Goal: Task Accomplishment & Management: Manage account settings

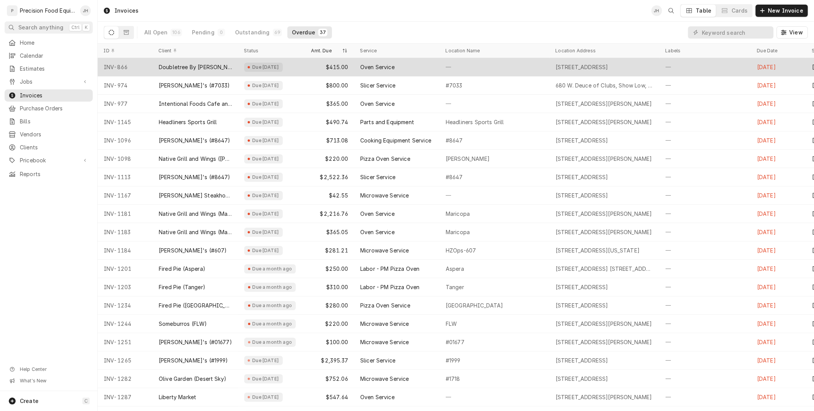
click at [384, 67] on div "Oven Service" at bounding box center [377, 67] width 34 height 8
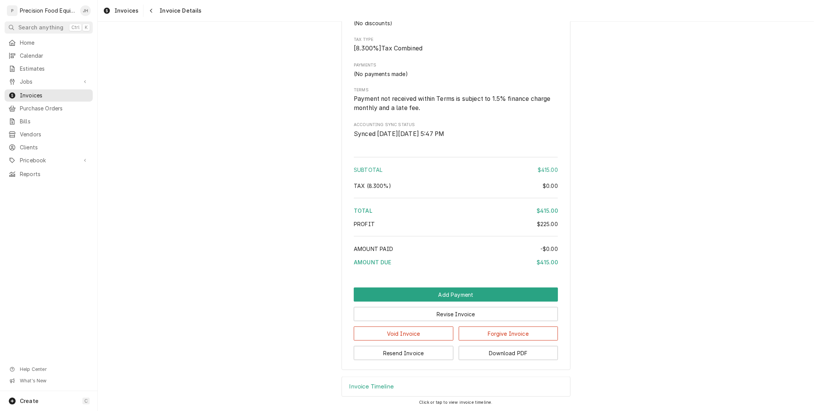
scroll to position [849, 0]
click at [401, 356] on button "Resend Invoice" at bounding box center [404, 353] width 100 height 14
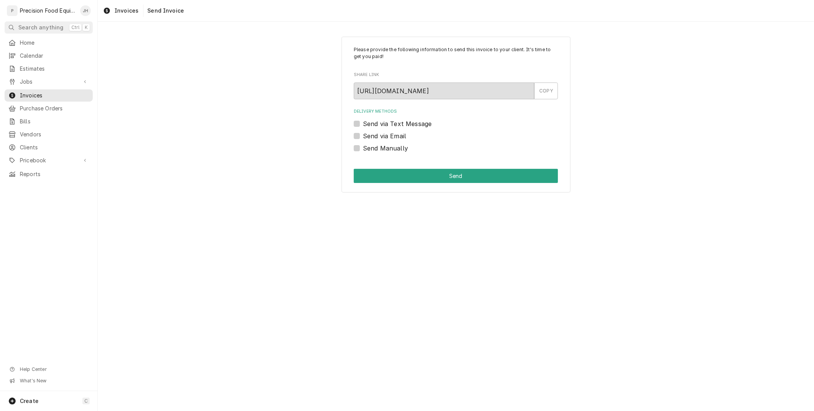
click at [363, 123] on label "Send via Text Message" at bounding box center [397, 123] width 69 height 9
click at [363, 123] on input "Send via Text Message" at bounding box center [465, 127] width 204 height 17
checkbox input "true"
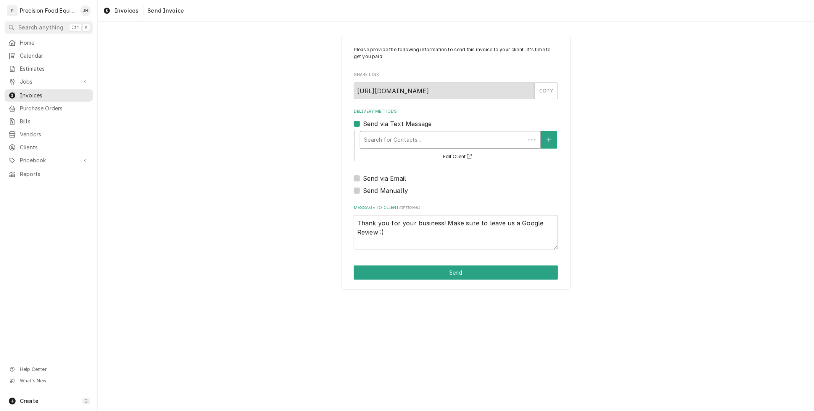
click at [399, 140] on div "Delivery Methods" at bounding box center [442, 140] width 157 height 14
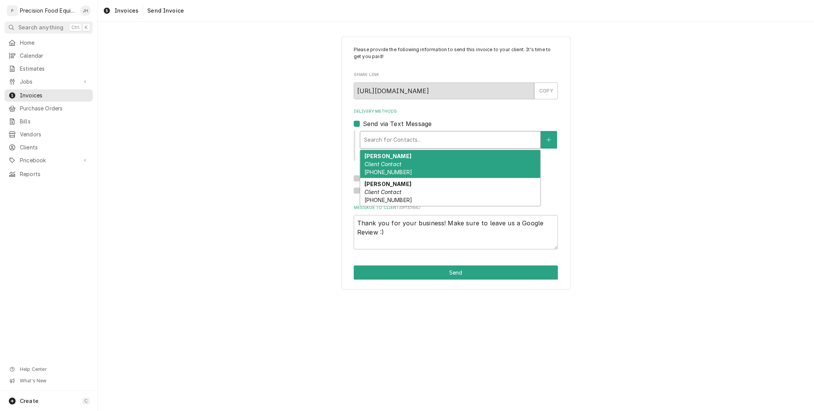
click at [399, 161] on em "Client Contact" at bounding box center [382, 164] width 37 height 6
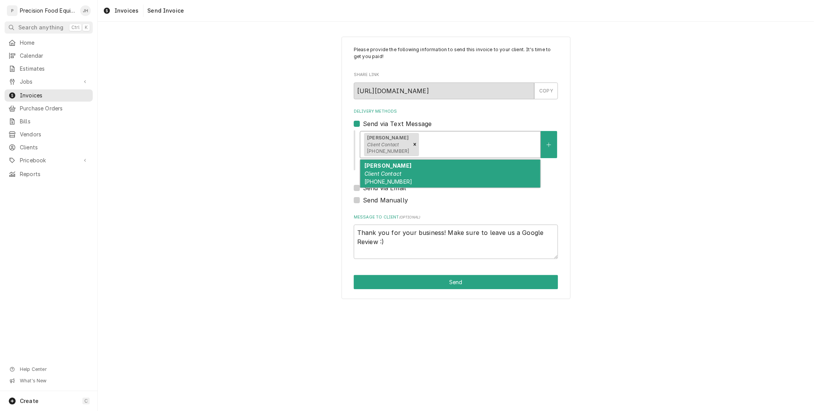
click at [482, 143] on div "Delivery Methods" at bounding box center [479, 144] width 116 height 14
click at [467, 169] on div "Orlando Escobar Client Contact (602) 465-9732" at bounding box center [450, 174] width 180 height 28
type textarea "x"
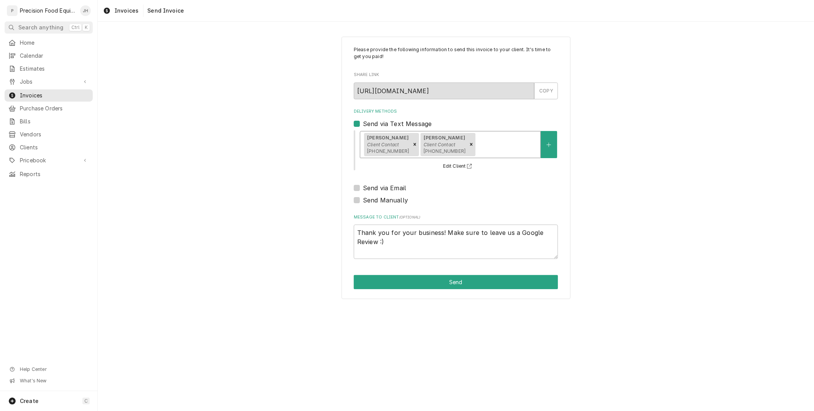
click at [361, 189] on div "Send via Email" at bounding box center [456, 187] width 204 height 9
click at [363, 189] on label "Send via Email" at bounding box center [384, 187] width 43 height 9
click at [363, 189] on input "Send via Email" at bounding box center [465, 191] width 204 height 17
checkbox input "true"
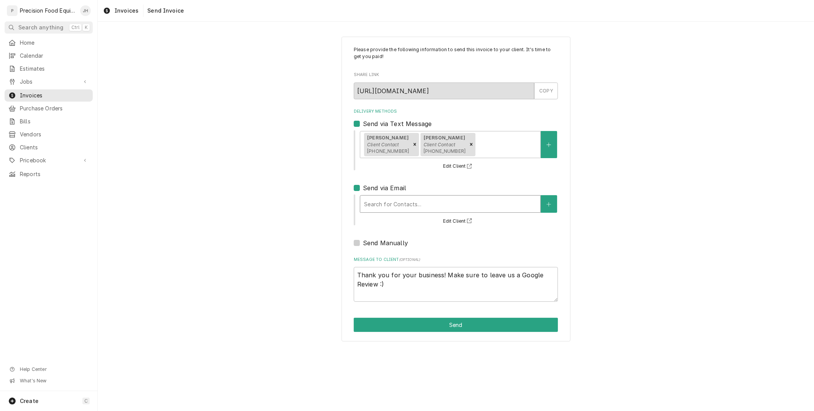
click at [383, 198] on div "Delivery Methods" at bounding box center [450, 204] width 172 height 14
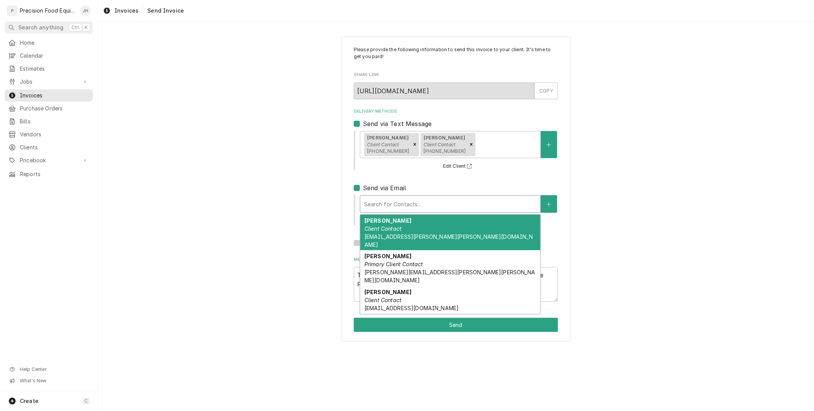
click at [386, 219] on strong "Lauren Briner" at bounding box center [387, 220] width 47 height 6
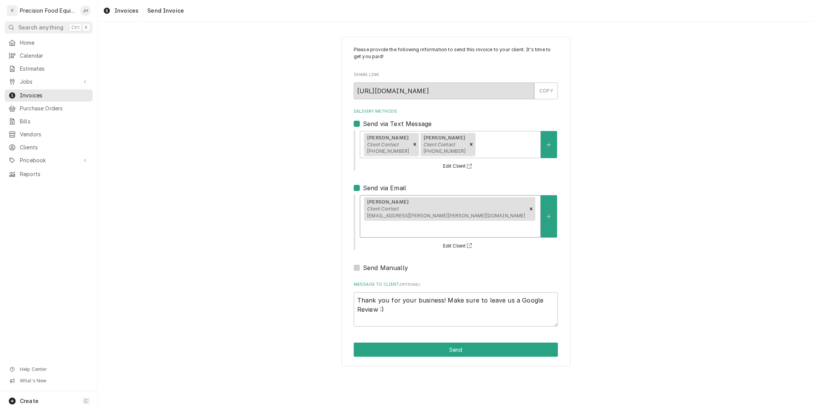
click at [479, 222] on div "Delivery Methods" at bounding box center [450, 229] width 172 height 14
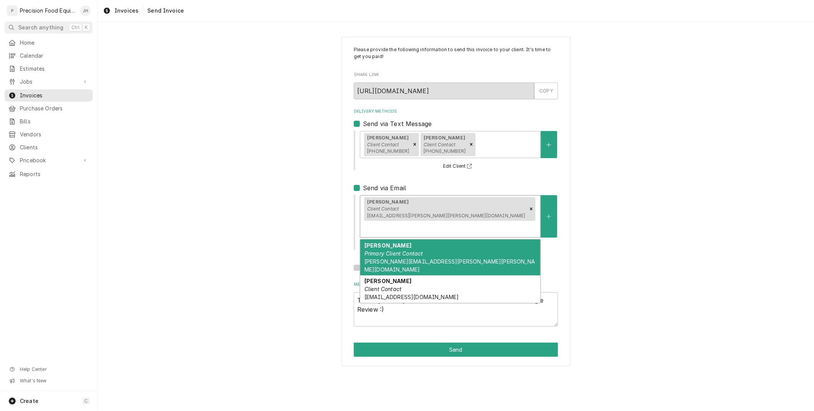
click at [467, 239] on div "Michelle Landrito Primary Client Contact michelle.landrito@hilton.com" at bounding box center [450, 257] width 180 height 36
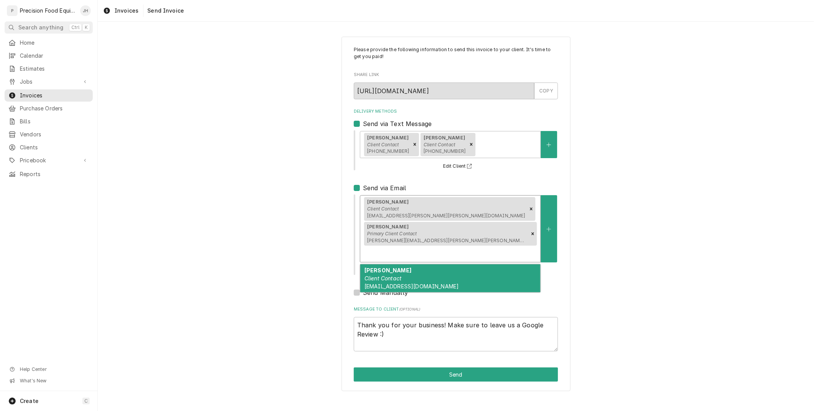
click at [521, 247] on div "Delivery Methods" at bounding box center [450, 254] width 172 height 14
click at [513, 264] on div "Orlando Escobar Client Contact escobar_orlando@yahoo.com" at bounding box center [450, 278] width 180 height 28
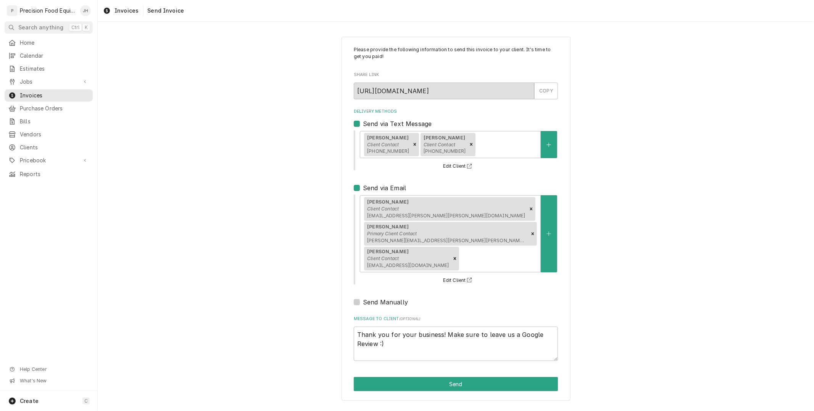
click at [470, 350] on div "Please provide the following information to send this invoice to your client. I…" at bounding box center [456, 219] width 229 height 364
click at [469, 377] on button "Send" at bounding box center [456, 384] width 204 height 14
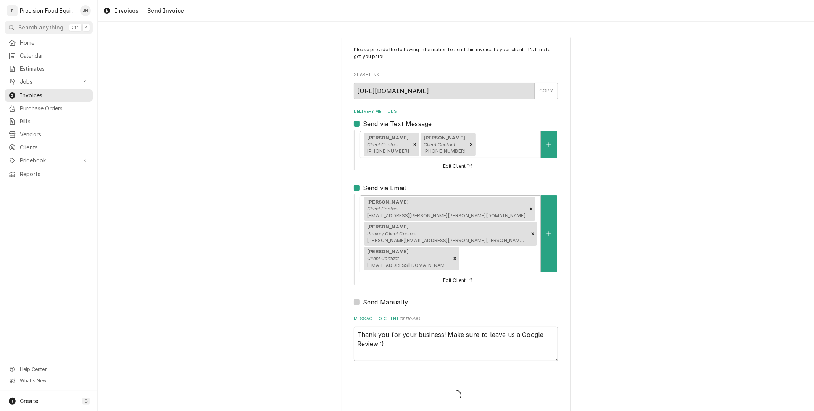
type textarea "x"
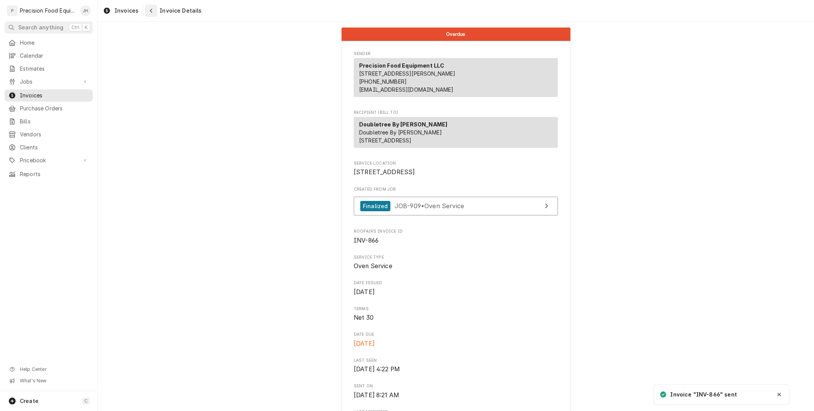
click at [151, 12] on icon "Navigate back" at bounding box center [151, 10] width 3 height 5
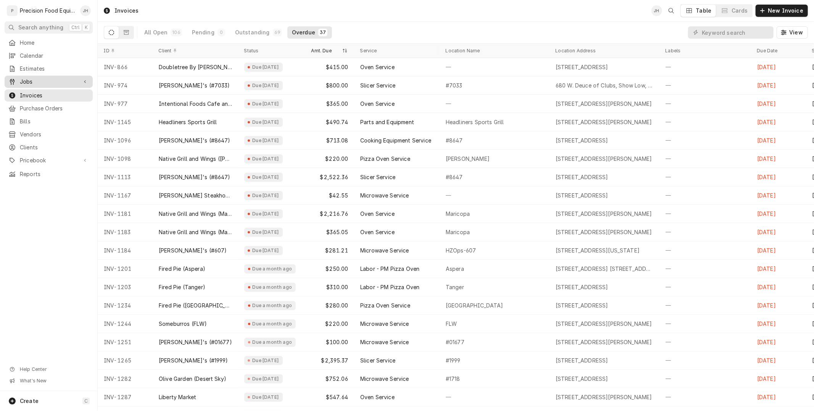
click at [24, 85] on div "Jobs" at bounding box center [48, 81] width 85 height 9
click at [37, 97] on span "Jobs" at bounding box center [54, 95] width 69 height 8
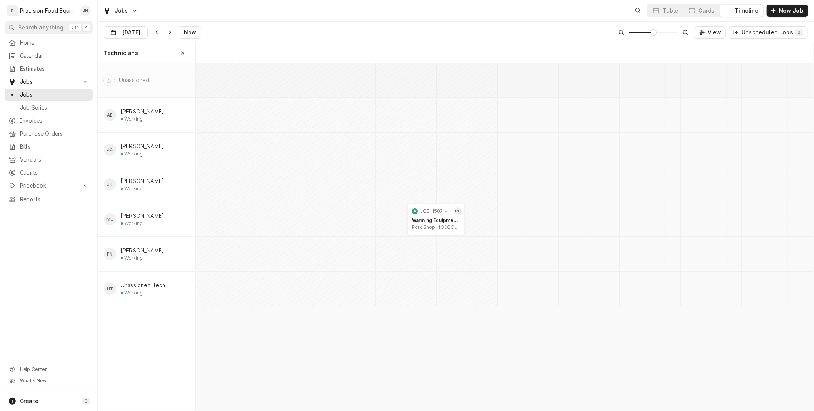
scroll to position [0, 12247]
click at [794, 15] on button "New Job" at bounding box center [787, 11] width 41 height 12
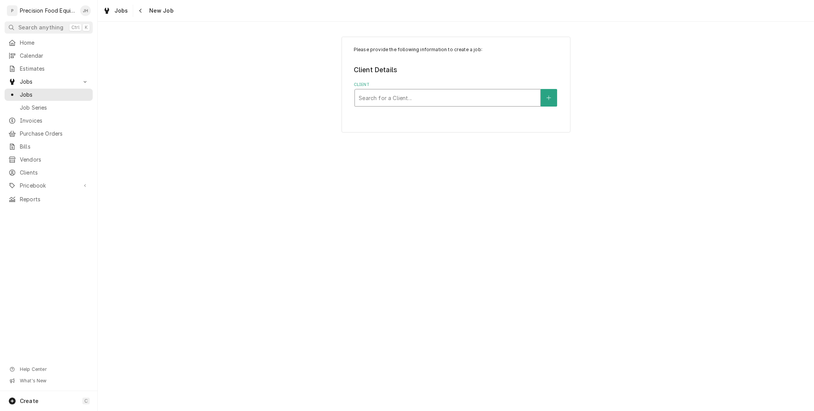
click at [476, 97] on div "Client" at bounding box center [448, 98] width 178 height 14
type input "14"
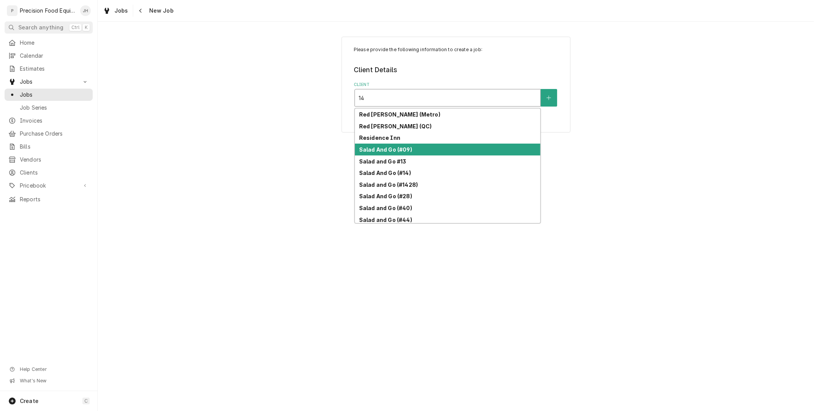
scroll to position [1287, 0]
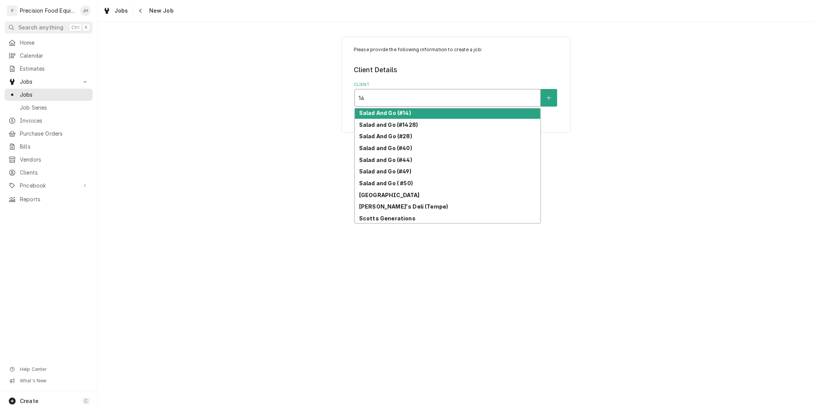
click at [415, 112] on div "Salad And Go (#14)" at bounding box center [447, 113] width 185 height 12
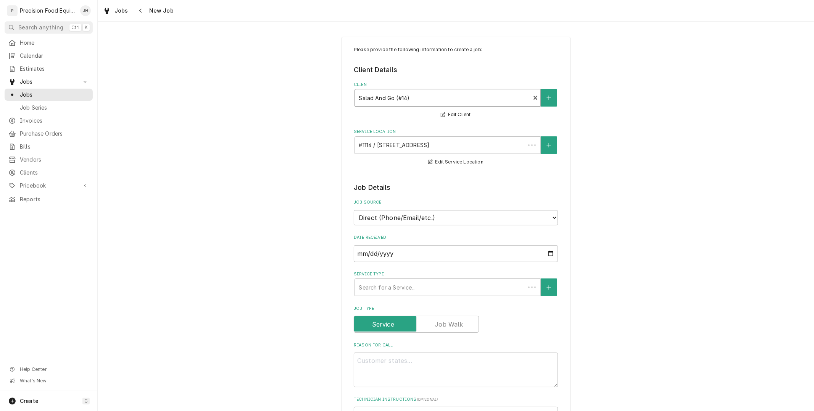
type textarea "x"
click at [139, 13] on icon "Navigate back" at bounding box center [140, 10] width 3 height 5
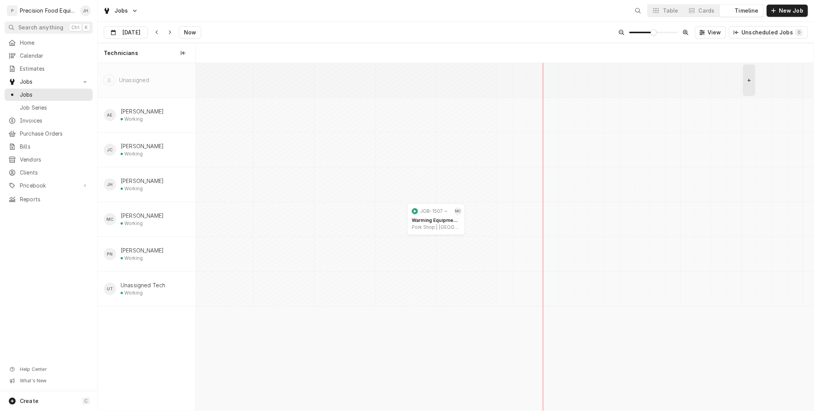
scroll to position [0, 12247]
click at [710, 6] on button "Cards" at bounding box center [702, 11] width 36 height 12
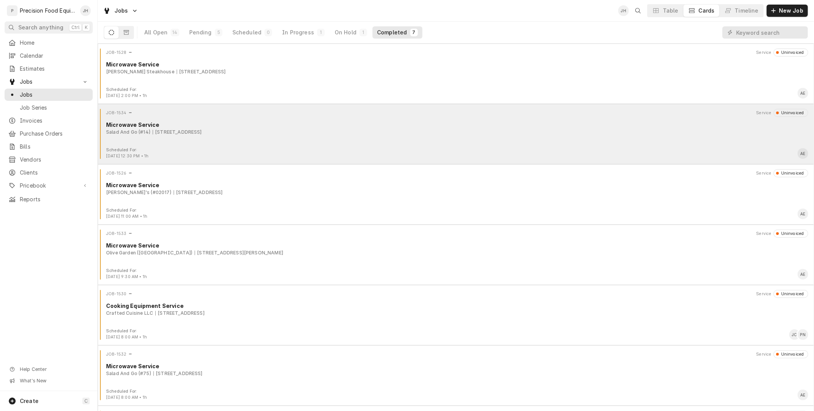
click at [251, 139] on div "JOB-1534 Service Uninvoiced Microwave Service Salad And Go (#14) 21060 N Cave C…" at bounding box center [456, 128] width 710 height 38
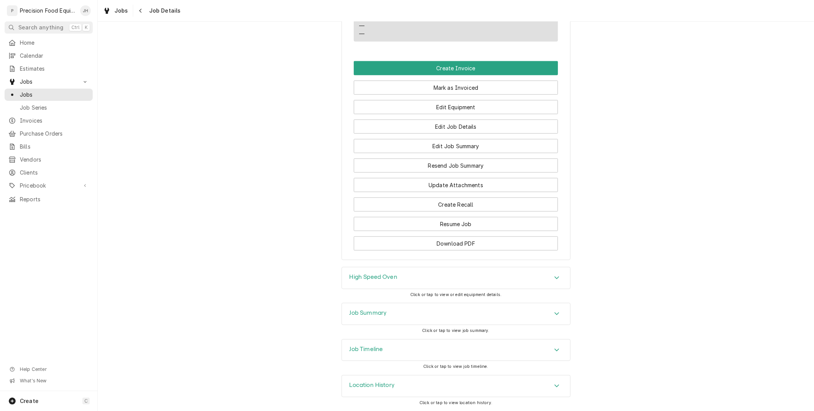
scroll to position [614, 0]
click at [425, 310] on div "Job Summary" at bounding box center [456, 313] width 228 height 21
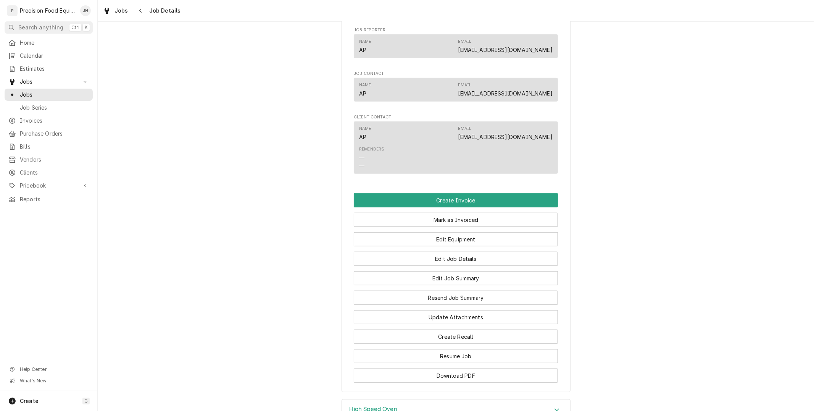
scroll to position [466, 0]
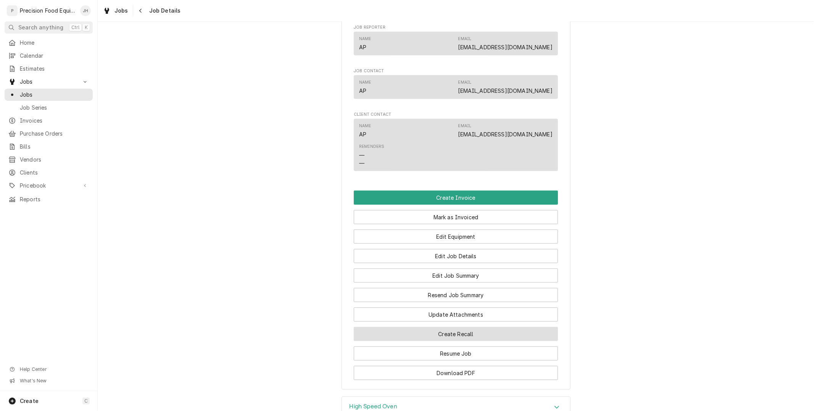
click at [474, 341] on button "Create Recall" at bounding box center [456, 334] width 204 height 14
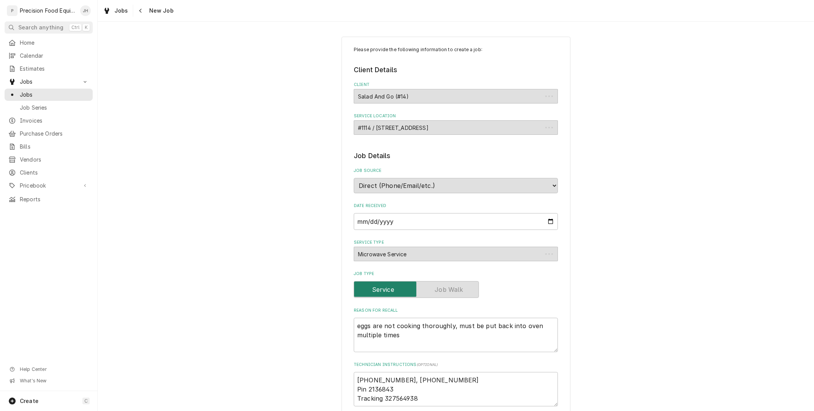
type textarea "x"
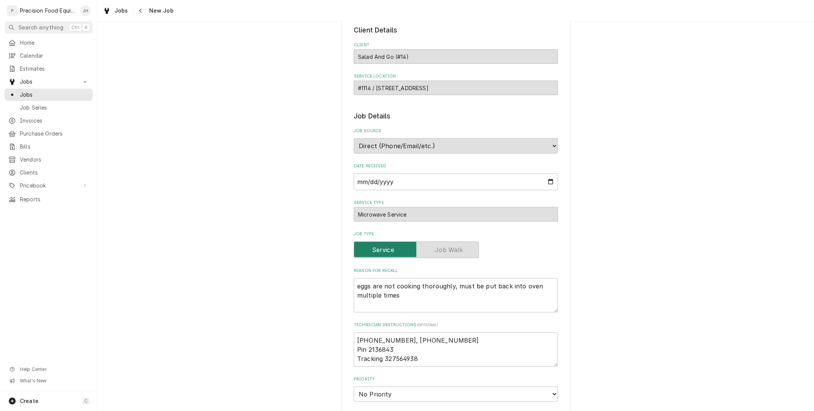
scroll to position [85, 0]
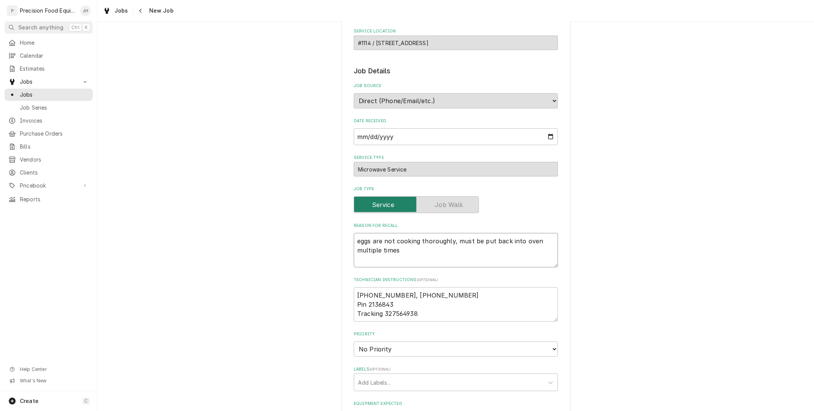
drag, startPoint x: 453, startPoint y: 239, endPoint x: 548, endPoint y: 253, distance: 95.2
click at [548, 253] on textarea "eggs are not cooking thoroughly, must be put back into oven multiple times" at bounding box center [456, 250] width 204 height 34
type textarea "eggs are not cooking thoroughly,"
type textarea "x"
type textarea "eggs are not cooking thoroughly, t"
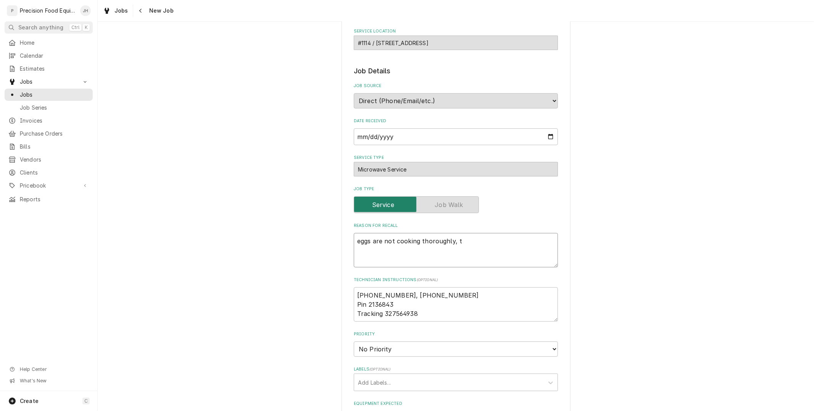
type textarea "x"
type textarea "eggs are not cooking thoroughly, th"
type textarea "x"
type textarea "eggs are not cooking thoroughly, the"
type textarea "x"
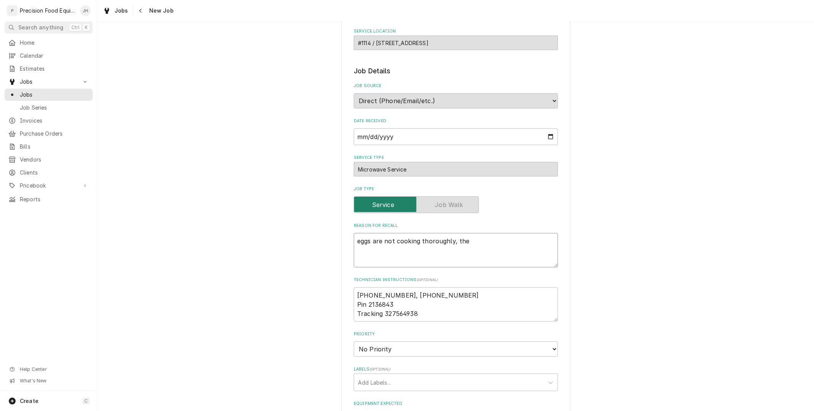
type textarea "eggs are not cooking thoroughly, the"
type textarea "x"
type textarea "eggs are not cooking thoroughly, the m"
type textarea "x"
type textarea "eggs are not cooking thoroughly, the mi"
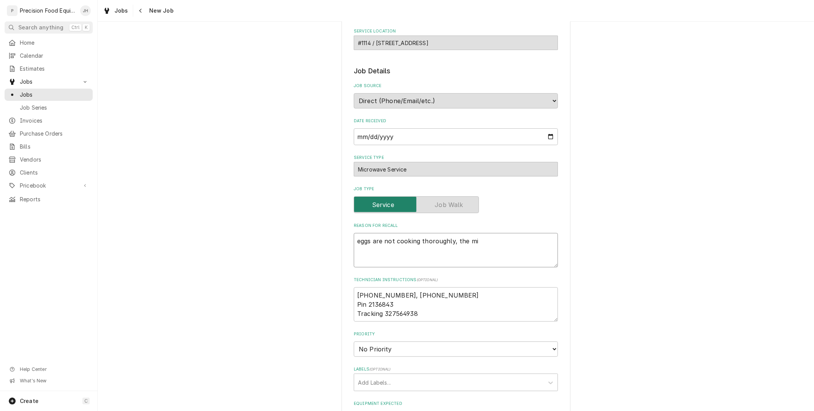
type textarea "x"
type textarea "eggs are not cooking thoroughly, the mic"
type textarea "x"
type textarea "eggs are not cooking thoroughly, the micr"
type textarea "x"
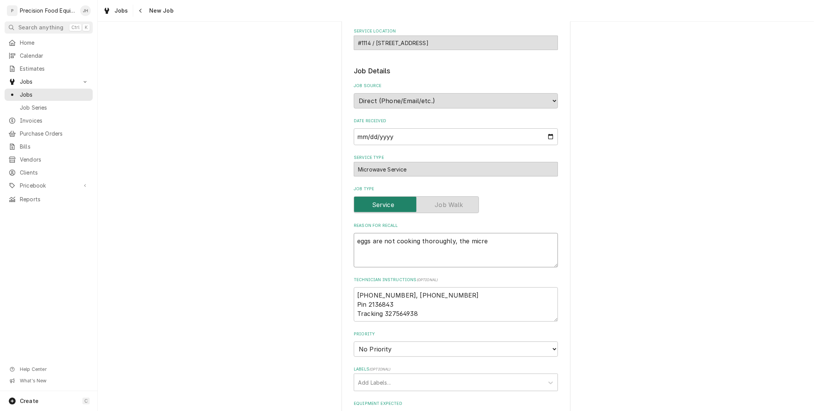
type textarea "eggs are not cooking thoroughly, the micreo"
type textarea "x"
type textarea "eggs are not cooking thoroughly, the micre"
type textarea "x"
type textarea "eggs are not cooking thoroughly, the micr"
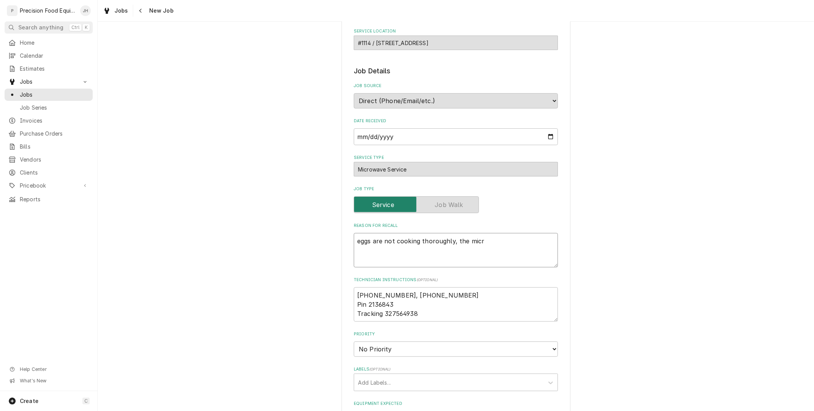
type textarea "x"
type textarea "eggs are not cooking thoroughly, the micro"
type textarea "x"
type textarea "eggs are not cooking thoroughly, the microwa"
type textarea "x"
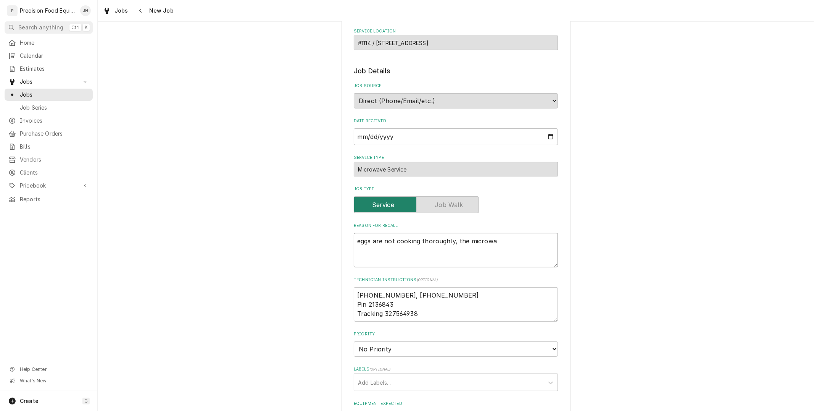
type textarea "eggs are not cooking thoroughly, the microwav"
type textarea "x"
type textarea "eggs are not cooking thoroughly, the microwave"
type textarea "x"
type textarea "eggs are not cooking thoroughly, the microwave"
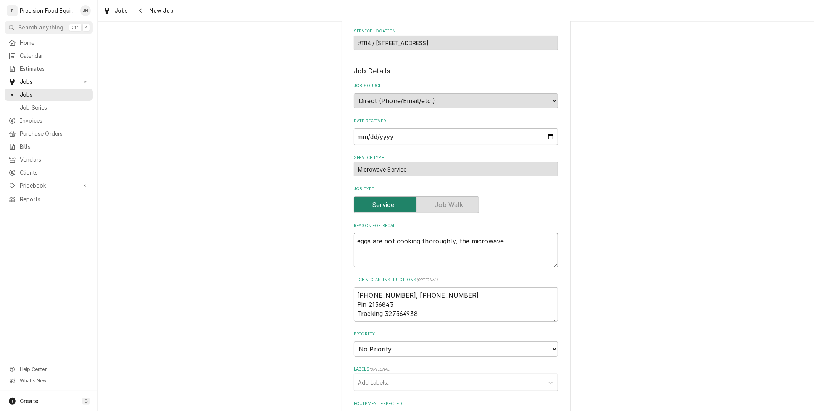
type textarea "x"
type textarea "eggs are not cooking thoroughly, the microwave m"
type textarea "x"
type textarea "eggs are not cooking thoroughly, the microwave ma"
type textarea "x"
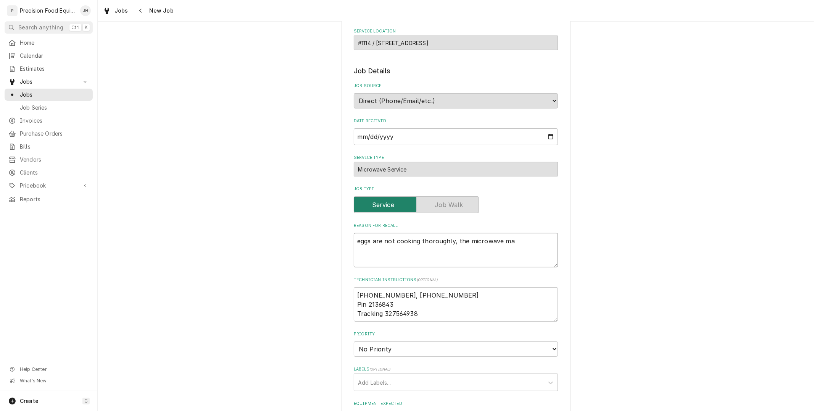
type textarea "eggs are not cooking thoroughly, the microwave mad"
type textarea "x"
type textarea "eggs are not cooking thoroughly, the microwave made"
type textarea "x"
type textarea "eggs are not cooking thoroughly, the microwave made"
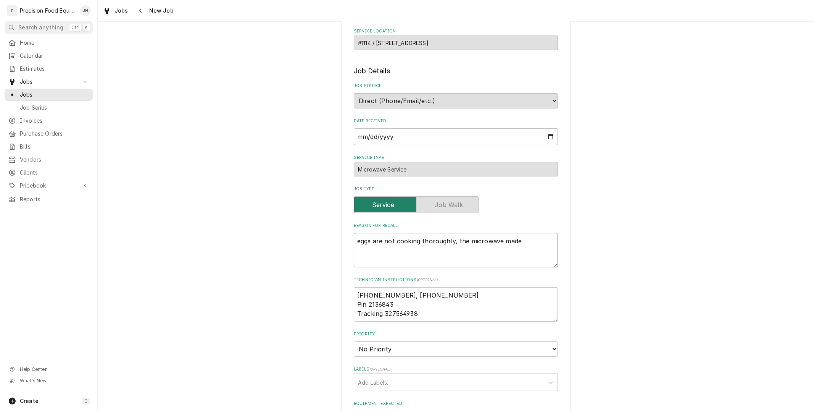
type textarea "x"
type textarea "eggs are not cooking thoroughly, the microwave made a"
type textarea "x"
type textarea "eggs are not cooking thoroughly, the microwave made a"
type textarea "x"
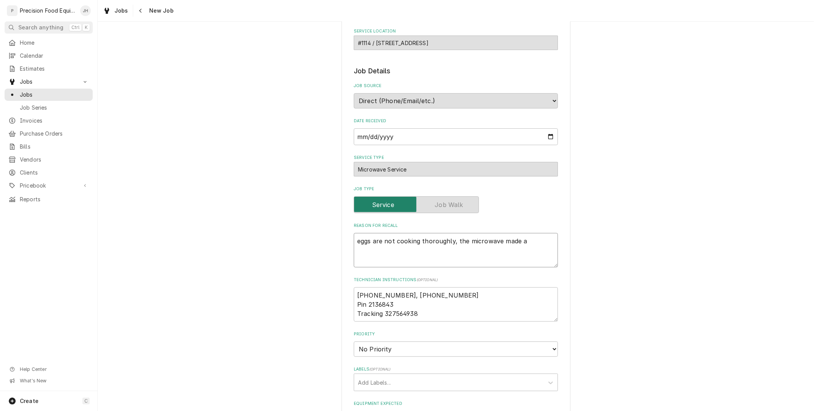
type textarea "eggs are not cooking thoroughly, the microwave made a r"
type textarea "x"
type textarea "eggs are not cooking thoroughly, the microwave made a ru"
type textarea "x"
type textarea "eggs are not cooking thoroughly, the microwave made a rub"
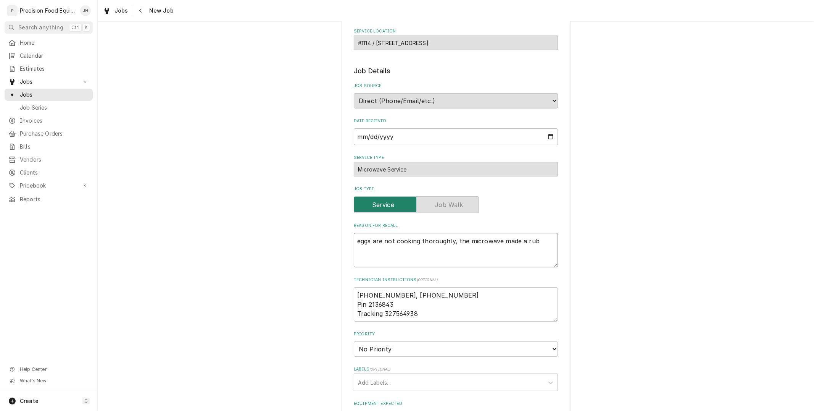
type textarea "x"
type textarea "eggs are not cooking thoroughly, the microwave made a rubb"
type textarea "x"
type textarea "eggs are not cooking thoroughly, the microwave made a rub"
type textarea "x"
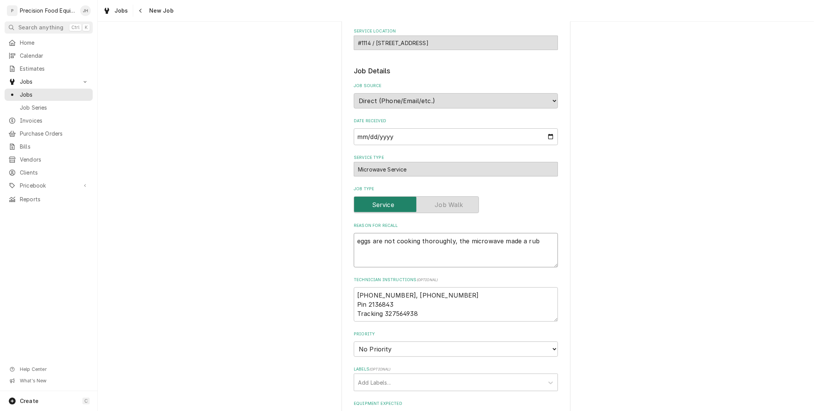
type textarea "eggs are not cooking thoroughly, the microwave made a ru"
type textarea "x"
type textarea "eggs are not cooking thoroughly, the microwave made a r"
type textarea "x"
type textarea "eggs are not cooking thoroughly, the microwave made a ru"
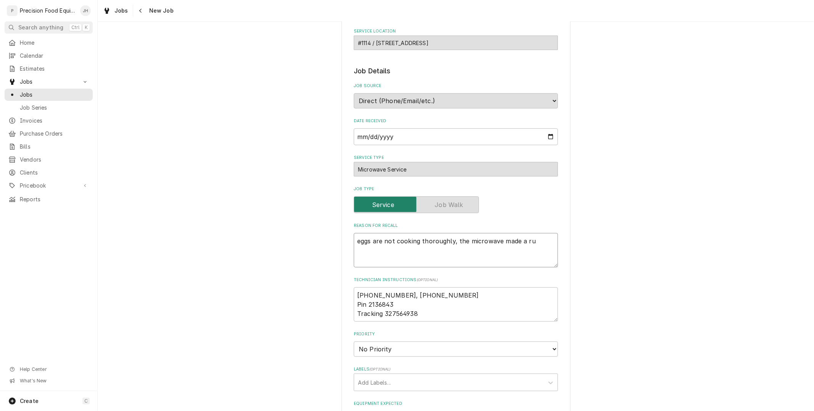
type textarea "x"
type textarea "eggs are not cooking thoroughly, the microwave made a rum"
type textarea "x"
type textarea "eggs are not cooking thoroughly, the microwave made a rumb"
type textarea "x"
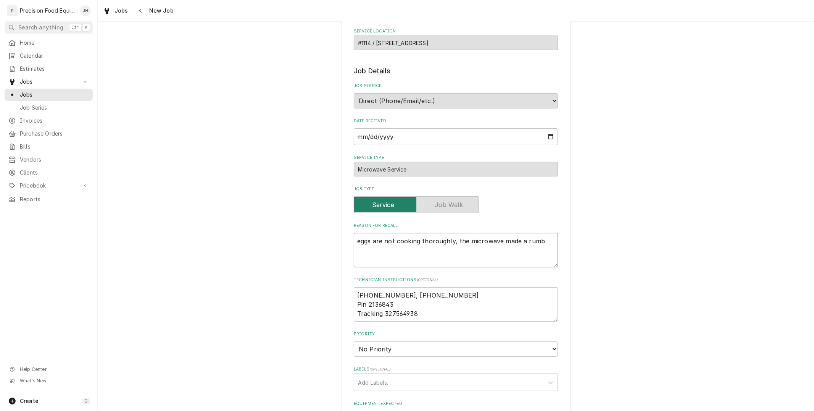
type textarea "eggs are not cooking thoroughly, the microwave made a rumbl"
type textarea "x"
type textarea "eggs are not cooking thoroughly, the microwave made a rumbli"
type textarea "x"
type textarea "eggs are not cooking thoroughly, the microwave made a rumblin"
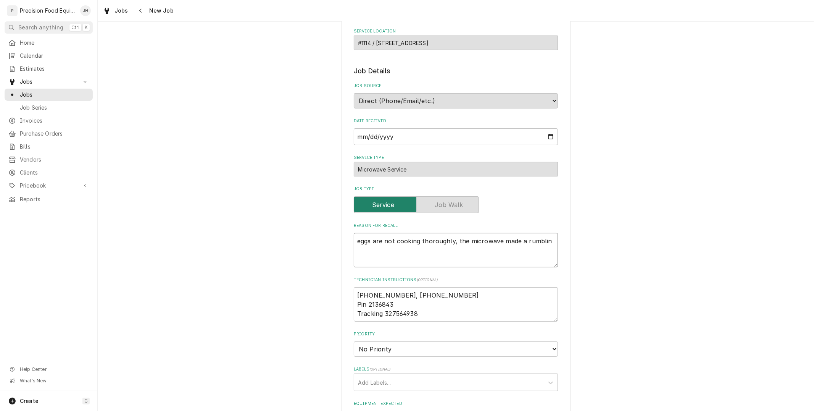
type textarea "x"
type textarea "eggs are not cooking thoroughly, the microwave made a rumbling"
type textarea "x"
type textarea "eggs are not cooking thoroughly, the microwave made a rumbling"
type textarea "x"
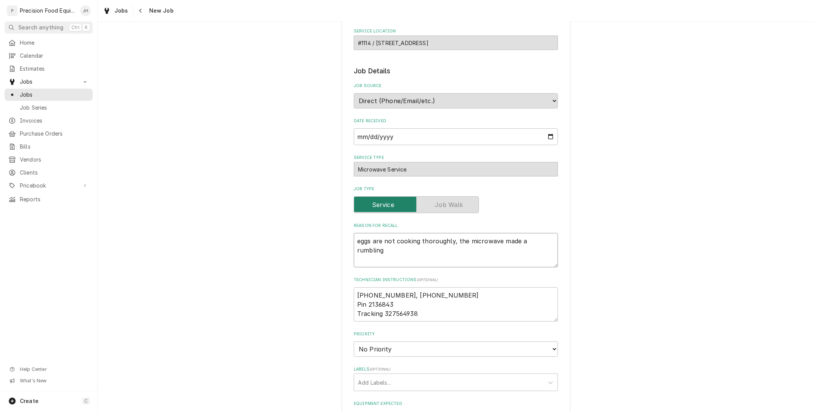
type textarea "eggs are not cooking thoroughly, the microwave made a rumbling s"
type textarea "x"
type textarea "eggs are not cooking thoroughly, the microwave made a rumbling so"
type textarea "x"
type textarea "eggs are not cooking thoroughly, the microwave made a rumbling sou"
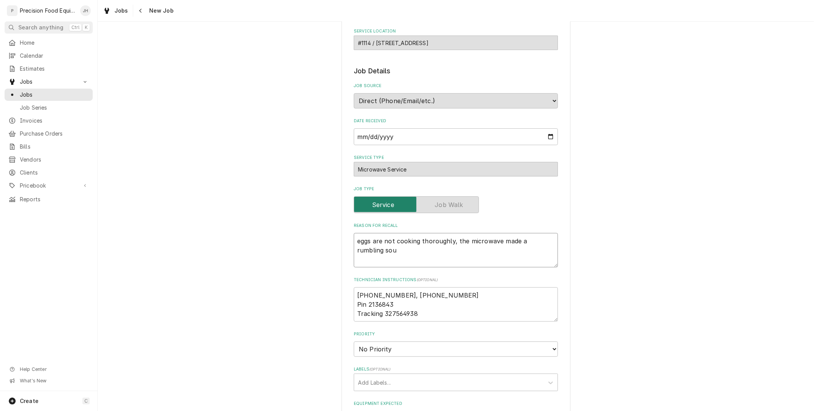
type textarea "x"
type textarea "eggs are not cooking thoroughly, the microwave made a rumbling soun"
type textarea "x"
type textarea "eggs are not cooking thoroughly, the microwave made a rumbling sound"
type textarea "x"
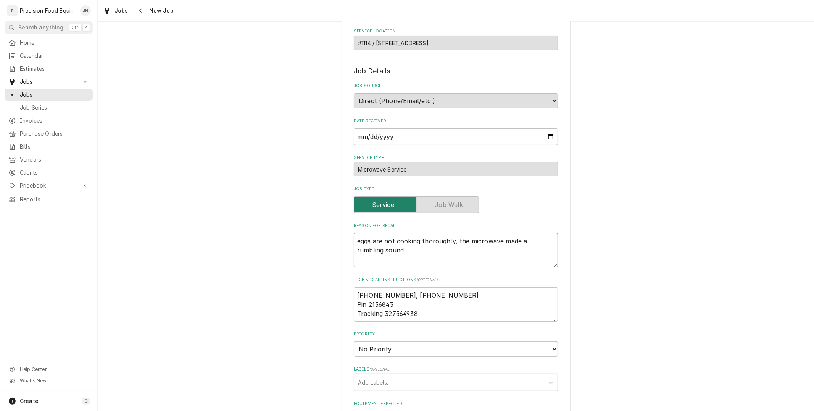
type textarea "eggs are not cooking thoroughly, the microwave made a rumbling sound"
type textarea "x"
type textarea "eggs are not cooking thoroughly, the microwave made a rumbling sound t"
type textarea "x"
type textarea "eggs are not cooking thoroughly, the microwave made a rumbling sound thi"
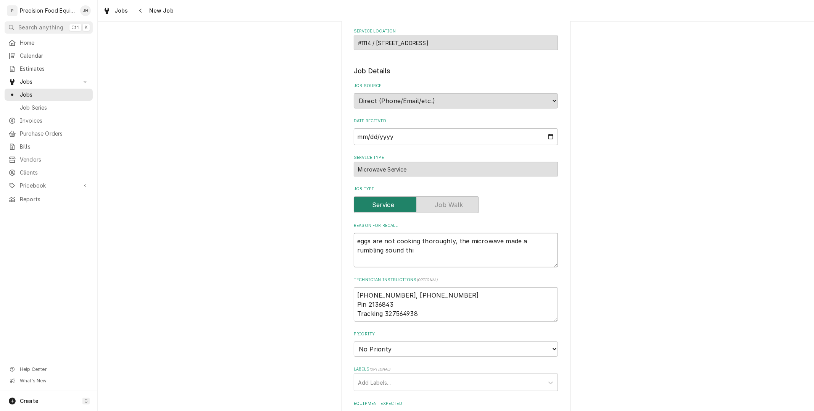
type textarea "x"
type textarea "eggs are not cooking thoroughly, the microwave made a rumbling sound this"
type textarea "x"
type textarea "eggs are not cooking thoroughly, the microwave made a rumbling sound this"
type textarea "x"
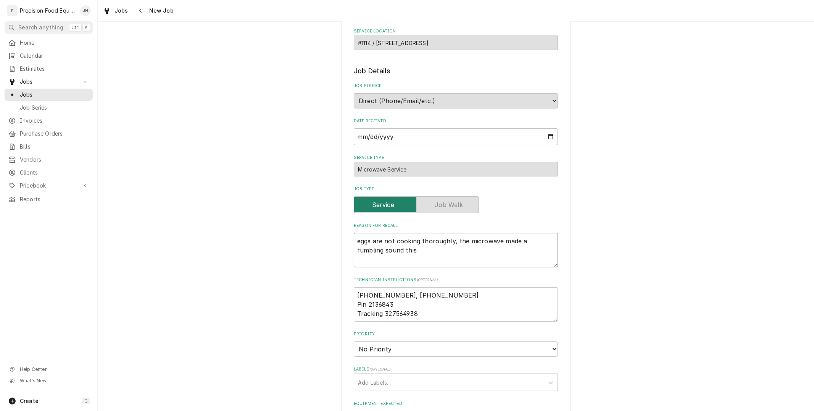
type textarea "eggs are not cooking thoroughly, the microwave made a rumbling sound this m"
type textarea "x"
type textarea "eggs are not cooking thoroughly, the microwave made a rumbling sound this mo"
type textarea "x"
type textarea "eggs are not cooking thoroughly, the microwave made a rumbling sound this morn"
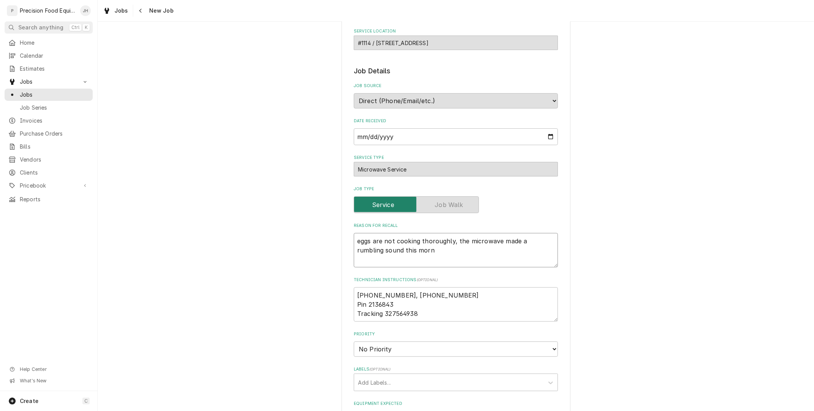
type textarea "x"
type textarea "eggs are not cooking thoroughly, the microwave made a rumbling sound this morni"
type textarea "x"
type textarea "eggs are not cooking thoroughly, the microwave made a rumbling sound this mornin"
type textarea "x"
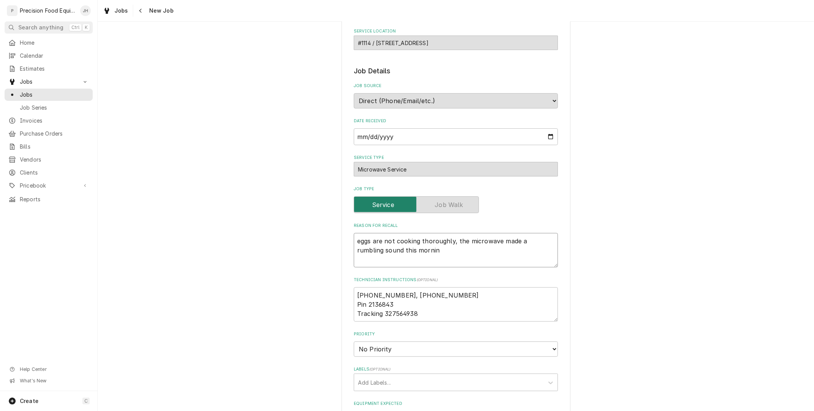
type textarea "eggs are not cooking thoroughly, the microwave made a rumbling sound this morni…"
type textarea "x"
type textarea "eggs are not cooking thoroughly, the microwave made a rumbling sound this morni…"
type textarea "x"
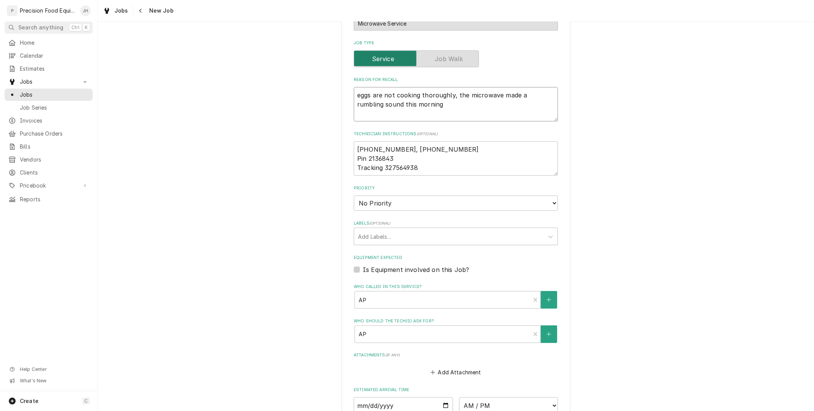
scroll to position [339, 0]
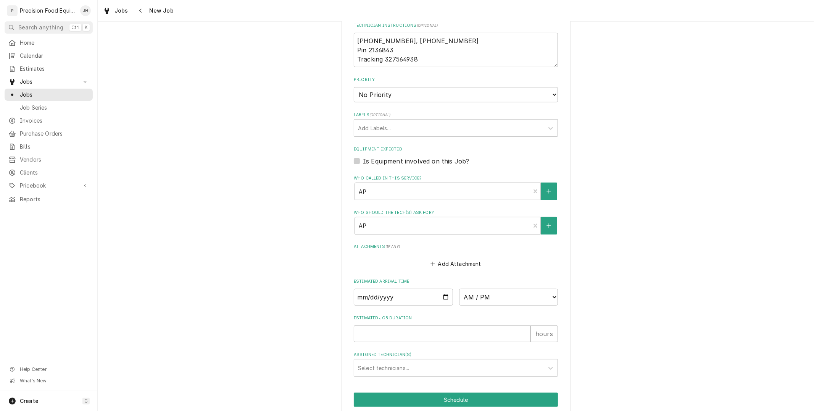
type textarea "eggs are not cooking thoroughly, the microwave made a rumbling sound this morni…"
click at [442, 293] on input "Date" at bounding box center [403, 297] width 99 height 17
type input "2025-10-02"
type textarea "x"
click at [506, 293] on select "AM / PM 6:00 AM 6:15 AM 6:30 AM 6:45 AM 7:00 AM 7:15 AM 7:30 AM 7:45 AM 8:00 AM…" at bounding box center [508, 297] width 99 height 17
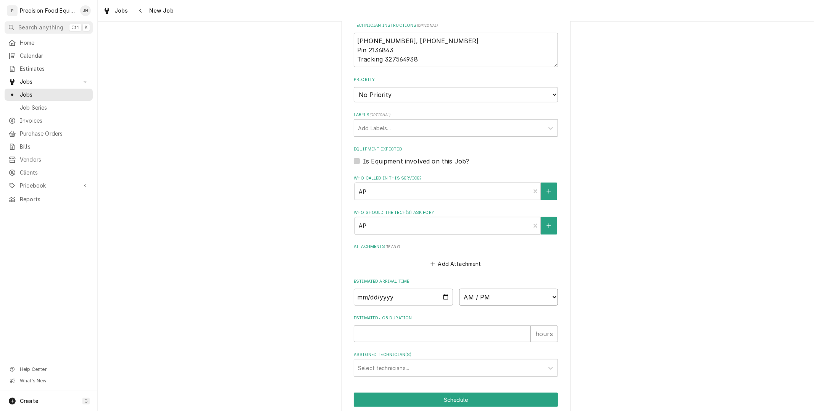
select select "11:00:00"
click at [459, 289] on select "AM / PM 6:00 AM 6:15 AM 6:30 AM 6:45 AM 7:00 AM 7:15 AM 7:30 AM 7:45 AM 8:00 AM…" at bounding box center [508, 297] width 99 height 17
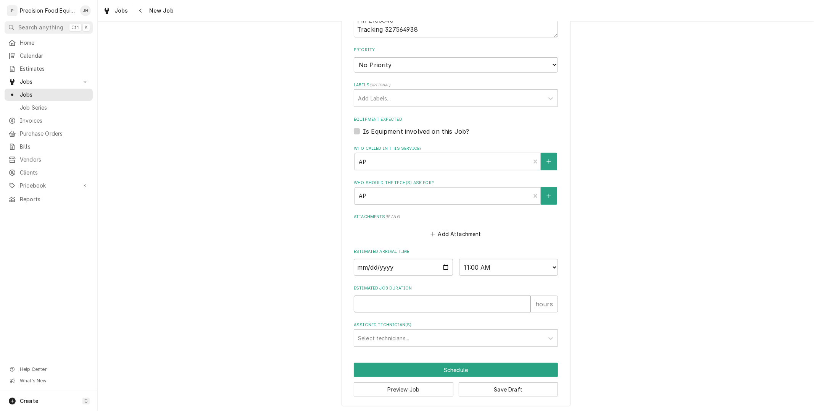
click at [448, 303] on input "Estimated Job Duration" at bounding box center [442, 303] width 177 height 17
type textarea "x"
type input "1"
type textarea "x"
type input "1"
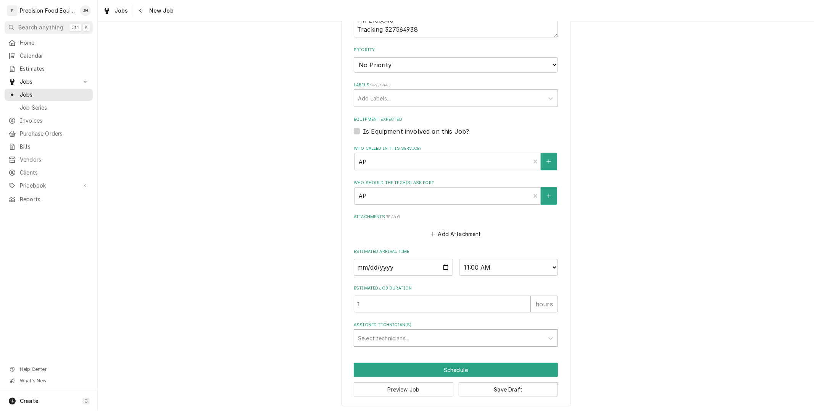
click at [443, 334] on div "Assigned Technician(s)" at bounding box center [449, 338] width 182 height 14
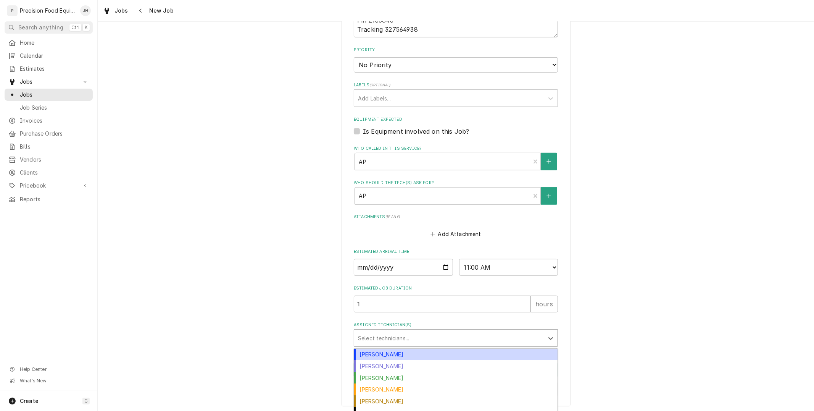
click at [437, 353] on div "Anthony Ellinger" at bounding box center [455, 354] width 203 height 12
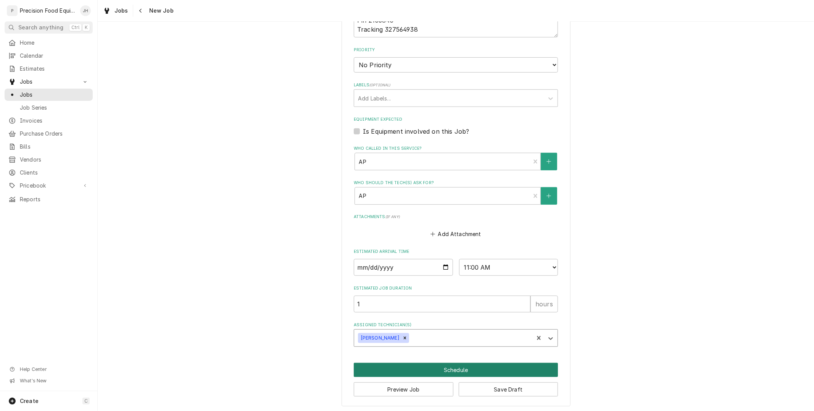
click at [453, 366] on button "Schedule" at bounding box center [456, 370] width 204 height 14
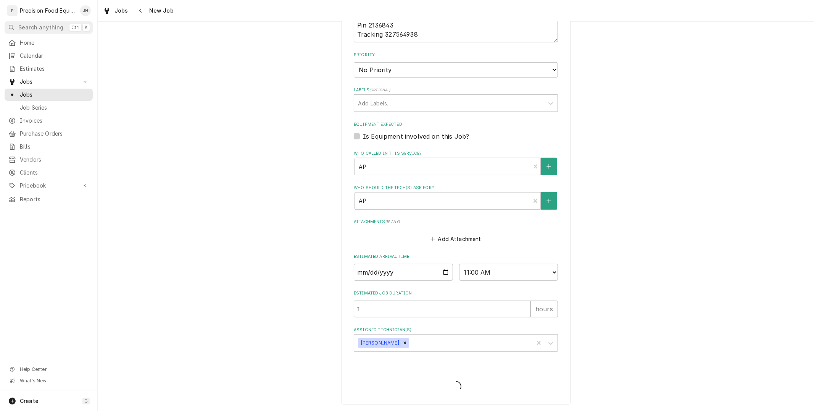
scroll to position [361, 0]
type textarea "x"
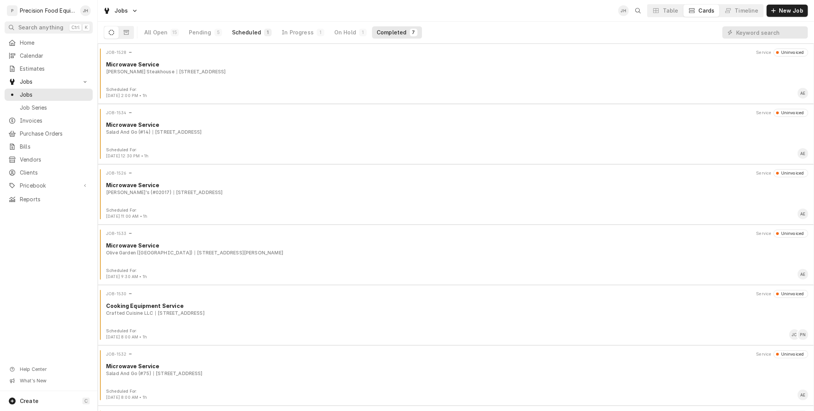
click at [250, 31] on div "Scheduled" at bounding box center [246, 33] width 29 height 8
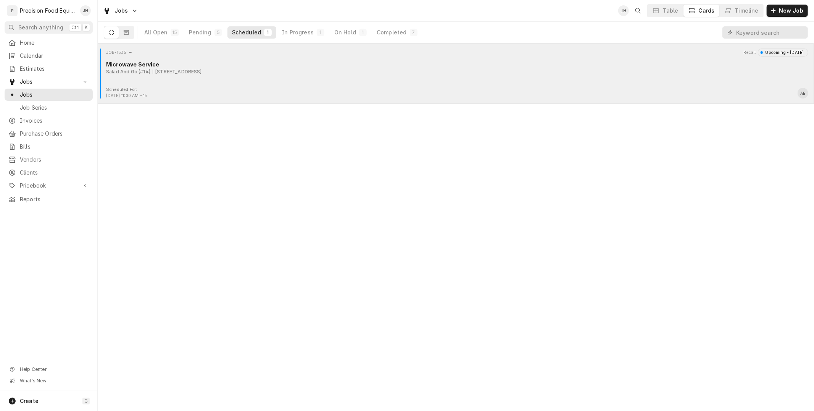
click at [384, 85] on div "JOB-1535 Recall Upcoming - Today Microwave Service Salad And Go (#14) 21060 N C…" at bounding box center [456, 67] width 710 height 38
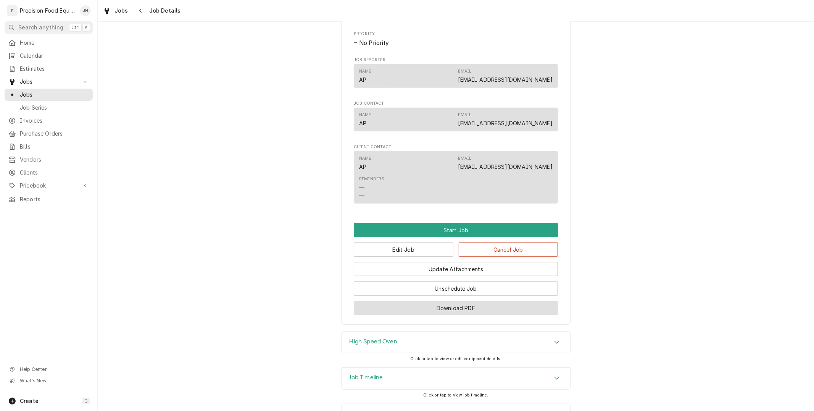
scroll to position [497, 0]
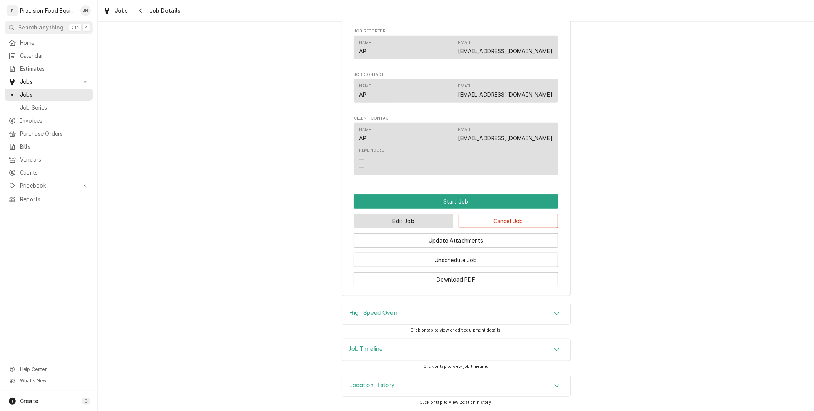
click at [423, 225] on button "Edit Job" at bounding box center [404, 221] width 100 height 14
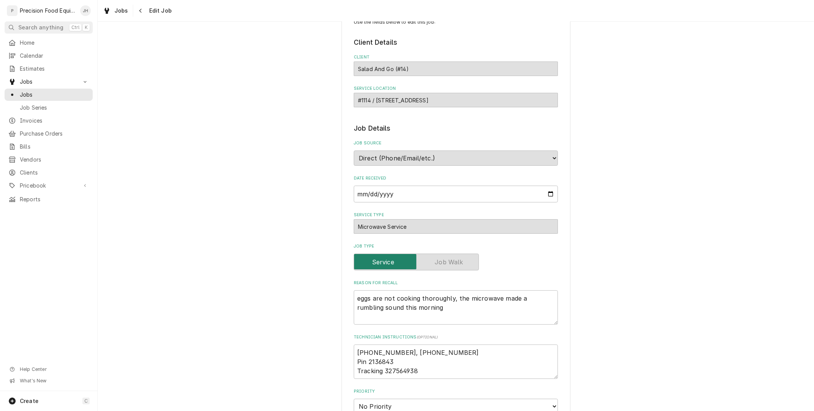
scroll to position [42, 0]
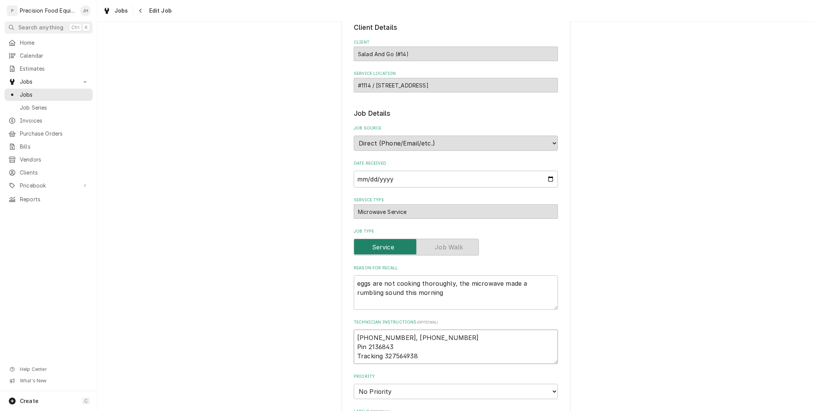
drag, startPoint x: 428, startPoint y: 353, endPoint x: 381, endPoint y: 356, distance: 47.4
click at [381, 356] on textarea "516-500-7776, 516-200-3363 Pin 2136843 Tracking 327564938" at bounding box center [456, 346] width 204 height 34
drag, startPoint x: 429, startPoint y: 350, endPoint x: 416, endPoint y: 355, distance: 13.7
click at [416, 355] on textarea "516-500-7776, 516-200-3363 Pin 2136843 Tracking 327564938" at bounding box center [456, 346] width 204 height 34
drag, startPoint x: 416, startPoint y: 355, endPoint x: 397, endPoint y: 355, distance: 19.1
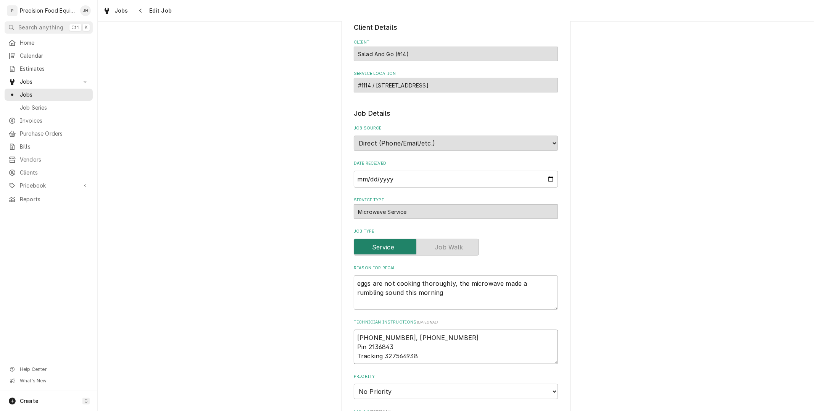
click at [397, 355] on textarea "516-500-7776, 516-200-3363 Pin 2136843 Tracking 327564938" at bounding box center [456, 346] width 204 height 34
paste textarea "720050"
type textarea "x"
type textarea "516-500-7776, 516-200-3363 Pin 2136843 Tracking 327720050"
click at [420, 367] on textarea "516-500-7776, 516-200-3363 Pin 2136843 Tracking 327720050" at bounding box center [456, 351] width 204 height 44
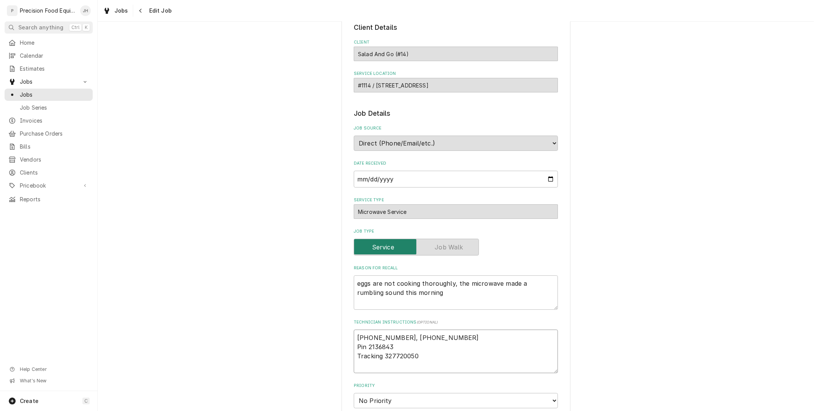
click at [403, 349] on textarea "516-500-7776, 516-200-3363 Pin 2136843 Tracking 327720050" at bounding box center [456, 351] width 204 height 44
drag, startPoint x: 400, startPoint y: 345, endPoint x: 364, endPoint y: 348, distance: 36.0
click at [364, 348] on textarea "516-500-7776, 516-200-3363 Pin 2136843 Tracking 327720050" at bounding box center [456, 351] width 204 height 44
type textarea "x"
type textarea "516-500-7776, 516-200-3363 Pin Tracking 327720050"
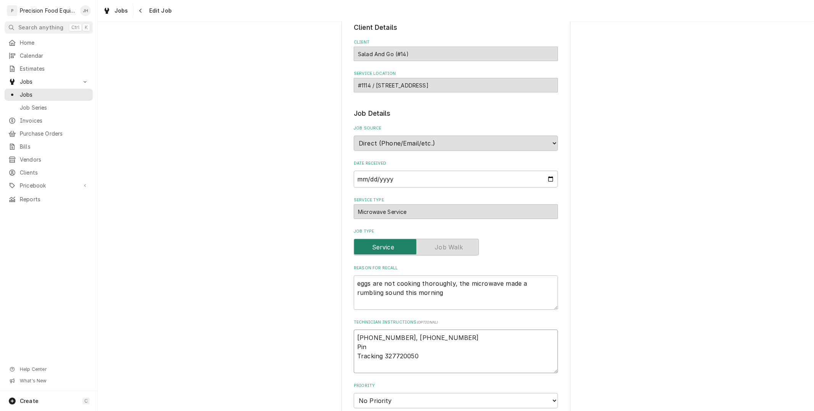
type textarea "x"
type textarea "516-500-7776, 516-200-3363 Pin Tracking 327720050"
paste textarea "2136843"
type textarea "x"
type textarea "516-500-7776, 516-200-3363 Pin 2136843 Tracking 327720050"
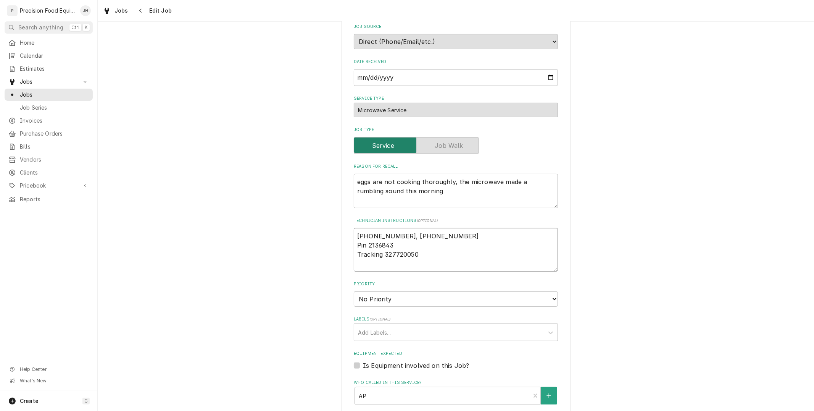
type textarea "x"
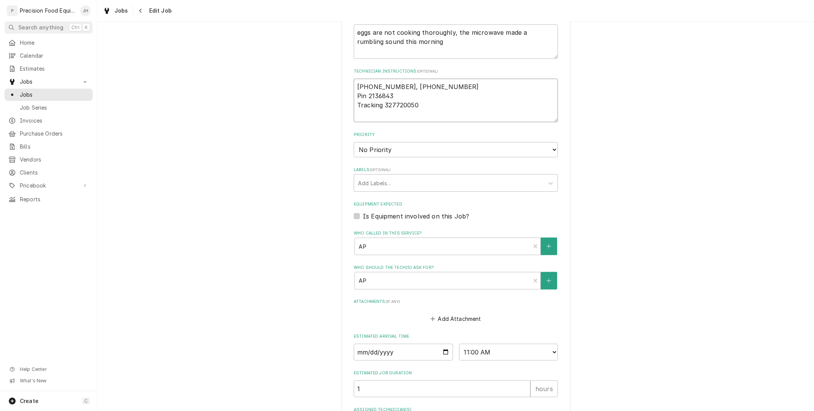
scroll to position [297, 0]
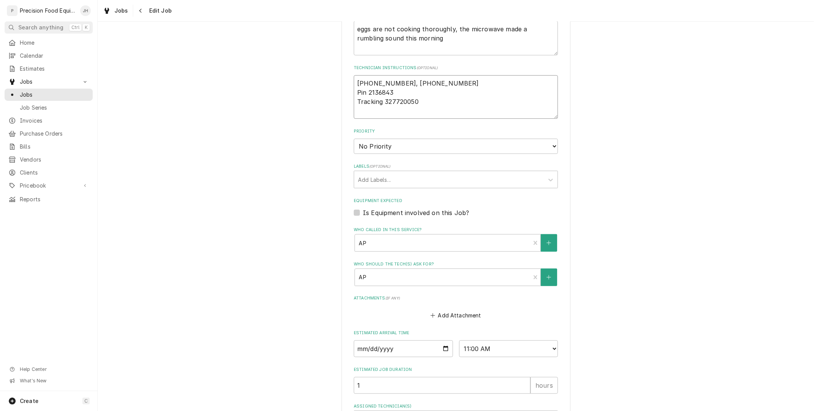
type textarea "516-500-7776, 516-200-3363 Pin 2136843 Tracking 327720050"
click at [492, 348] on select "AM / PM 6:00 AM 6:15 AM 6:30 AM 6:45 AM 7:00 AM 7:15 AM 7:30 AM 7:45 AM 8:00 AM…" at bounding box center [508, 348] width 99 height 17
select select "14:00:00"
click at [459, 340] on select "AM / PM 6:00 AM 6:15 AM 6:30 AM 6:45 AM 7:00 AM 7:15 AM 7:30 AM 7:45 AM 8:00 AM…" at bounding box center [508, 348] width 99 height 17
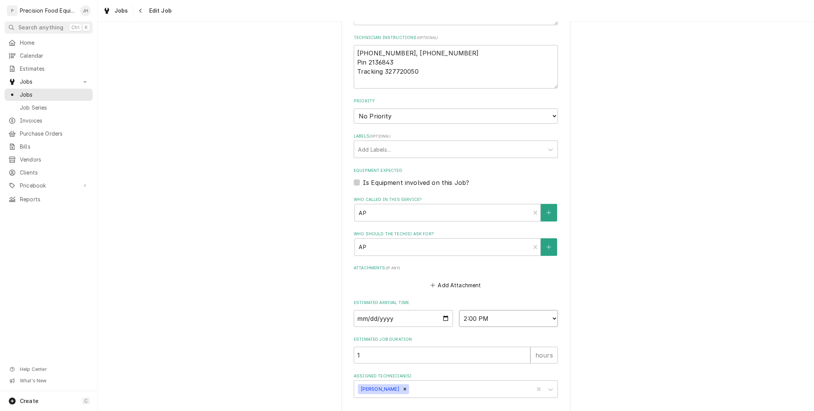
scroll to position [358, 0]
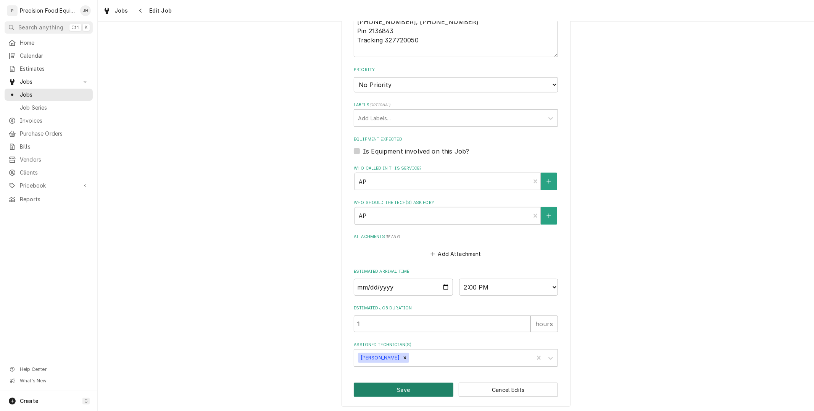
click at [409, 392] on button "Save" at bounding box center [404, 389] width 100 height 14
type textarea "x"
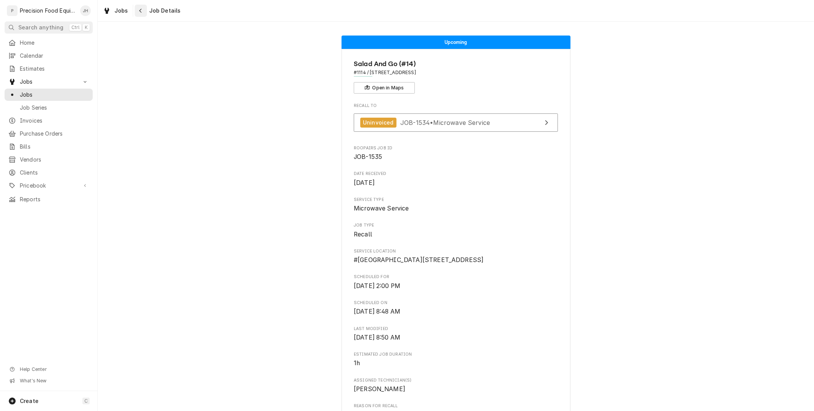
click at [140, 14] on button "Navigate back" at bounding box center [141, 11] width 12 height 12
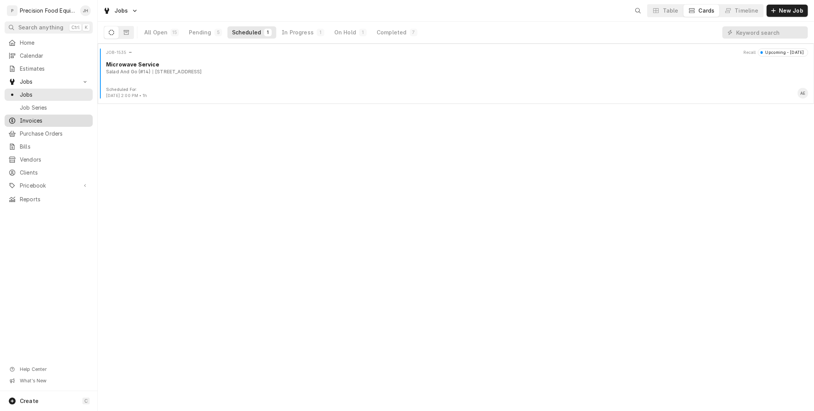
drag, startPoint x: 0, startPoint y: 0, endPoint x: 29, endPoint y: 121, distance: 124.9
click at [29, 121] on span "Invoices" at bounding box center [54, 121] width 69 height 8
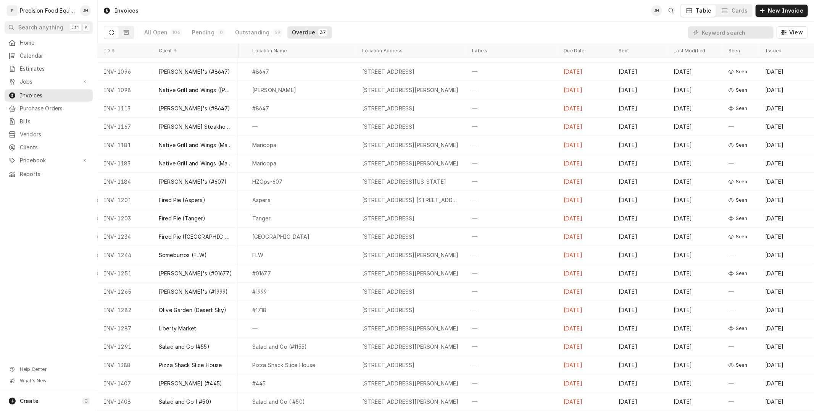
scroll to position [0, 200]
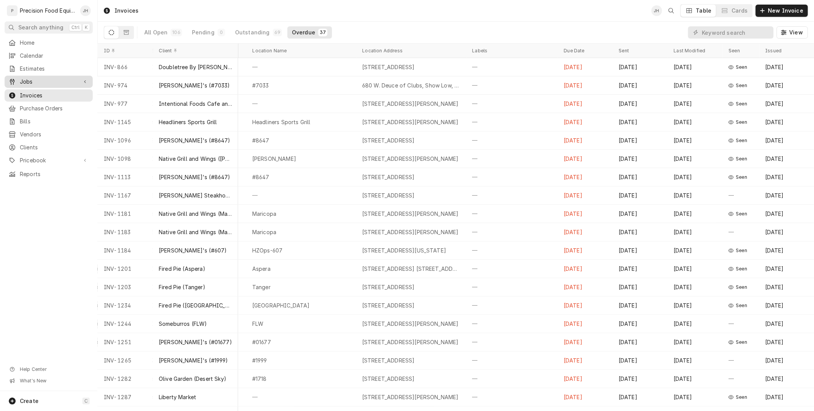
click at [55, 83] on span "Jobs" at bounding box center [49, 82] width 58 height 8
click at [53, 93] on span "Jobs" at bounding box center [54, 95] width 69 height 8
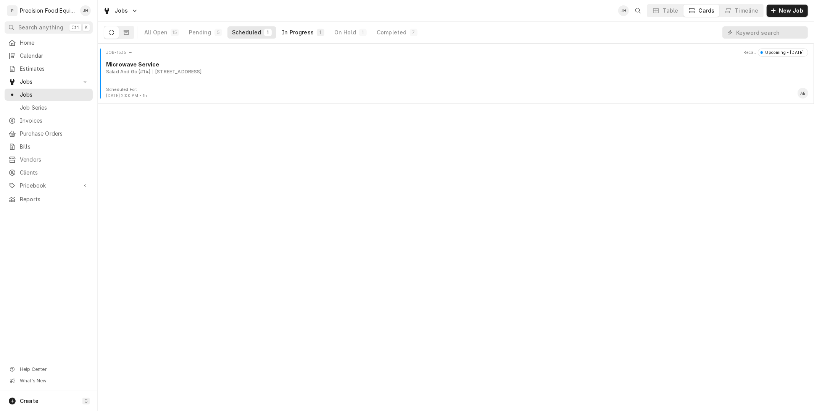
click at [303, 29] on div "In Progress" at bounding box center [298, 33] width 32 height 8
click at [336, 32] on div "On Hold" at bounding box center [345, 33] width 22 height 8
click at [287, 31] on div "In Progress" at bounding box center [298, 33] width 32 height 8
click at [41, 69] on span "Estimates" at bounding box center [54, 69] width 69 height 8
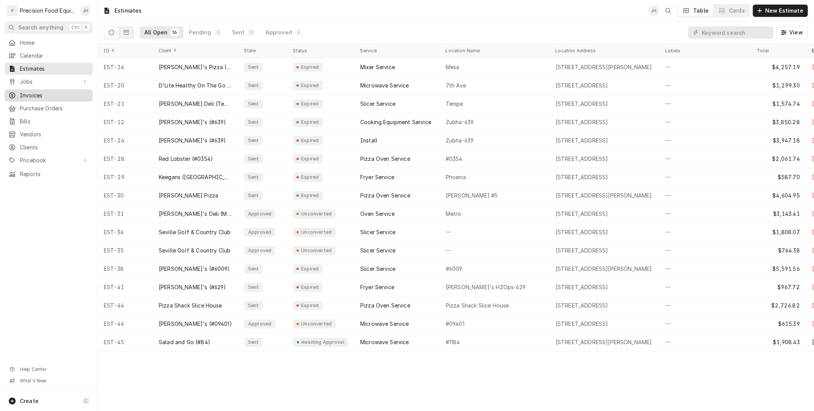
click at [32, 93] on span "Invoices" at bounding box center [54, 96] width 69 height 8
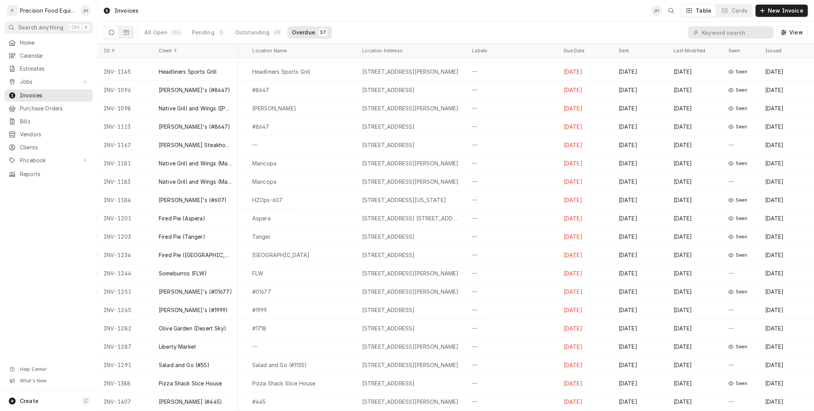
scroll to position [0, 200]
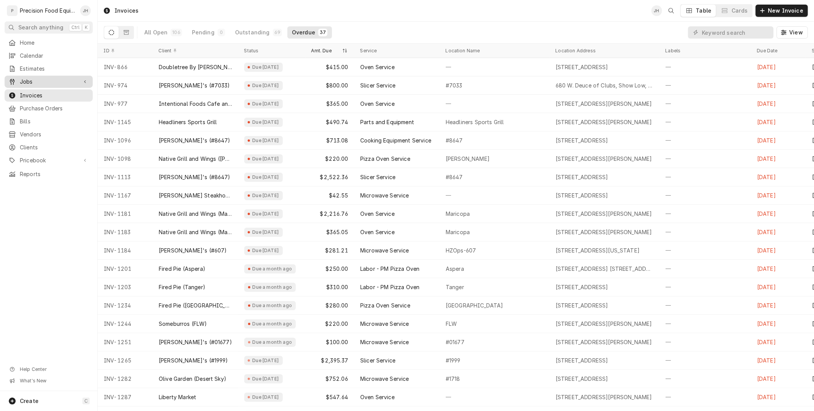
click at [39, 81] on span "Jobs" at bounding box center [49, 82] width 58 height 8
click at [37, 93] on span "Jobs" at bounding box center [54, 95] width 69 height 8
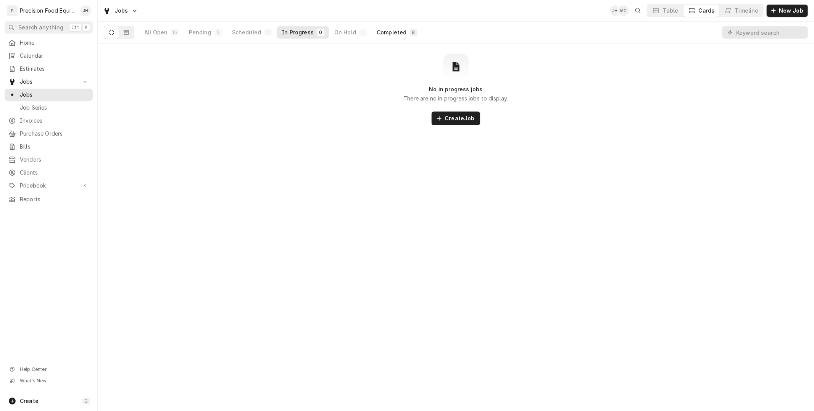
click at [392, 32] on div "Completed" at bounding box center [392, 33] width 30 height 8
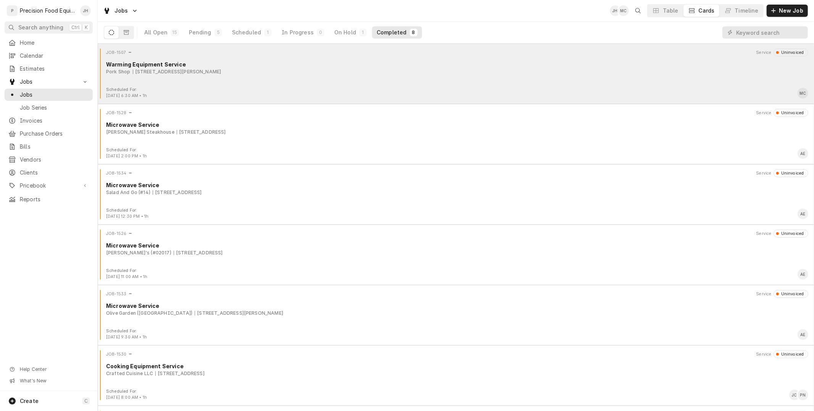
click at [281, 81] on div "JOB-1507 Service Uninvoiced Warming Equipment Service Pork Shop 3359 E Combs Rd…" at bounding box center [456, 67] width 710 height 38
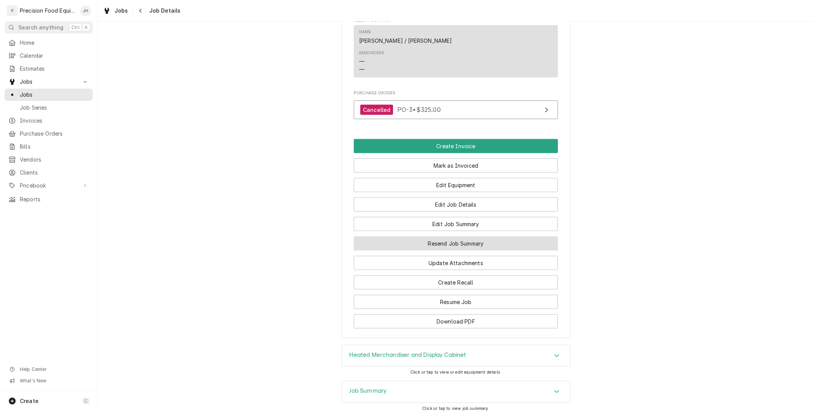
scroll to position [609, 0]
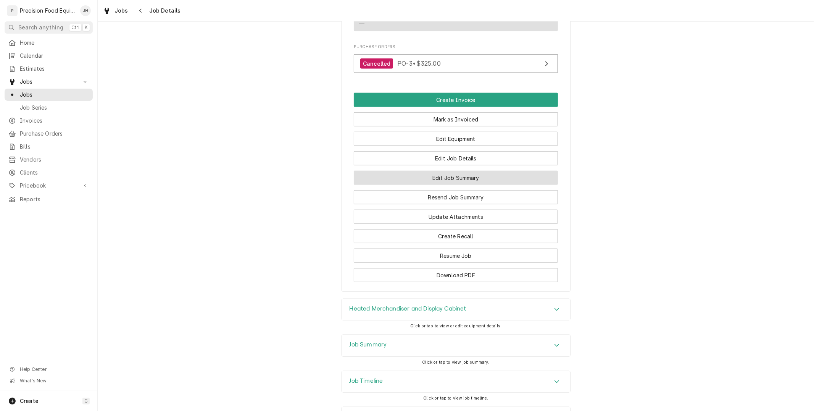
click at [474, 171] on button "Edit Job Summary" at bounding box center [456, 178] width 204 height 14
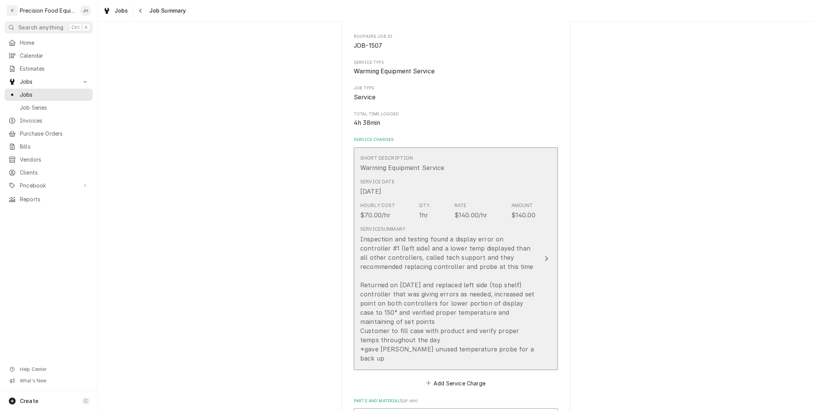
scroll to position [85, 0]
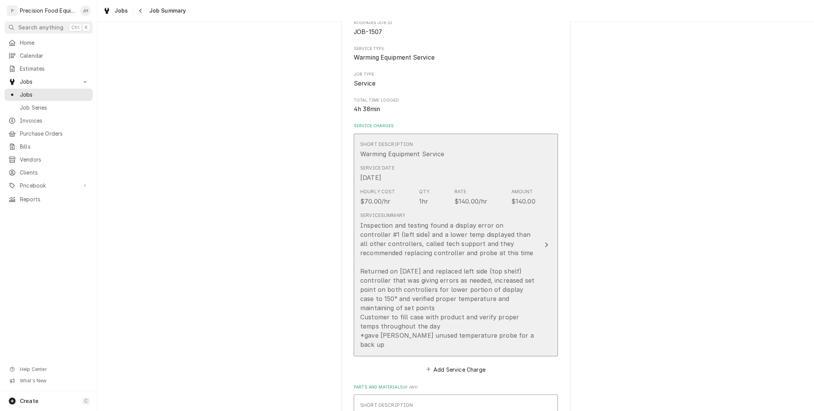
click at [485, 258] on div "Inspection and testing found a display error on controller #1 (left side) and a…" at bounding box center [447, 285] width 175 height 128
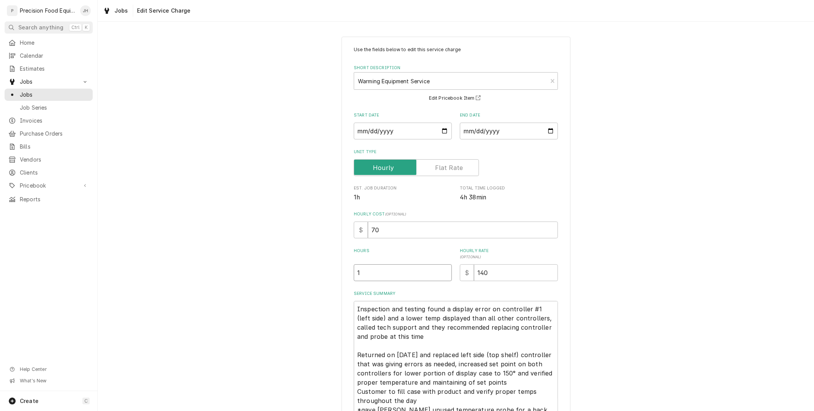
drag, startPoint x: 392, startPoint y: 273, endPoint x: 244, endPoint y: 294, distance: 148.8
click at [244, 294] on div "Use the fields below to edit this service charge Short Description Warming Equi…" at bounding box center [456, 257] width 716 height 454
type textarea "x"
type input "4"
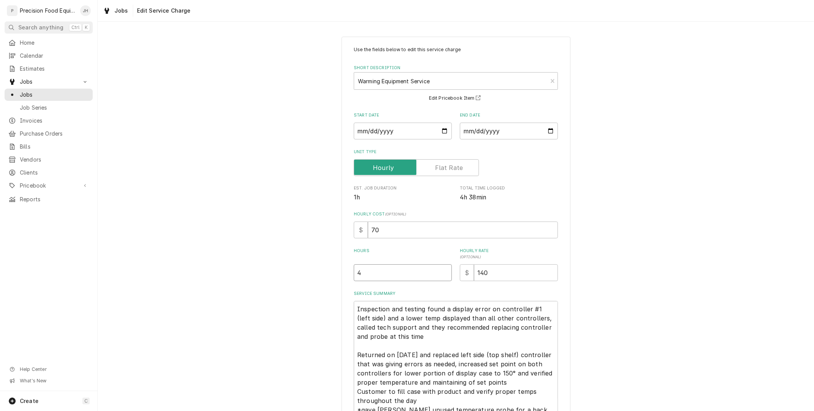
type textarea "x"
type input "4.7"
type textarea "x"
type input "4.75"
click at [419, 325] on textarea "Inspection and testing found a display error on controller #1 (left side) and a…" at bounding box center [456, 359] width 204 height 117
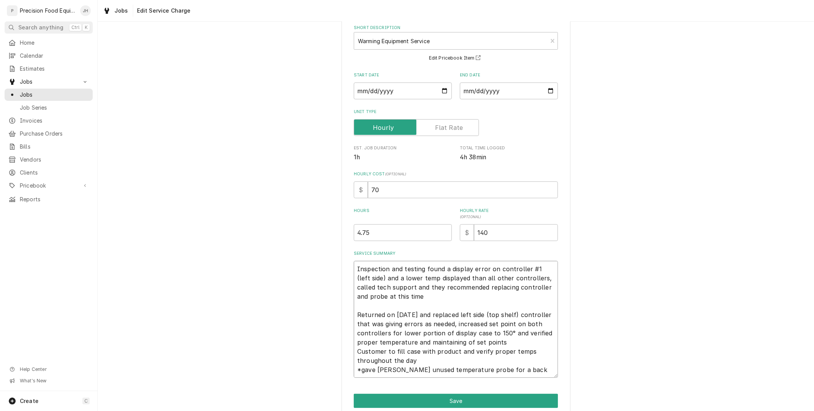
scroll to position [73, 0]
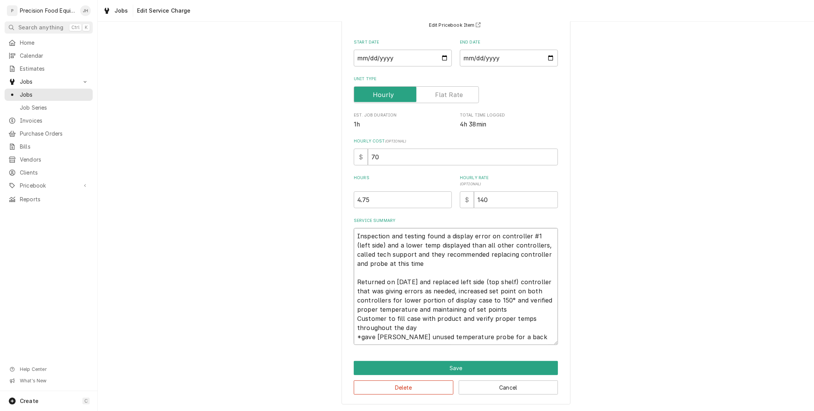
click at [449, 277] on textarea "Inspection and testing found a display error on controller #1 (left side) and a…" at bounding box center [456, 286] width 204 height 117
click at [500, 310] on textarea "Inspection and testing found a display error on controller #1 (left side) and a…" at bounding box center [456, 286] width 204 height 117
type textarea "x"
type textarea "Inspection and testing found a display error on controller #1 (left side) and a…"
click at [489, 363] on button "Save" at bounding box center [456, 368] width 204 height 14
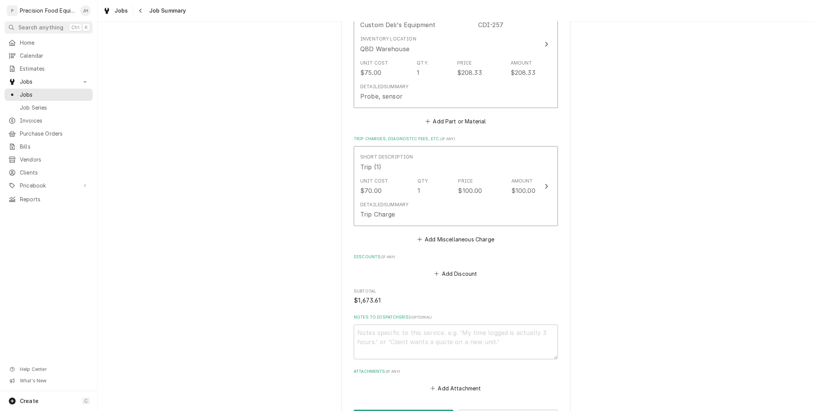
scroll to position [636, 0]
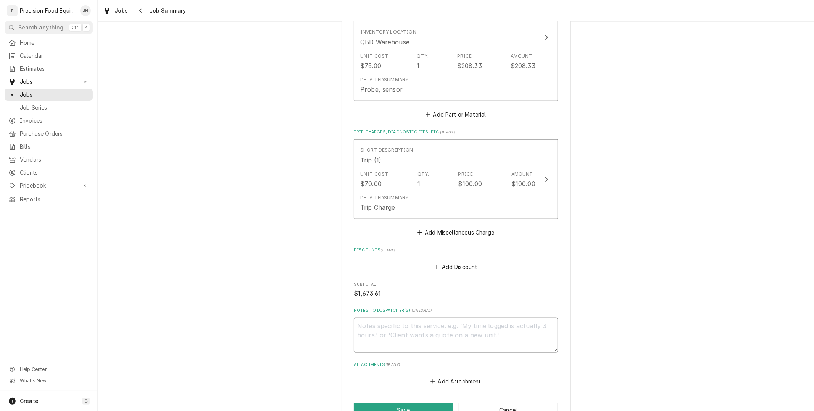
click at [461, 320] on textarea "Notes to Dispatcher(s) ( optional )" at bounding box center [456, 335] width 204 height 34
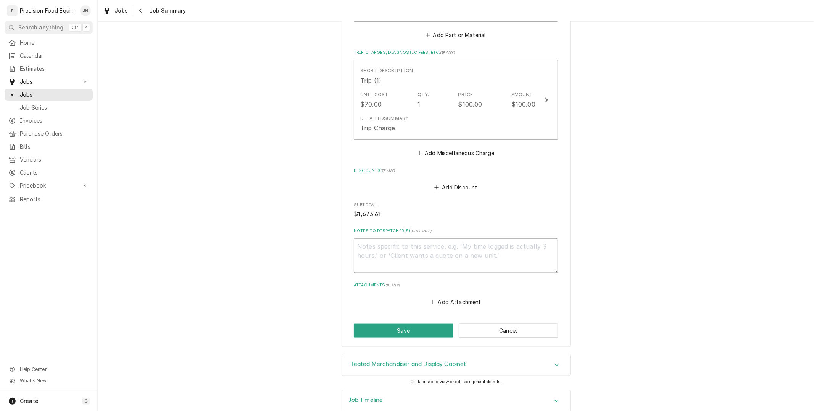
scroll to position [721, 0]
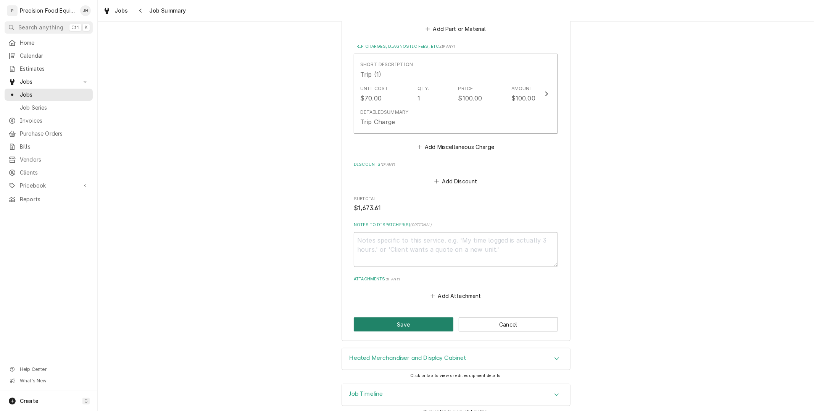
click at [426, 318] on button "Save" at bounding box center [404, 324] width 100 height 14
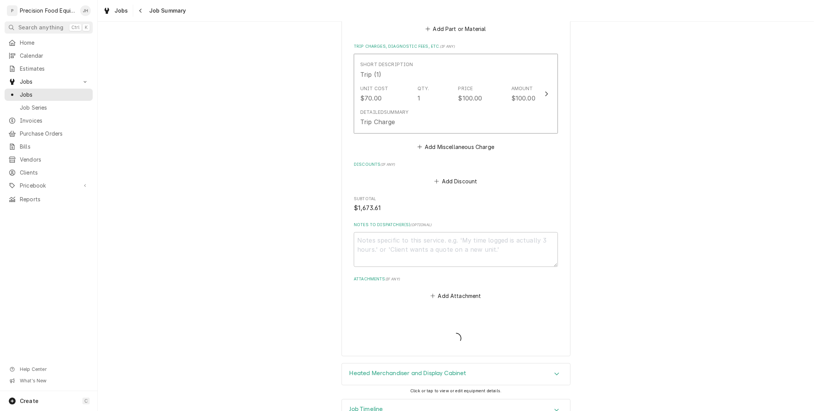
type textarea "x"
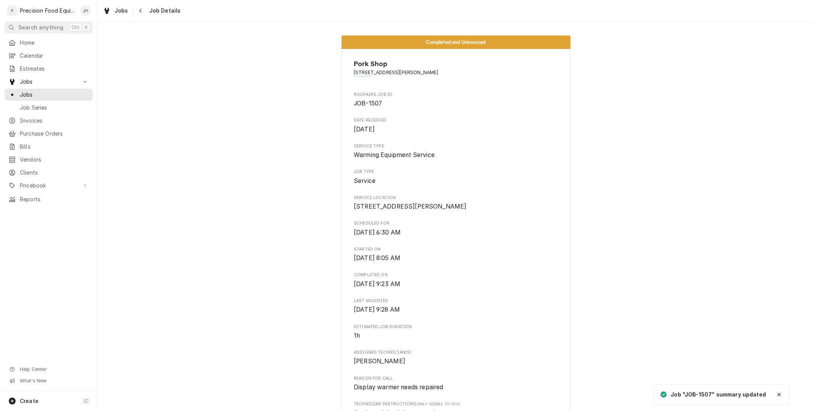
scroll to position [466, 0]
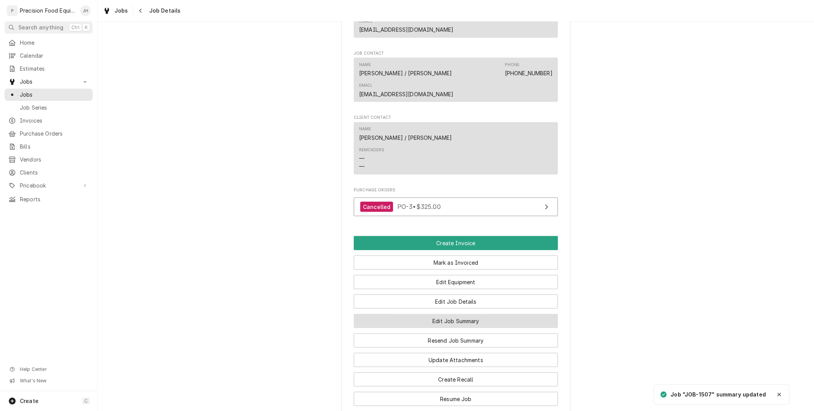
click at [447, 314] on button "Edit Job Summary" at bounding box center [456, 321] width 204 height 14
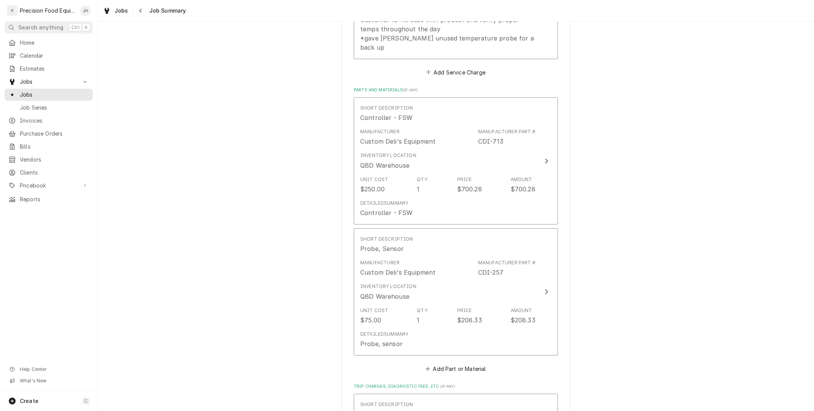
scroll to position [721, 0]
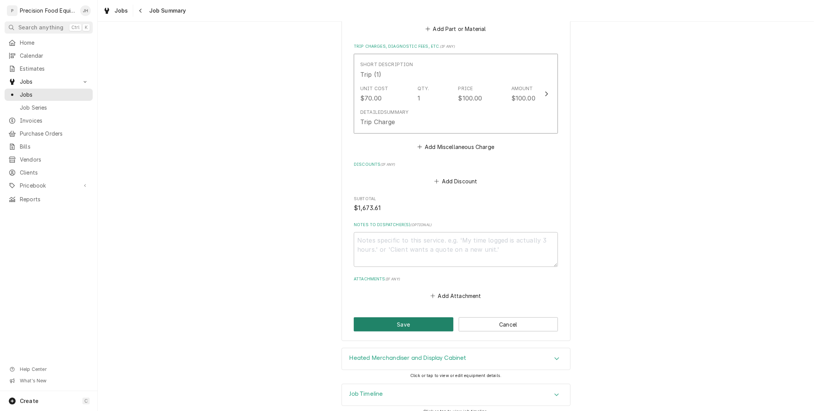
click at [429, 318] on button "Save" at bounding box center [404, 324] width 100 height 14
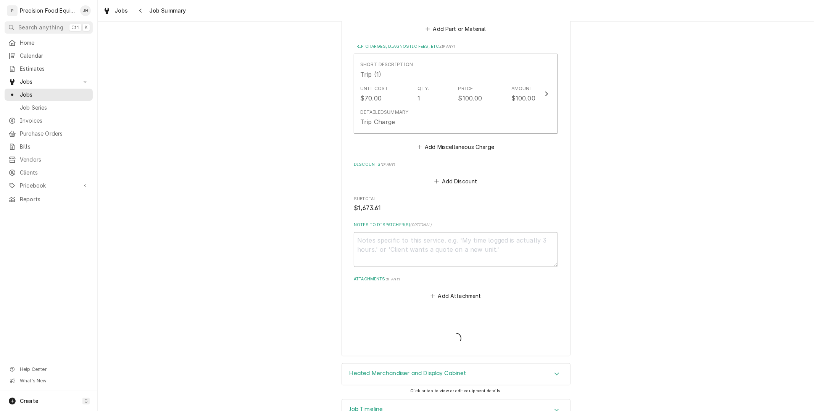
type textarea "x"
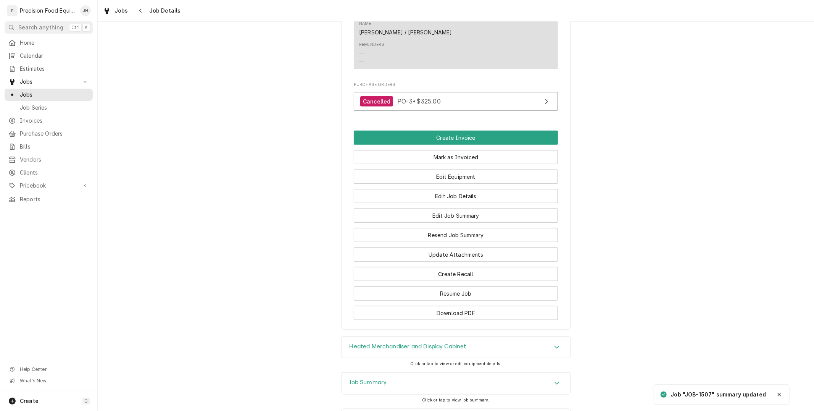
scroll to position [609, 0]
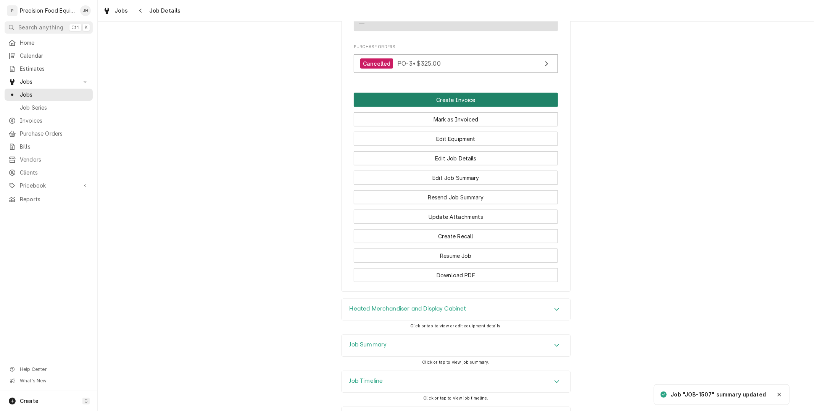
click at [478, 93] on button "Create Invoice" at bounding box center [456, 100] width 204 height 14
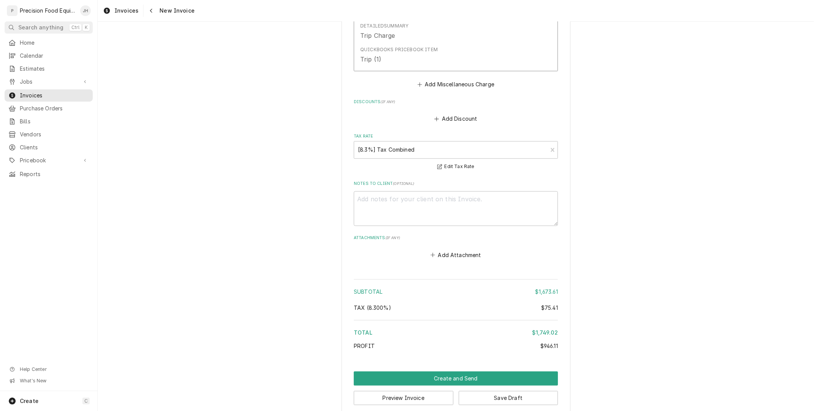
scroll to position [1235, 0]
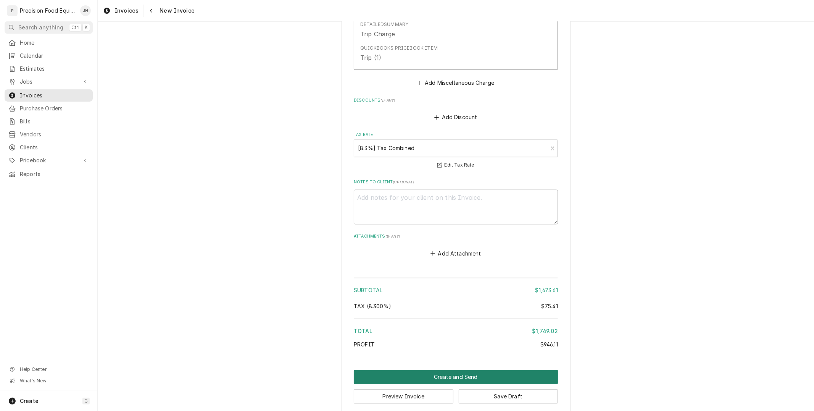
click at [466, 370] on button "Create and Send" at bounding box center [456, 377] width 204 height 14
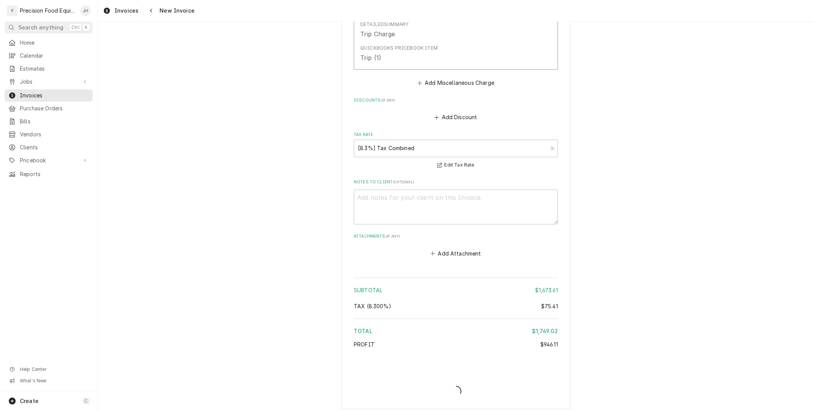
scroll to position [1231, 0]
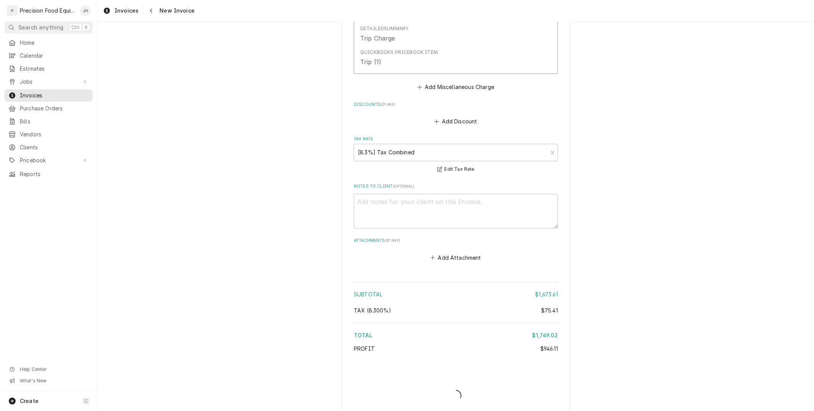
type textarea "x"
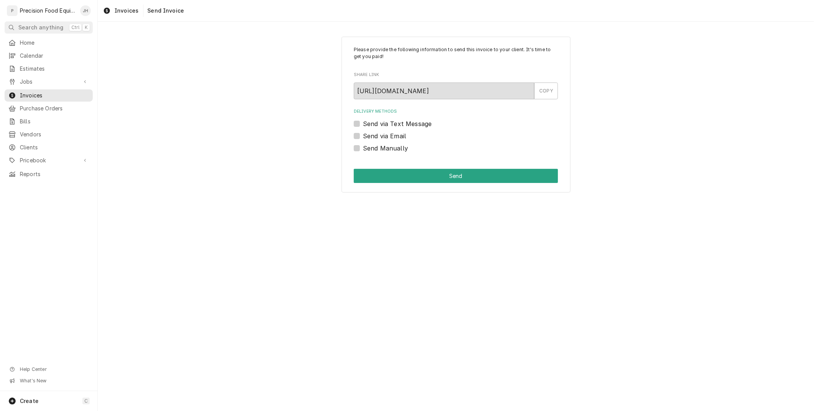
click at [363, 147] on label "Send Manually" at bounding box center [385, 147] width 45 height 9
click at [363, 147] on input "Send Manually" at bounding box center [465, 151] width 204 height 17
checkbox input "true"
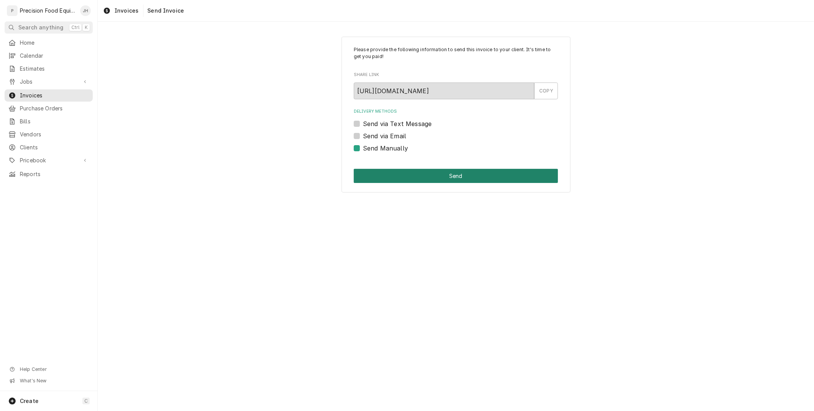
click at [411, 176] on button "Send" at bounding box center [456, 176] width 204 height 14
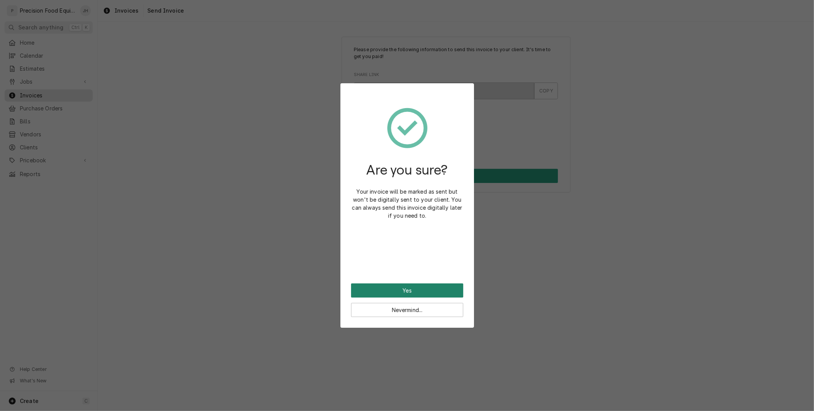
click at [434, 288] on button "Yes" at bounding box center [407, 290] width 112 height 14
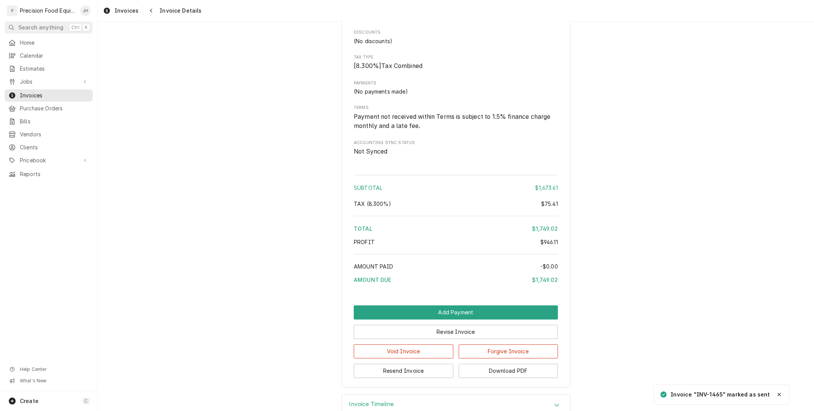
scroll to position [1025, 0]
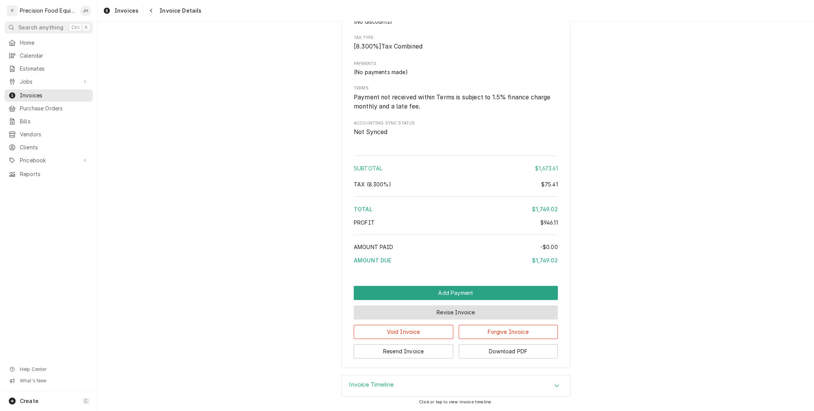
click at [440, 318] on button "Revise Invoice" at bounding box center [456, 312] width 204 height 14
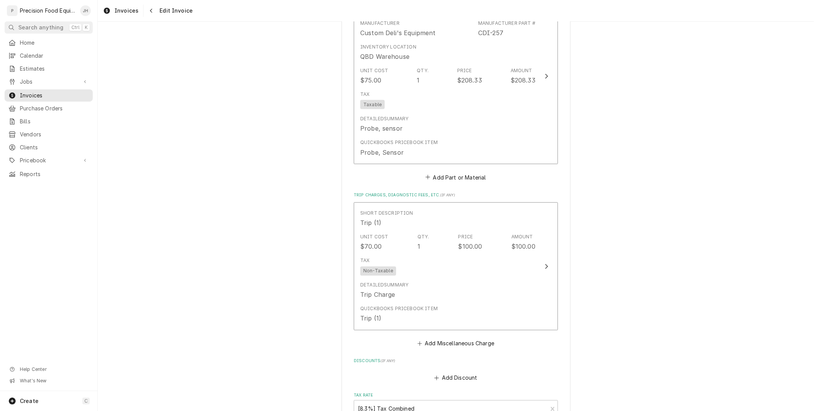
scroll to position [975, 0]
click at [454, 171] on button "Add Part or Material" at bounding box center [455, 176] width 63 height 11
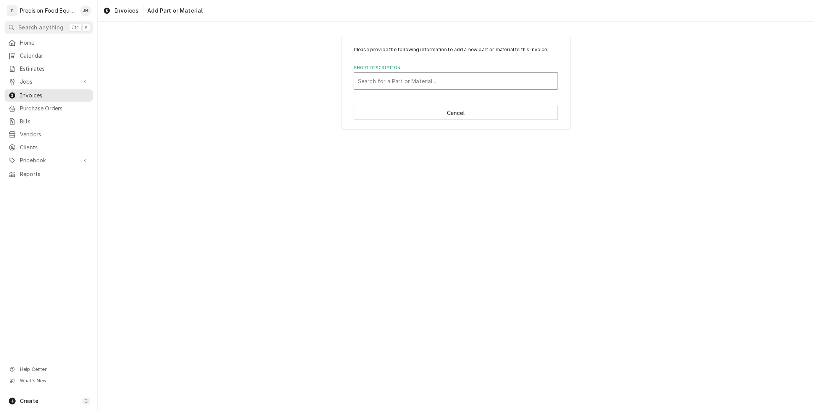
click at [399, 84] on div "Short Description" at bounding box center [456, 81] width 196 height 14
type input "fre"
click at [396, 79] on div "Short Description" at bounding box center [456, 81] width 196 height 14
click at [448, 111] on button "Cancel" at bounding box center [456, 113] width 204 height 14
type textarea "x"
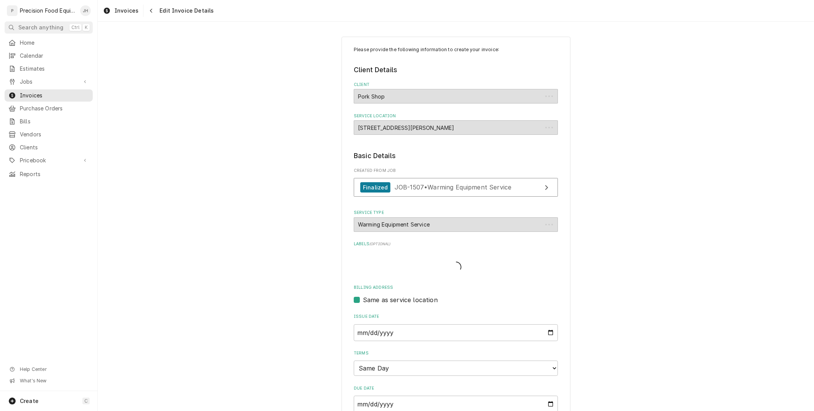
scroll to position [966, 0]
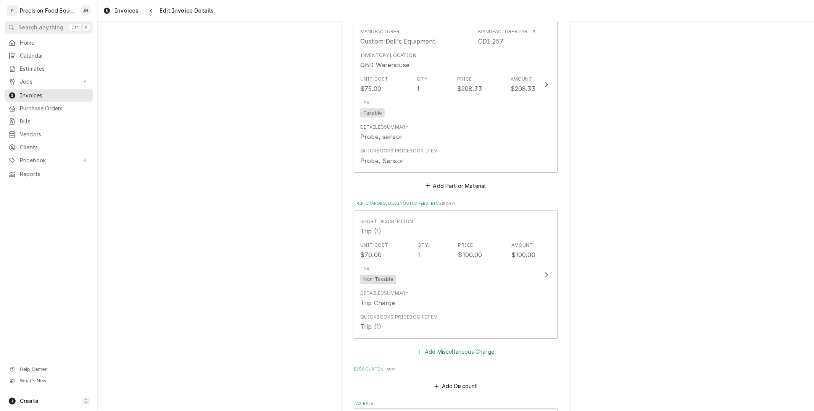
click at [467, 347] on button "Add Miscellaneous Charge" at bounding box center [455, 352] width 79 height 11
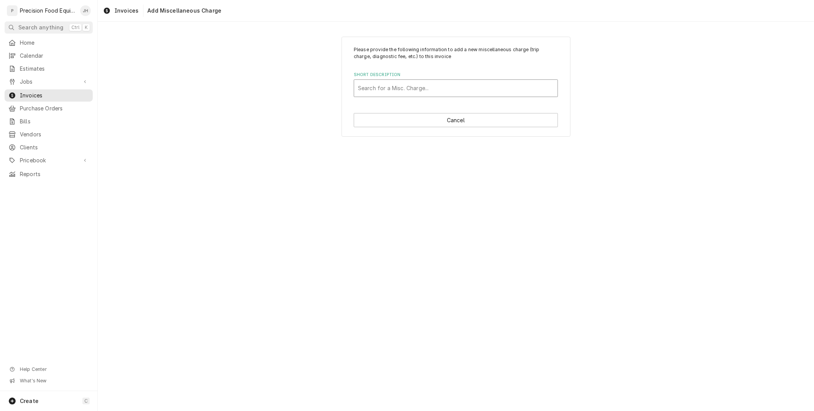
click at [443, 95] on div "Search for a Misc. Charge..." at bounding box center [455, 88] width 203 height 17
type input "freight"
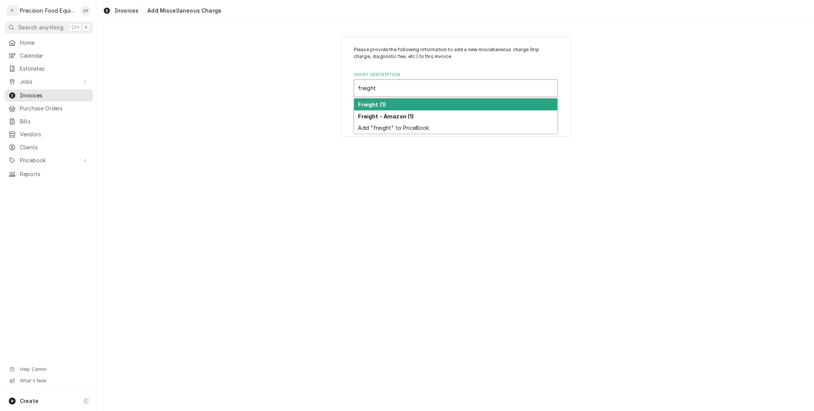
click at [430, 104] on div "Freight (1)" at bounding box center [455, 104] width 203 height 12
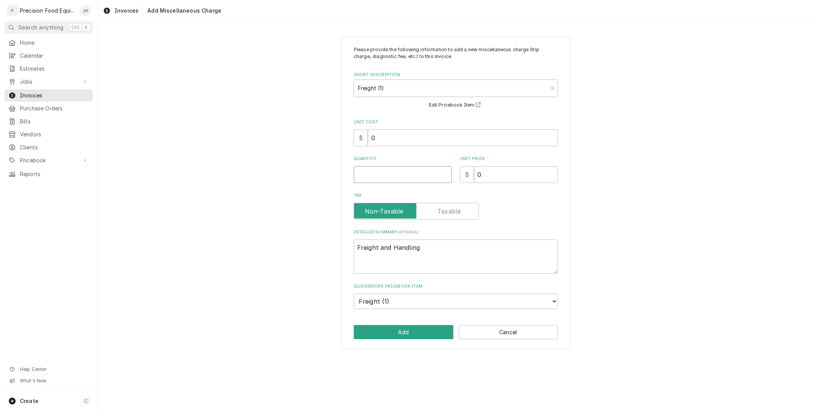
click at [429, 180] on input "Quantity" at bounding box center [403, 174] width 98 height 17
type textarea "x"
type input "1"
click at [503, 168] on input "0" at bounding box center [516, 174] width 84 height 17
drag, startPoint x: 466, startPoint y: 180, endPoint x: 459, endPoint y: 182, distance: 7.0
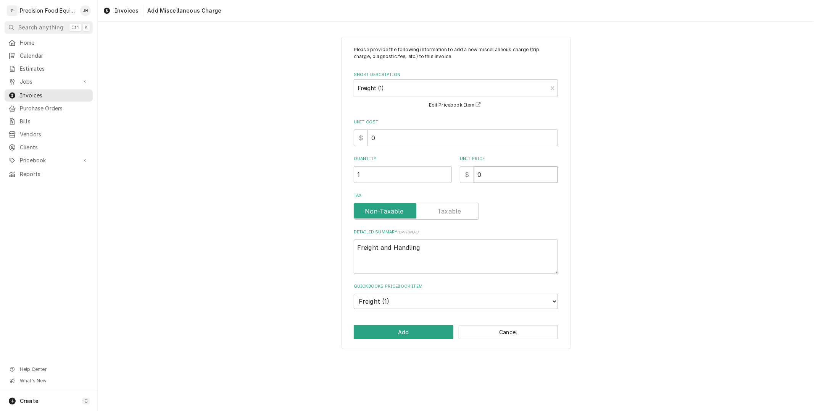
click at [461, 182] on div "$ 0" at bounding box center [509, 174] width 98 height 17
type textarea "x"
type input "2"
type textarea "x"
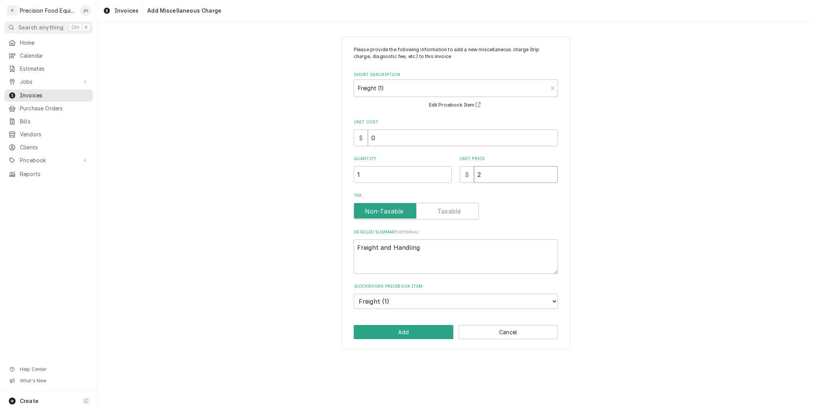
type input "28"
type textarea "x"
type input "28.0"
type textarea "x"
type input "28.04"
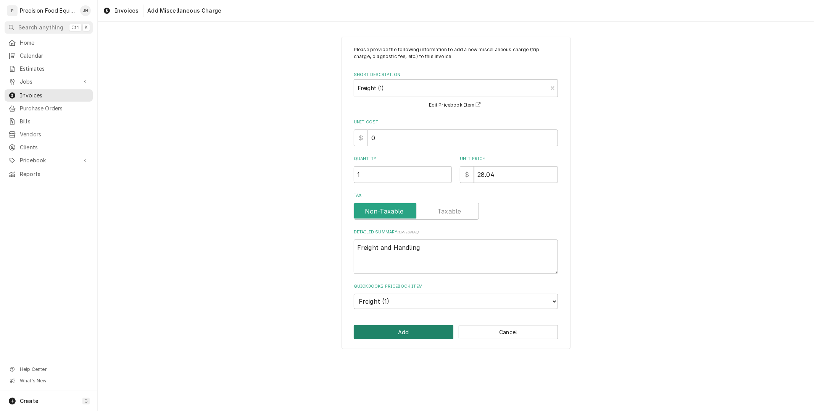
click at [390, 331] on button "Add" at bounding box center [404, 332] width 100 height 14
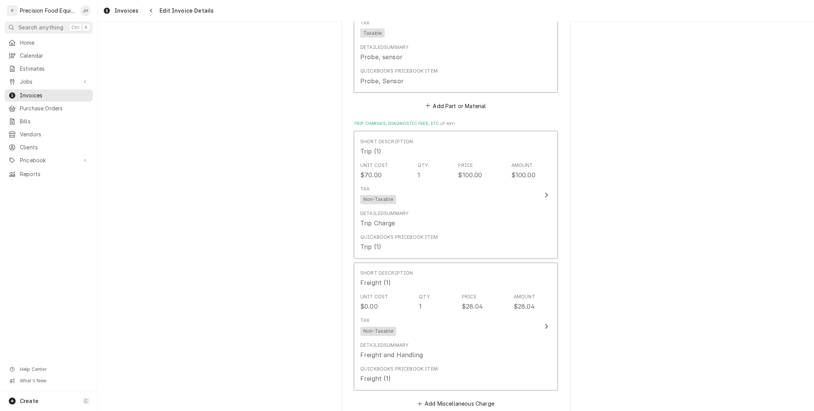
scroll to position [1383, 0]
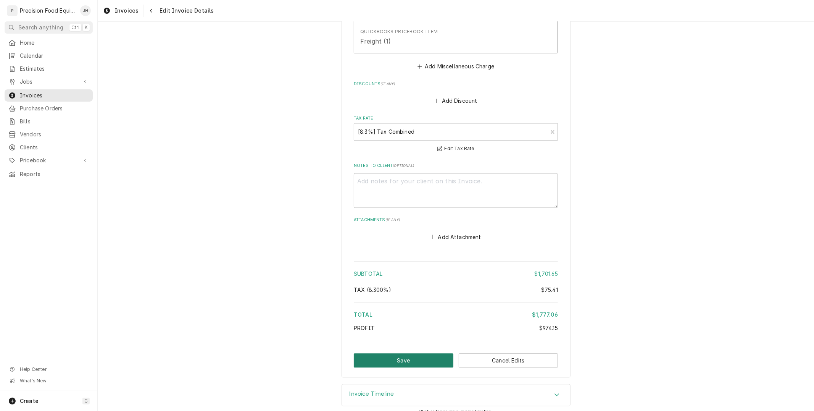
click at [428, 353] on button "Save" at bounding box center [404, 360] width 100 height 14
type textarea "x"
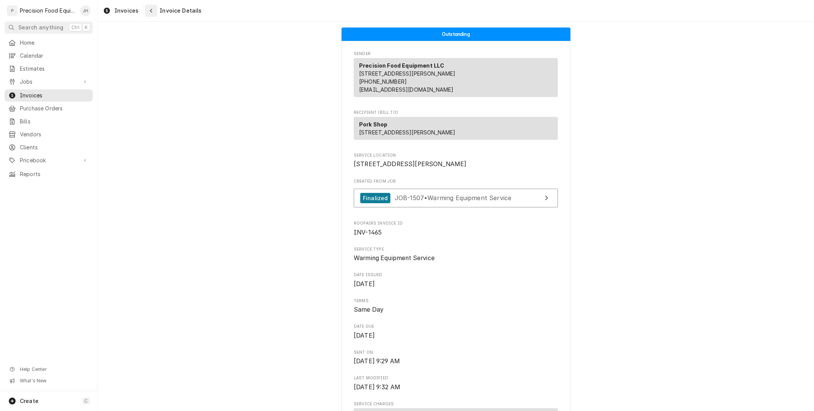
click at [153, 10] on div "Navigate back" at bounding box center [151, 11] width 8 height 8
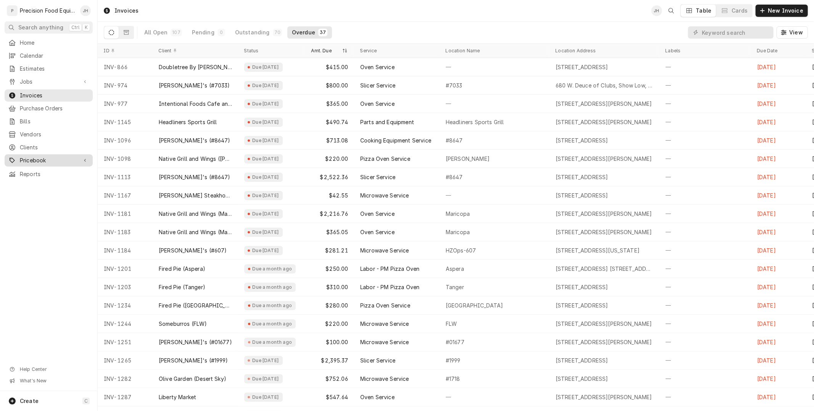
click at [47, 160] on span "Pricebook" at bounding box center [49, 160] width 58 height 8
click at [52, 182] on span "Parts & Materials" at bounding box center [54, 186] width 69 height 8
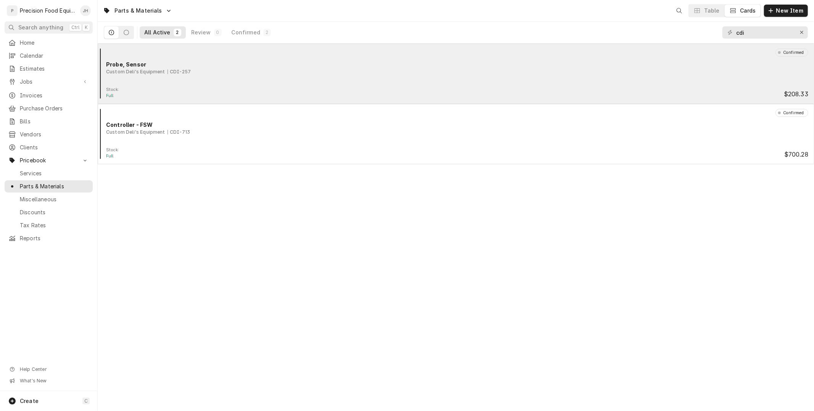
click at [266, 77] on div "Confirmed Probe, Sensor Custom Deli's Equipment CDI-257" at bounding box center [456, 67] width 710 height 38
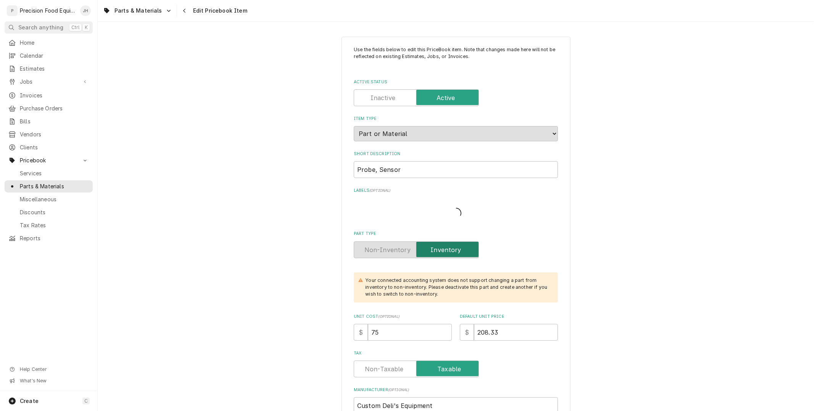
type textarea "x"
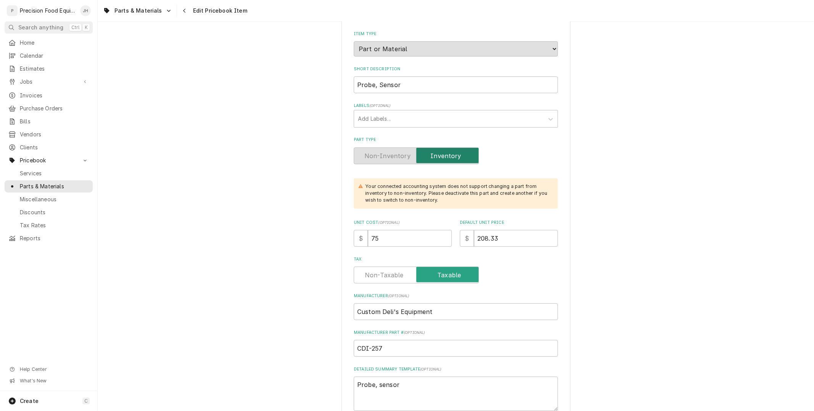
scroll to position [42, 0]
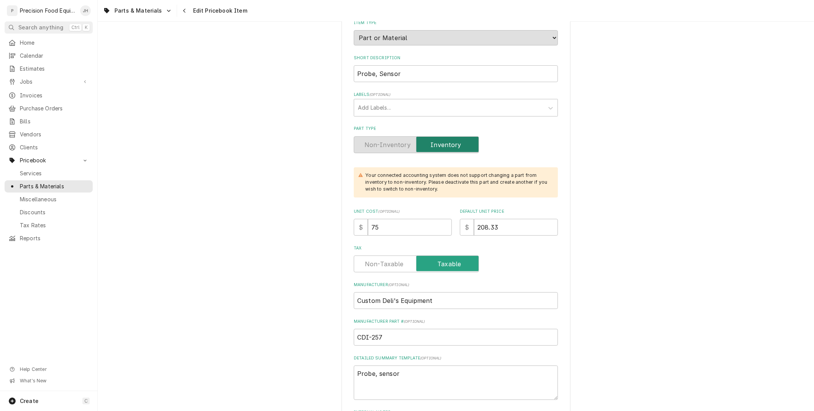
scroll to position [0, 0]
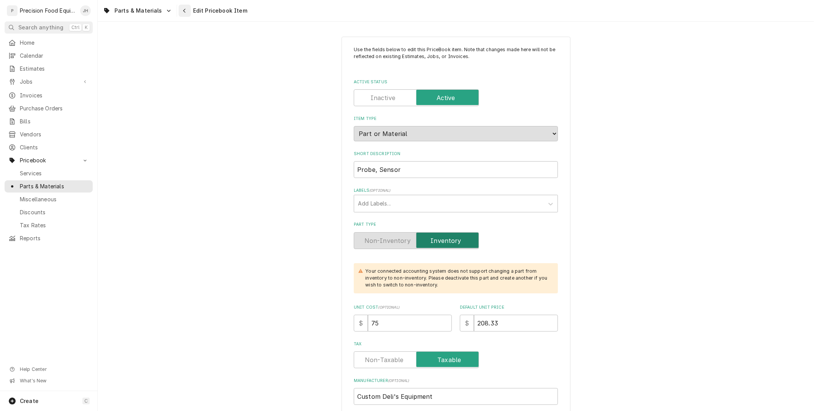
click at [179, 15] on button "Navigate back" at bounding box center [185, 11] width 12 height 12
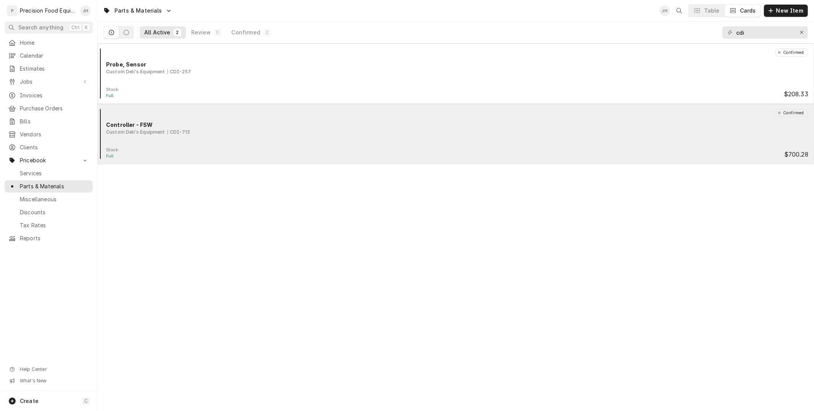
click at [353, 129] on div "Custom Deli's Equipment CDI-713" at bounding box center [457, 132] width 702 height 7
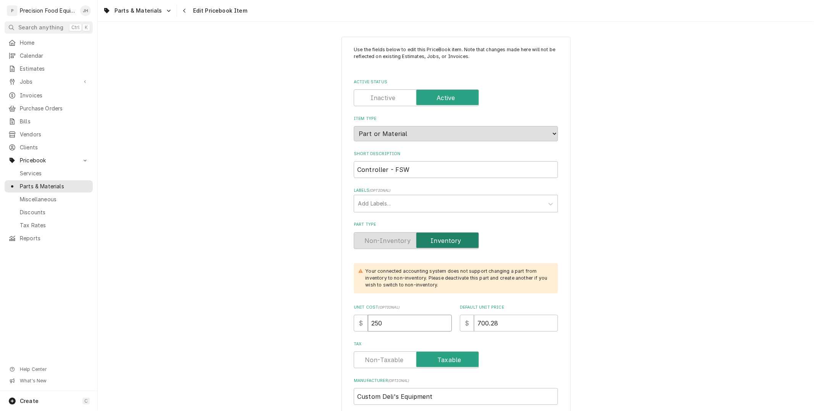
click at [386, 322] on input "250" at bounding box center [410, 322] width 84 height 17
click at [521, 327] on input "700.28" at bounding box center [516, 322] width 84 height 17
click at [523, 329] on input "700.28" at bounding box center [516, 322] width 84 height 17
drag, startPoint x: 512, startPoint y: 319, endPoint x: 134, endPoint y: 425, distance: 392.8
click at [134, 410] on html "P Precision Food Equipment LLC JH Search anything Ctrl K Home Calendar Estimate…" at bounding box center [407, 205] width 814 height 411
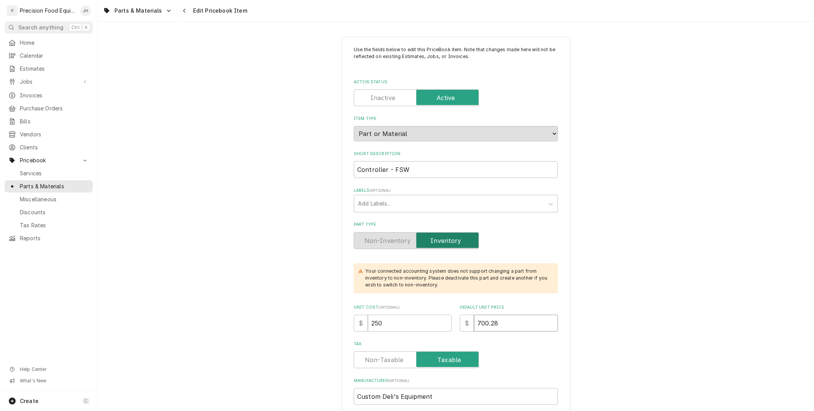
scroll to position [66, 0]
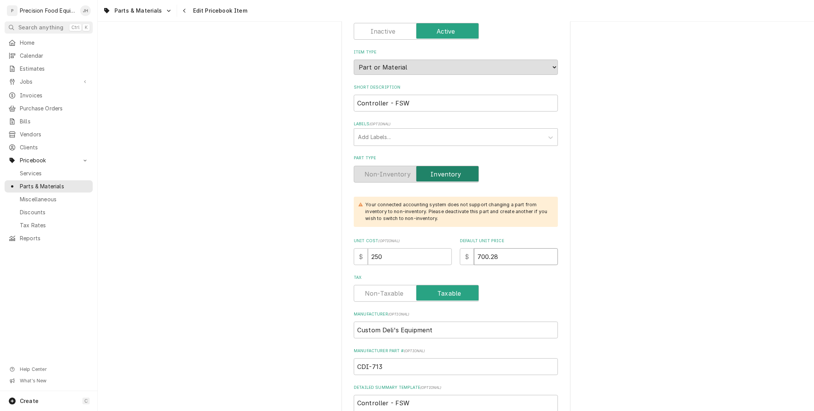
type textarea "x"
type input "5"
type textarea "x"
type input "50"
type textarea "x"
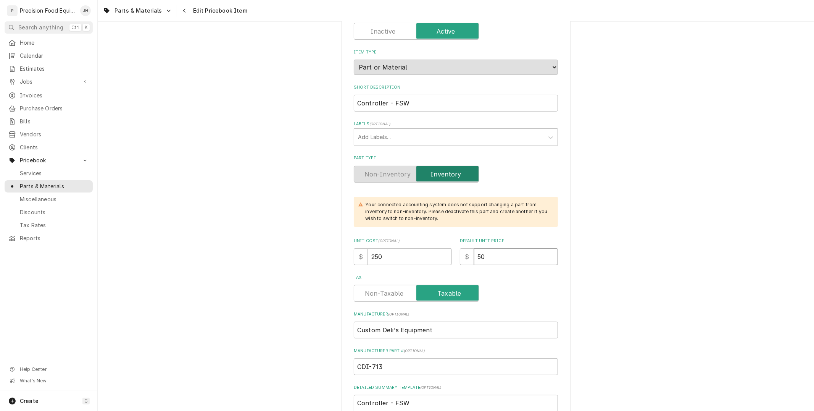
type input "500"
type textarea "x"
type input "500.0"
type textarea "x"
type input "500.00"
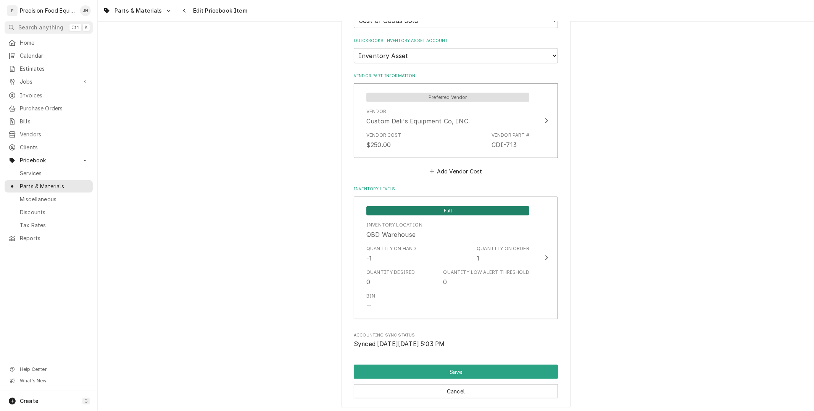
scroll to position [663, 0]
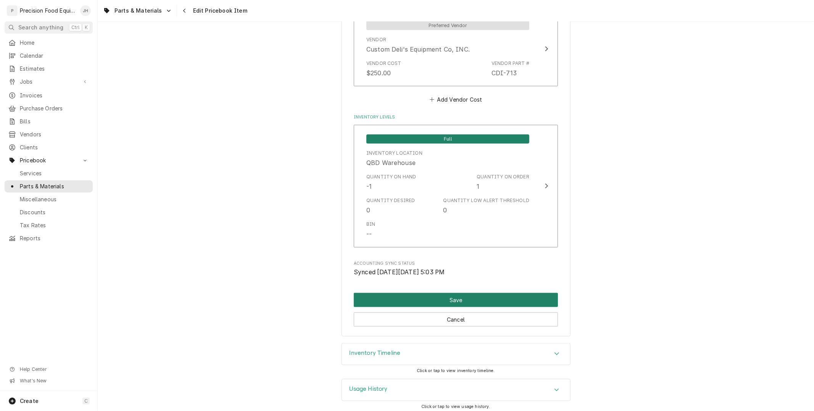
click at [468, 294] on button "Save" at bounding box center [456, 300] width 204 height 14
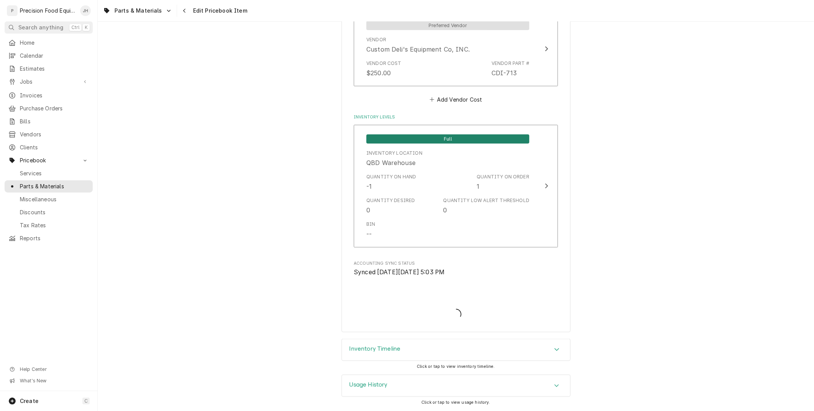
scroll to position [659, 0]
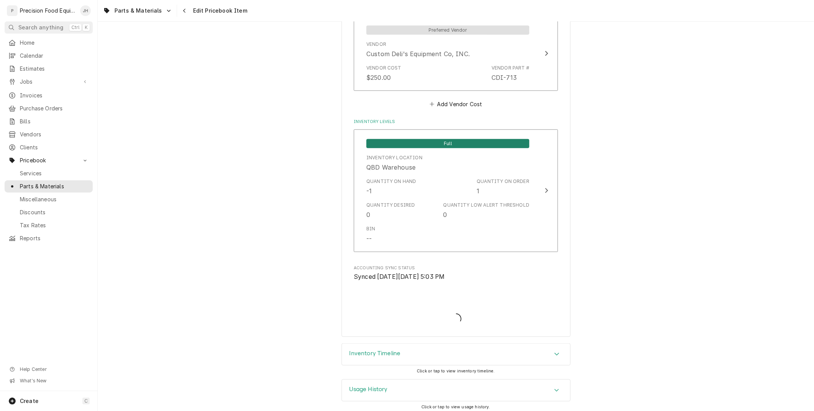
type textarea "x"
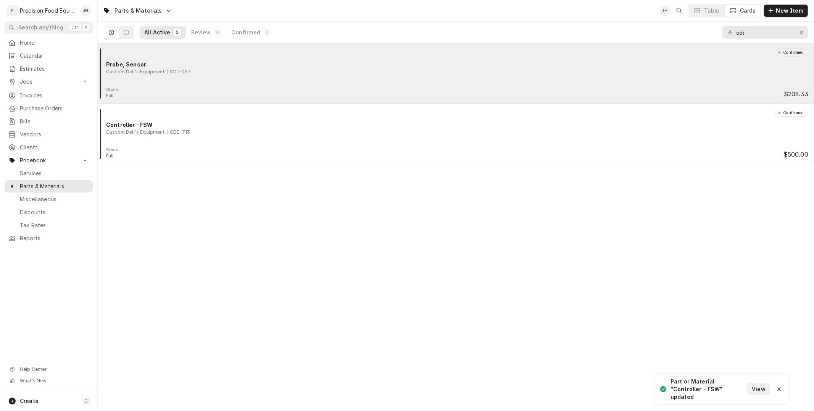
click at [520, 77] on div "Confirmed Probe, Sensor Custom Deli's Equipment CDI-257" at bounding box center [456, 67] width 710 height 38
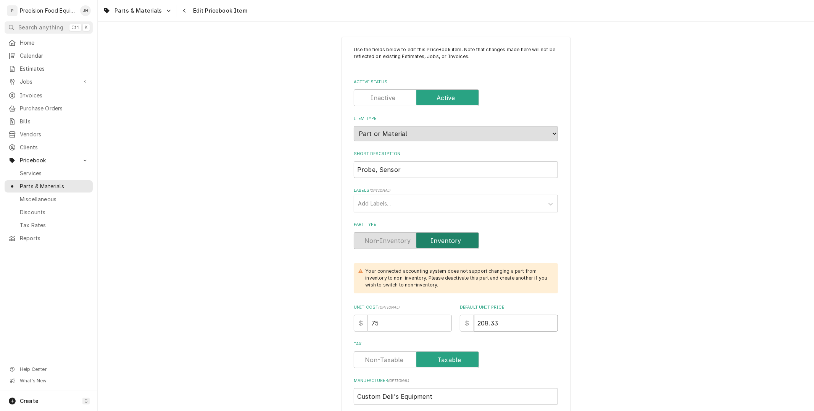
drag, startPoint x: 517, startPoint y: 316, endPoint x: 320, endPoint y: 376, distance: 206.5
type textarea "x"
type input "1"
type textarea "x"
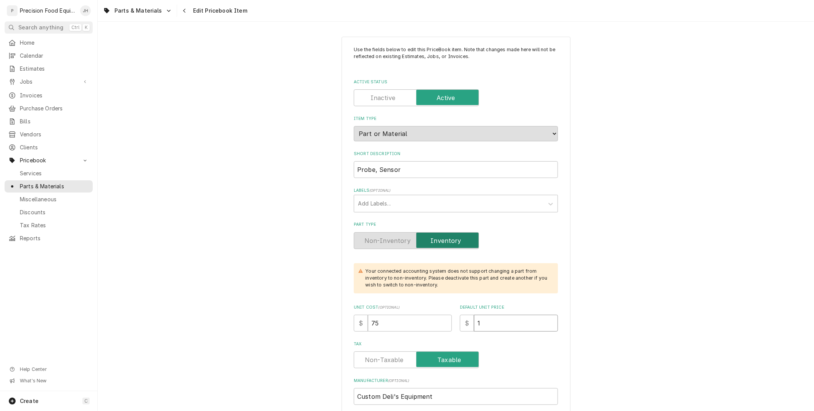
type input "15"
type textarea "x"
type input "150"
type textarea "x"
type input "150.0"
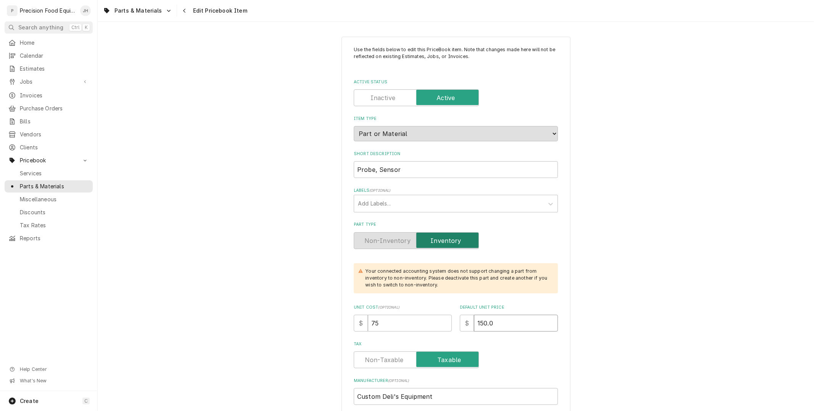
type textarea "x"
type input "150.00"
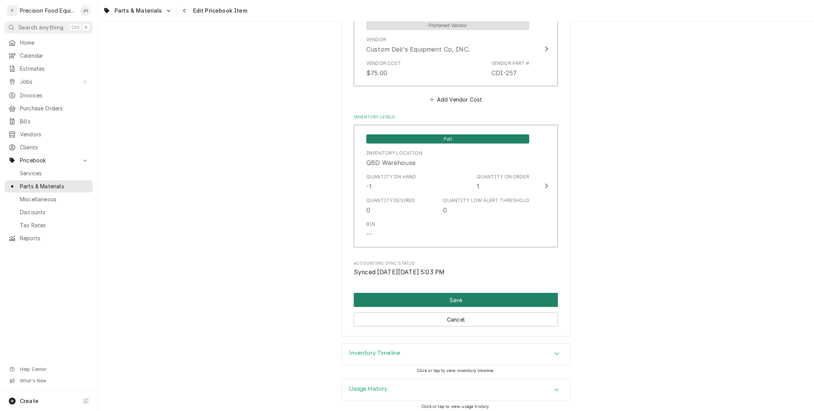
click at [480, 297] on button "Save" at bounding box center [456, 300] width 204 height 14
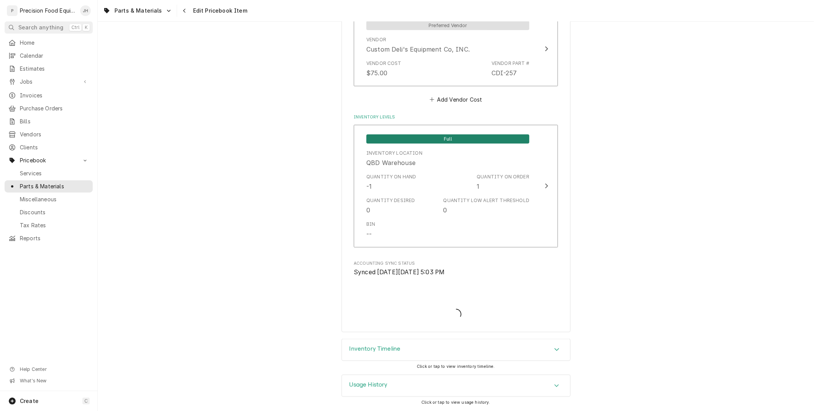
scroll to position [659, 0]
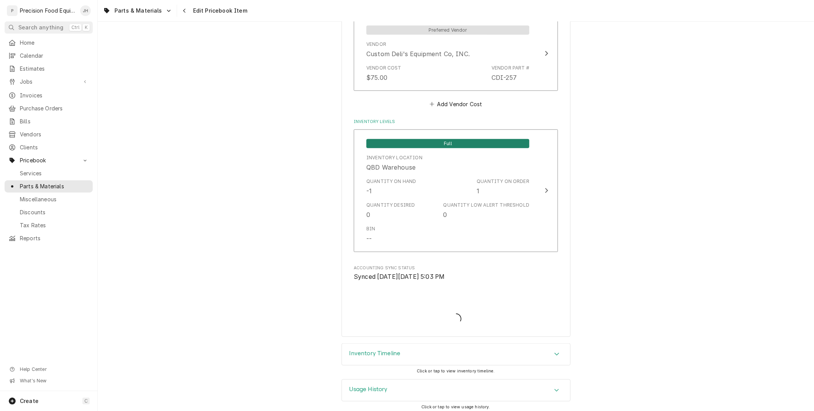
type textarea "x"
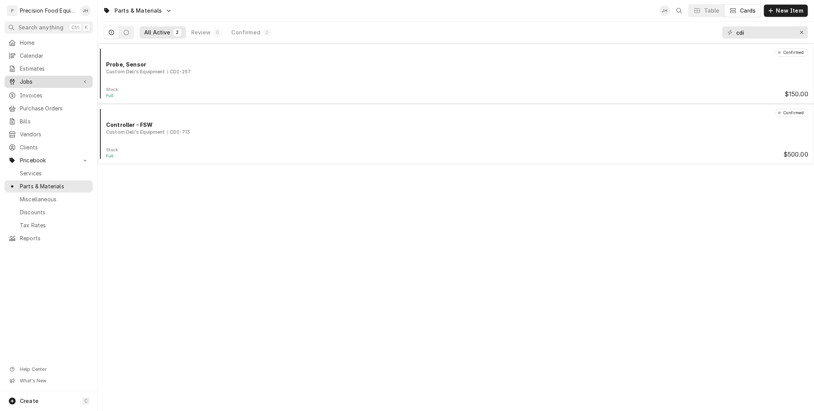
click at [52, 84] on span "Jobs" at bounding box center [49, 82] width 58 height 8
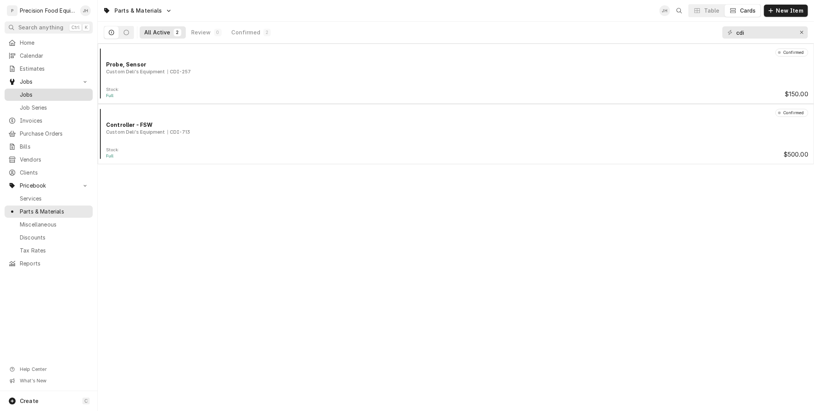
click at [44, 95] on span "Jobs" at bounding box center [54, 95] width 69 height 8
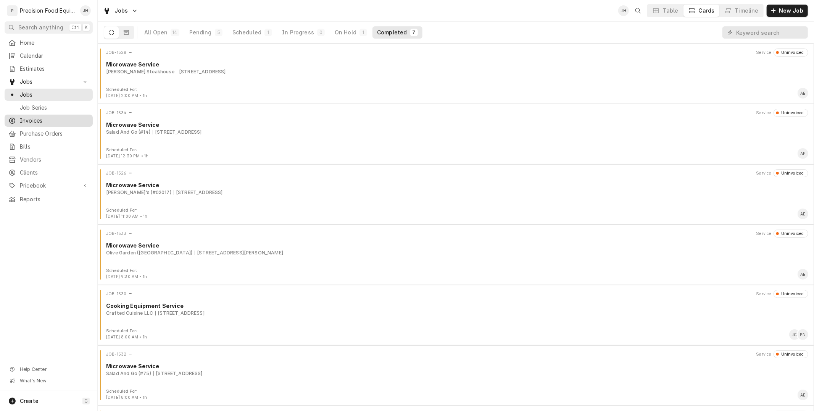
click at [33, 120] on span "Invoices" at bounding box center [54, 121] width 69 height 8
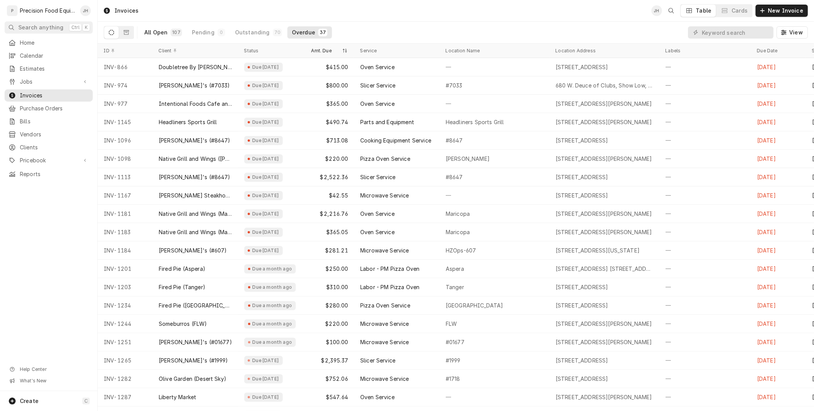
click at [167, 34] on button "All Open 107" at bounding box center [163, 32] width 47 height 12
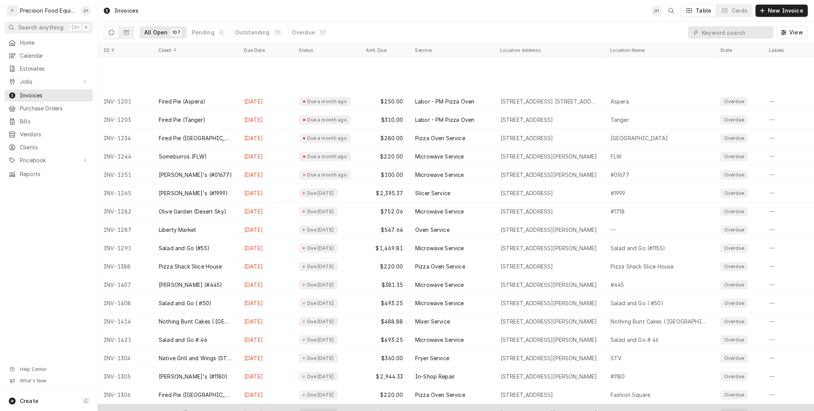
scroll to position [221, 0]
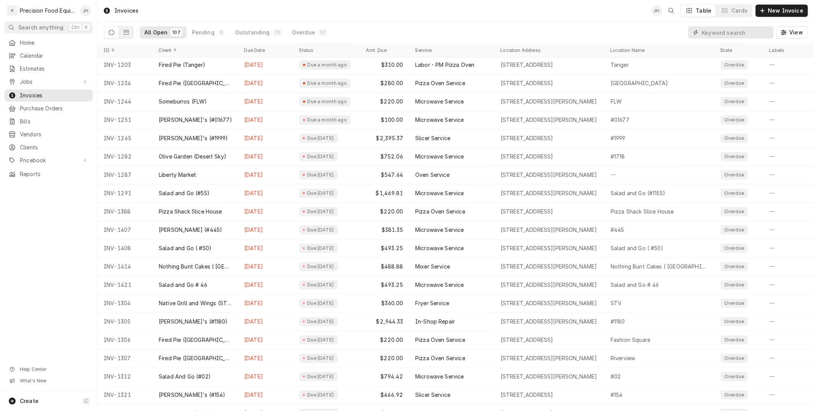
click at [749, 29] on input "Dynamic Content Wrapper" at bounding box center [736, 32] width 68 height 12
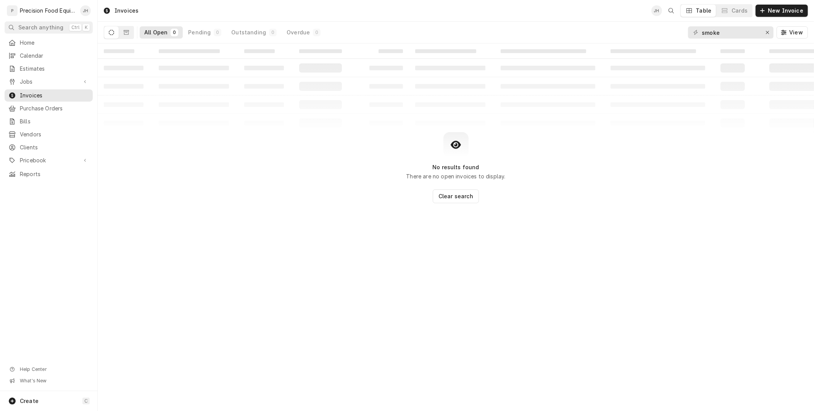
click at [131, 23] on div "All Open 0 Pending 0 Outstanding 0 Overdue 0" at bounding box center [214, 32] width 221 height 21
click at [123, 33] on button "Dynamic Content Wrapper" at bounding box center [126, 32] width 15 height 12
click at [110, 32] on icon "Dynamic Content Wrapper" at bounding box center [111, 32] width 5 height 5
drag, startPoint x: 739, startPoint y: 30, endPoint x: 593, endPoint y: 61, distance: 148.8
click at [593, 61] on div "Invoices JH Table Cards New Invoice All Open 0 Pending 0 Outstanding 0 Overdue …" at bounding box center [456, 205] width 716 height 411
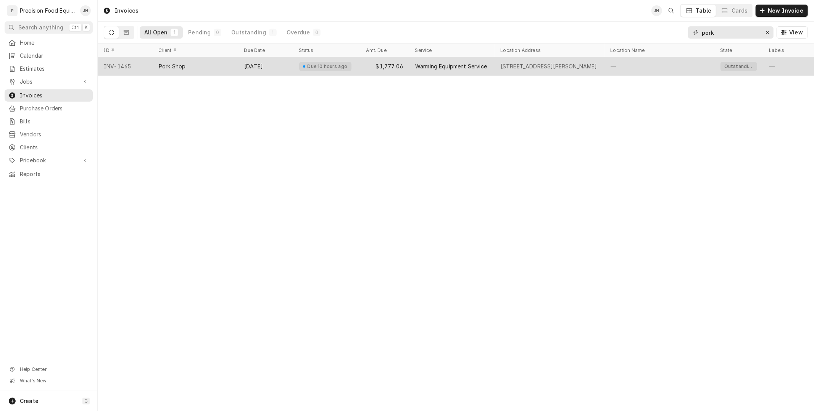
type input "pork"
click at [294, 72] on div "Due 10 hours ago" at bounding box center [326, 66] width 67 height 18
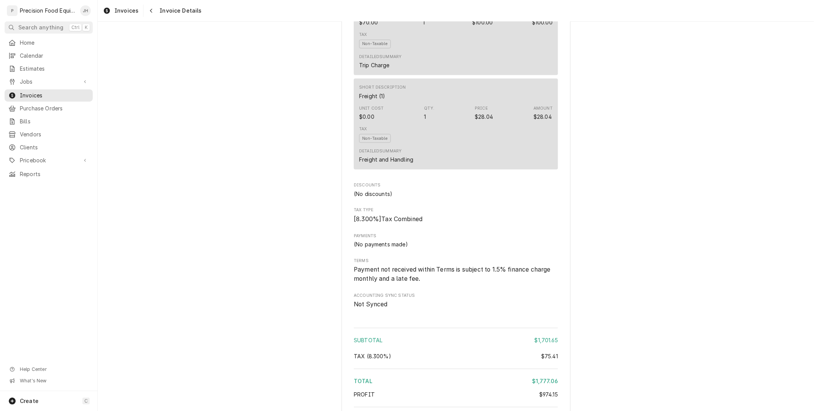
scroll to position [1119, 0]
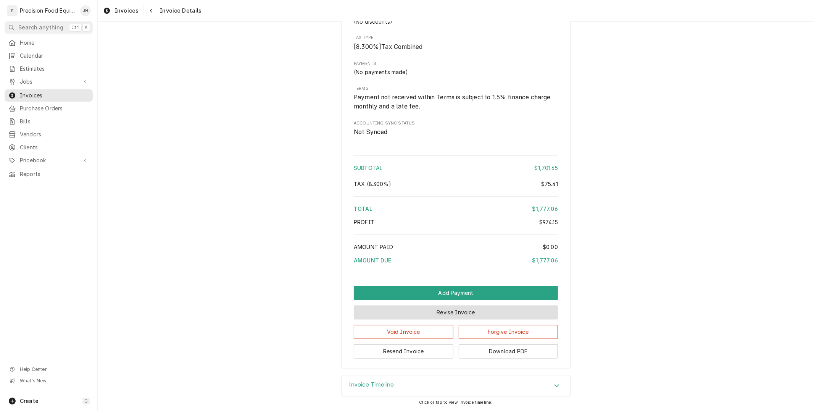
click at [463, 314] on button "Revise Invoice" at bounding box center [456, 312] width 204 height 14
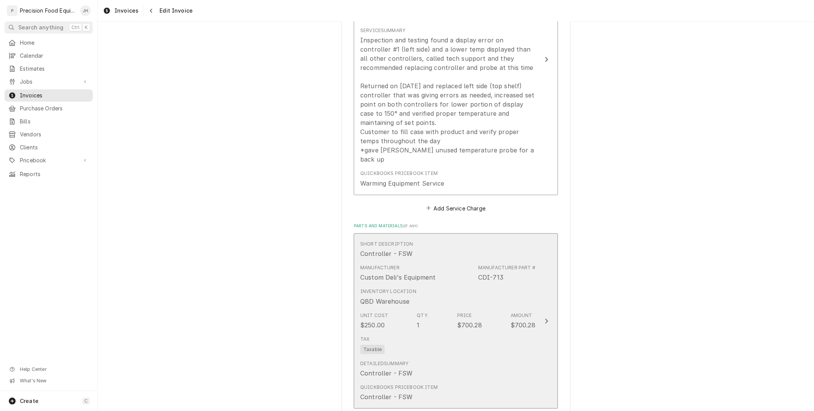
scroll to position [636, 0]
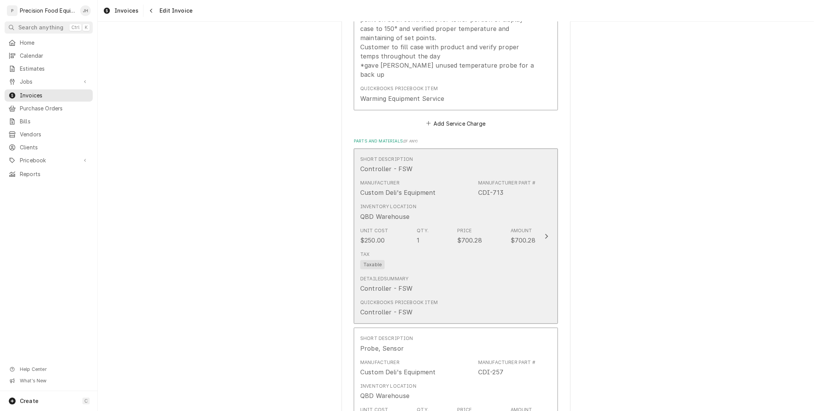
click at [474, 248] on div "Tax Taxable" at bounding box center [447, 260] width 175 height 24
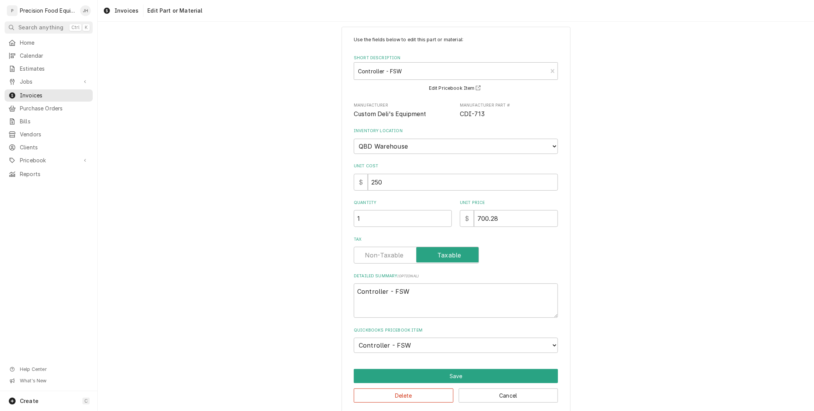
scroll to position [16, 0]
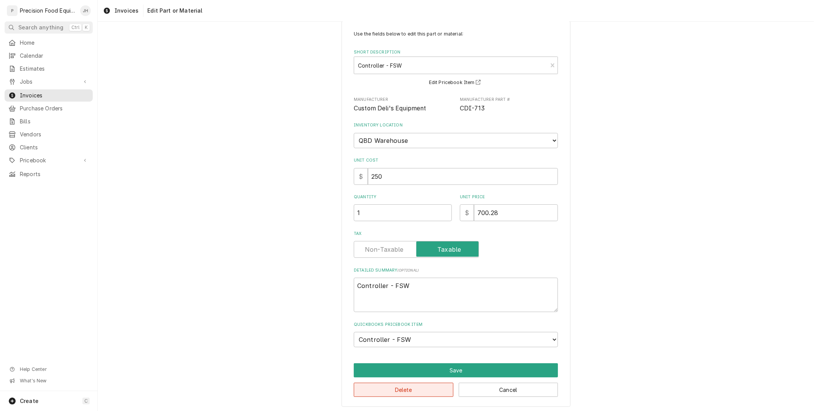
click at [411, 394] on button "Delete" at bounding box center [404, 389] width 100 height 14
type textarea "x"
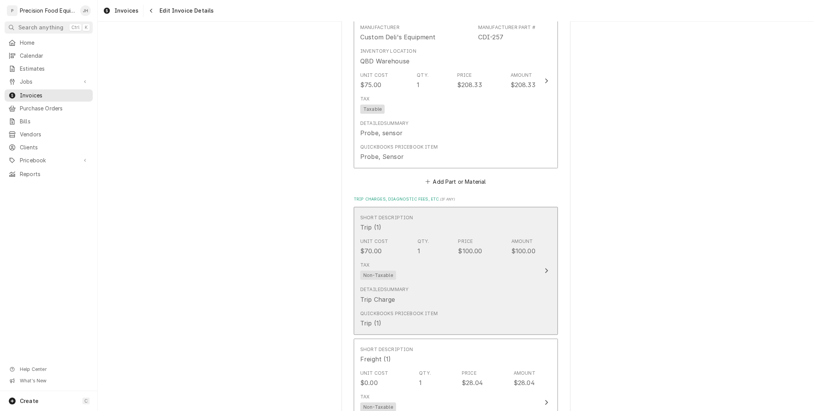
scroll to position [796, 0]
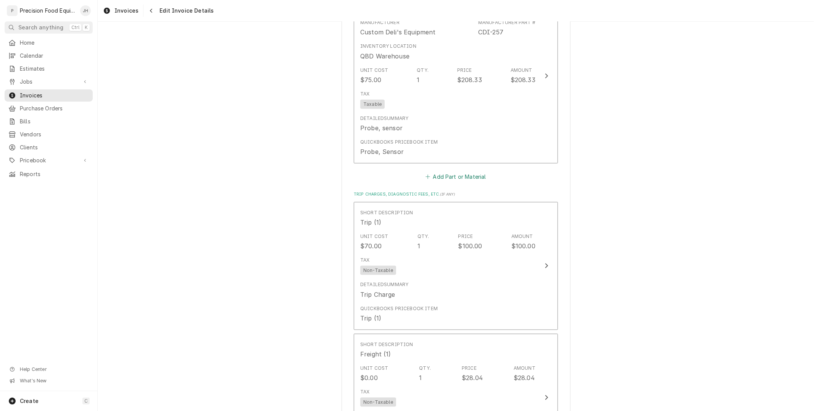
click at [463, 171] on button "Add Part or Material" at bounding box center [455, 176] width 63 height 11
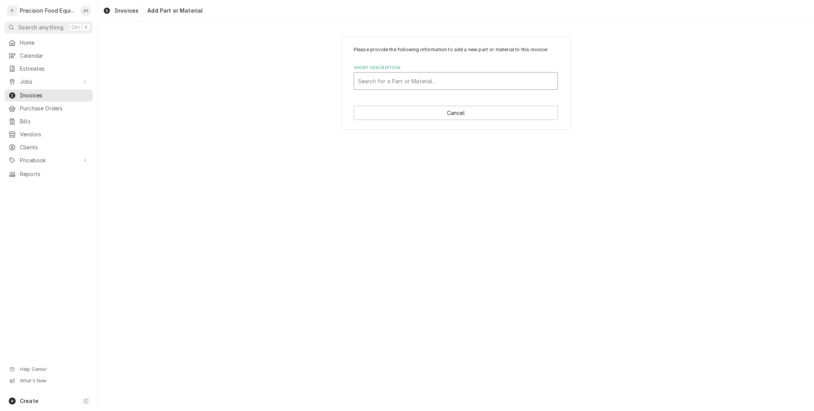
click at [416, 84] on div "Short Description" at bounding box center [456, 81] width 196 height 14
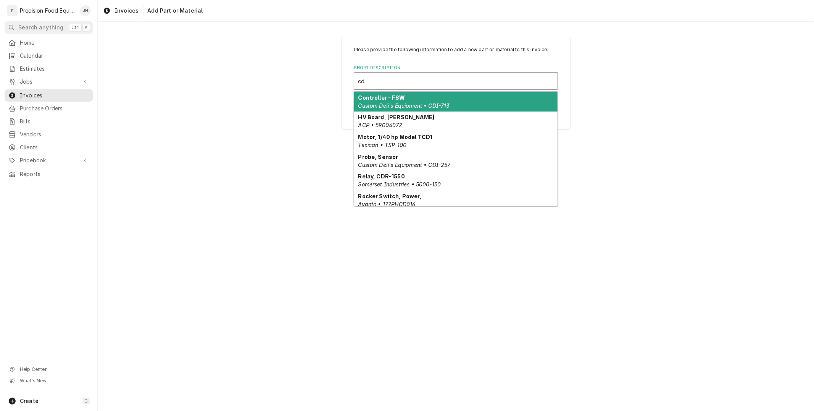
type input "cdi"
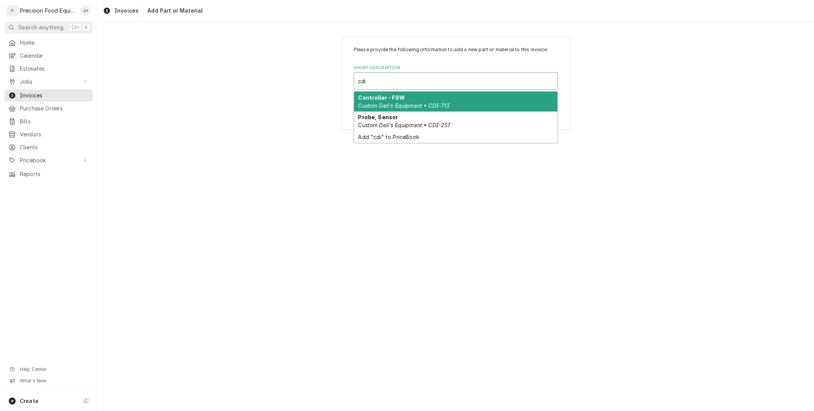
click at [426, 102] on em "Custom Deli's Equipment • CDI-713" at bounding box center [404, 105] width 92 height 6
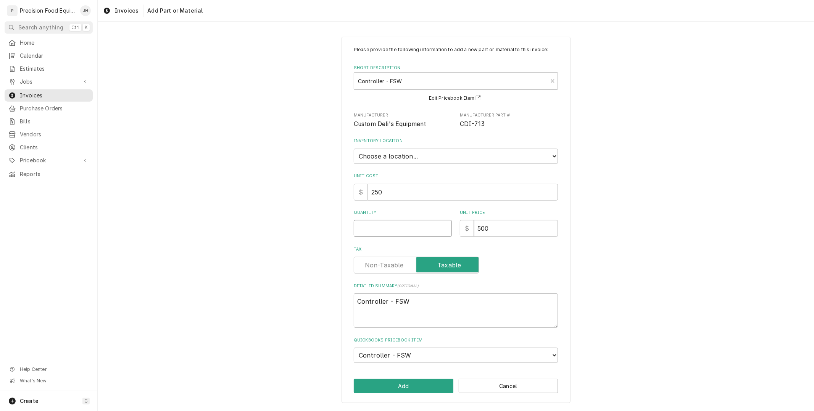
click at [392, 220] on input "Quantity" at bounding box center [403, 228] width 98 height 17
type textarea "x"
type input "1"
click at [371, 382] on button "Add" at bounding box center [404, 386] width 100 height 14
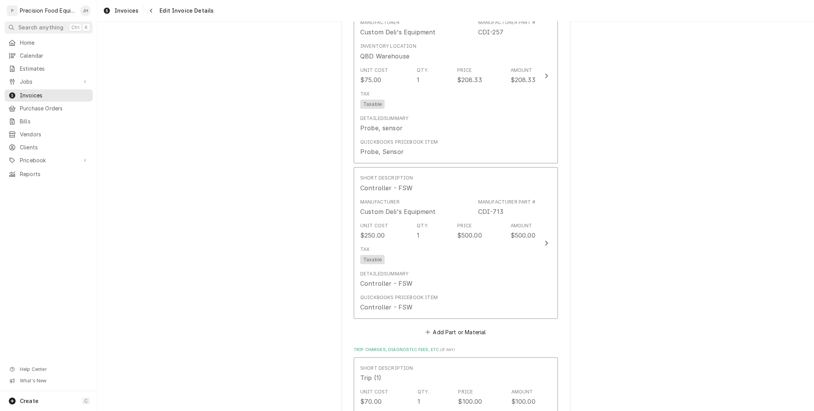
scroll to position [787, 0]
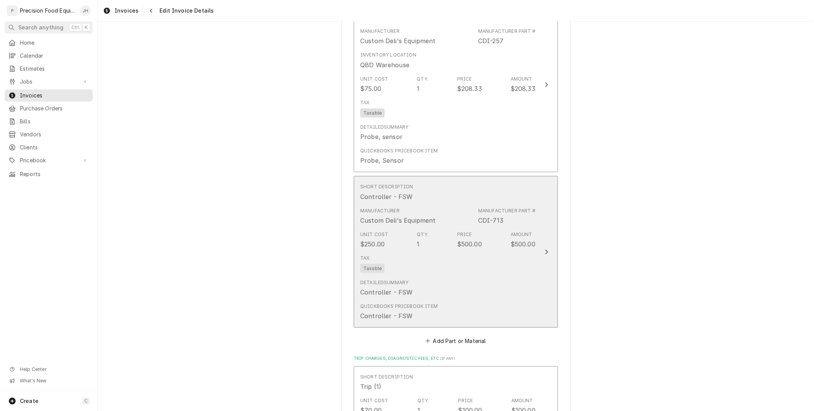
drag, startPoint x: 453, startPoint y: 273, endPoint x: 598, endPoint y: 176, distance: 174.6
click at [598, 190] on div "Please provide the following information to create your invoice: Client Details…" at bounding box center [456, 99] width 716 height 1714
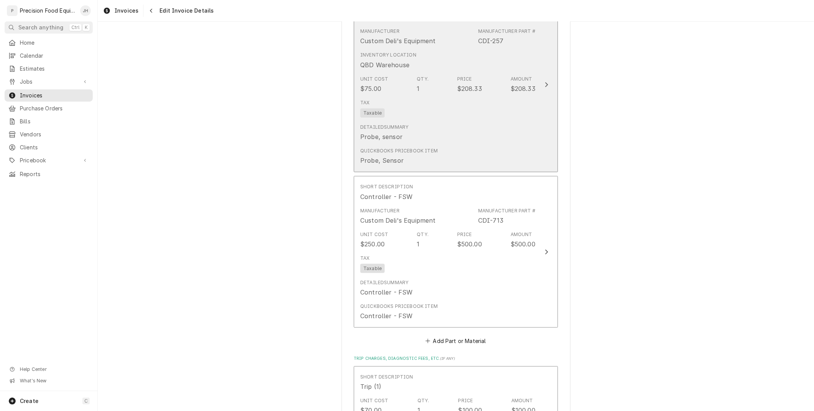
click at [501, 121] on div "Detailed Summary Probe, sensor" at bounding box center [447, 133] width 175 height 24
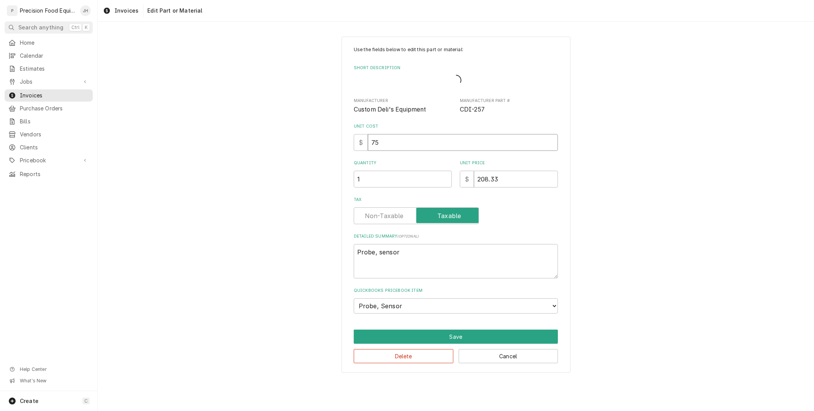
click at [434, 150] on div "Unit Cost $ 75" at bounding box center [456, 136] width 204 height 27
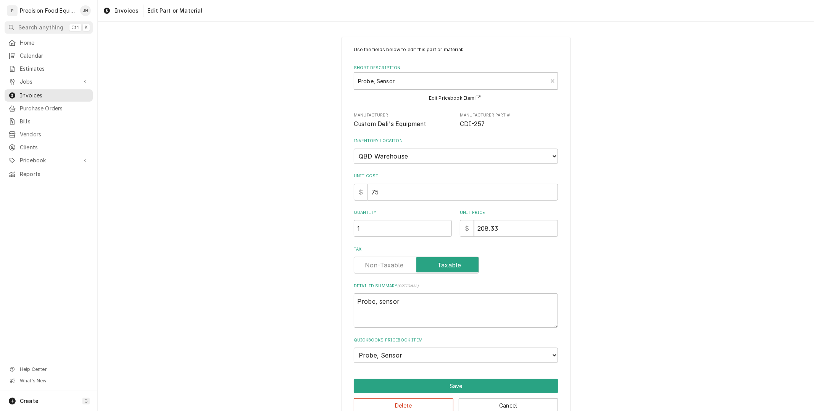
drag, startPoint x: 516, startPoint y: 176, endPoint x: 508, endPoint y: 209, distance: 34.2
click at [501, 181] on div "Unit Cost $ 75" at bounding box center [456, 186] width 204 height 27
drag, startPoint x: 500, startPoint y: 228, endPoint x: 344, endPoint y: 245, distance: 157.1
click at [347, 245] on div "Use the fields below to edit this part or material: Short Description Probe, Se…" at bounding box center [456, 229] width 229 height 385
type textarea "x"
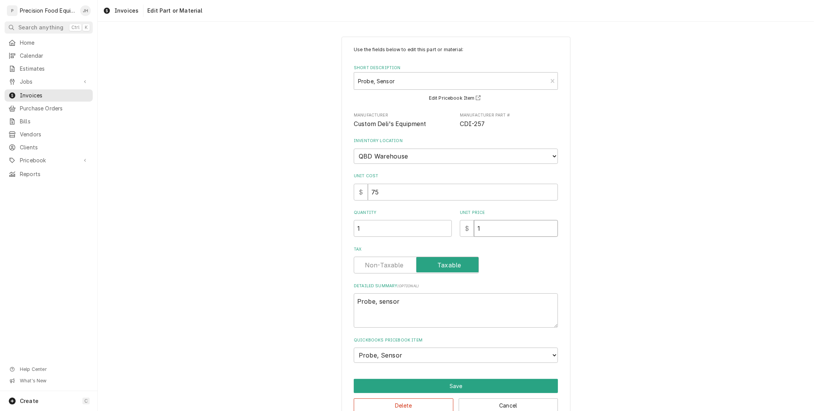
type input "15"
type textarea "x"
type input "150"
type textarea "x"
type input "150.0"
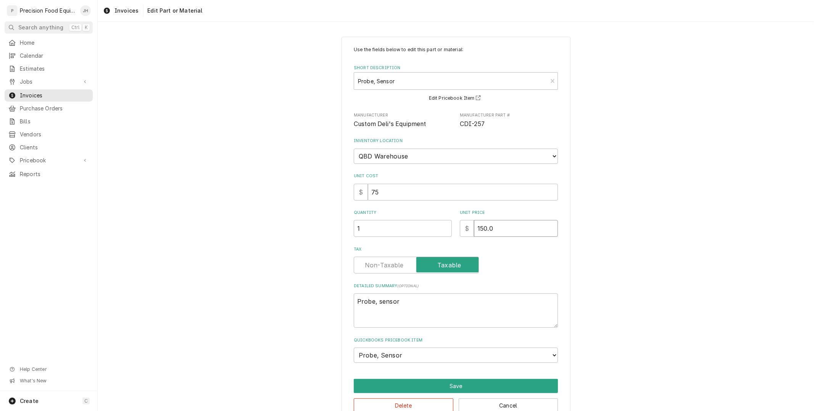
type textarea "x"
type input "150.00"
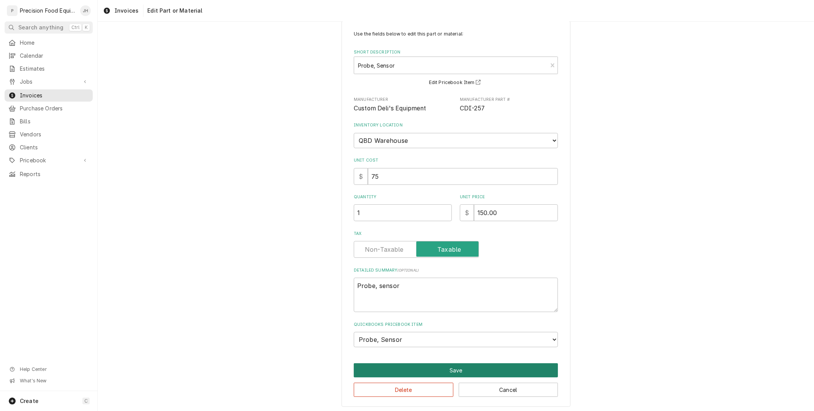
click at [429, 370] on button "Save" at bounding box center [456, 370] width 204 height 14
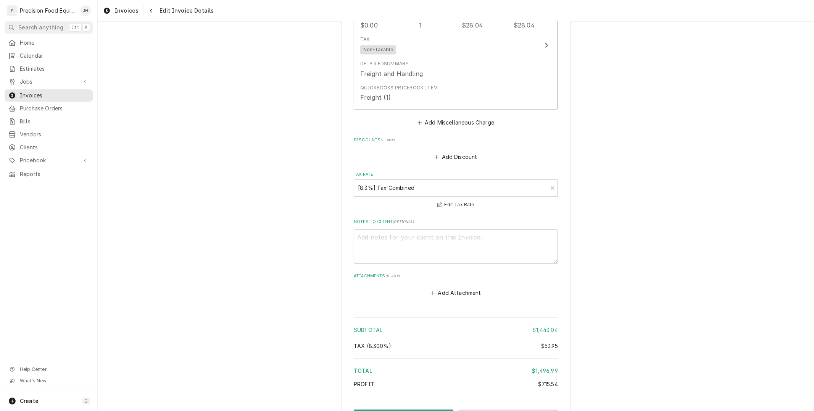
scroll to position [1360, 0]
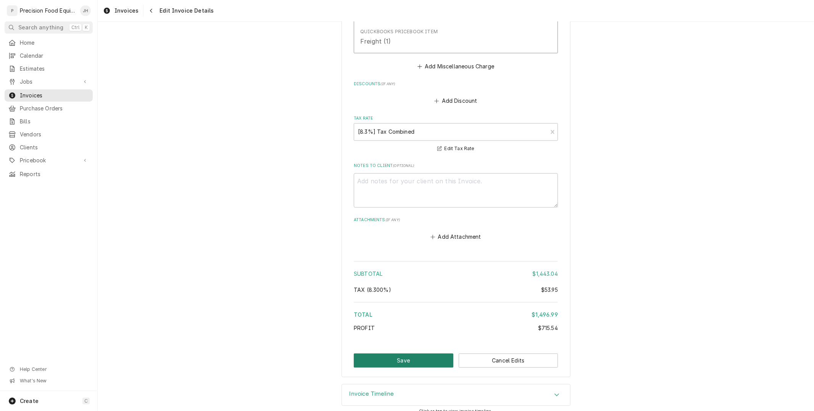
click at [406, 353] on button "Save" at bounding box center [404, 360] width 100 height 14
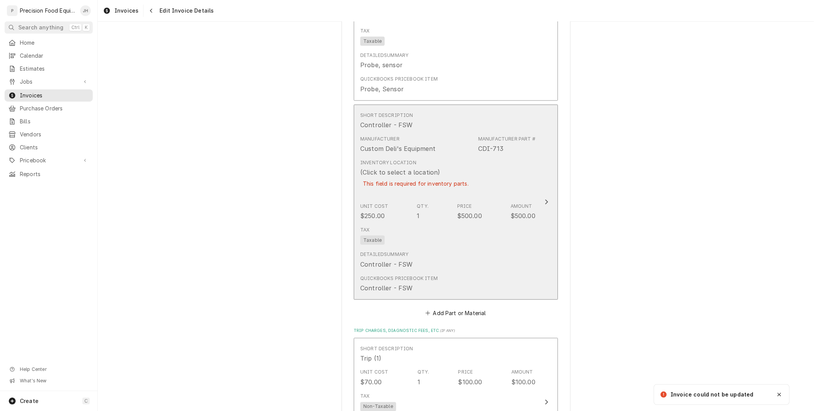
scroll to position [869, 0]
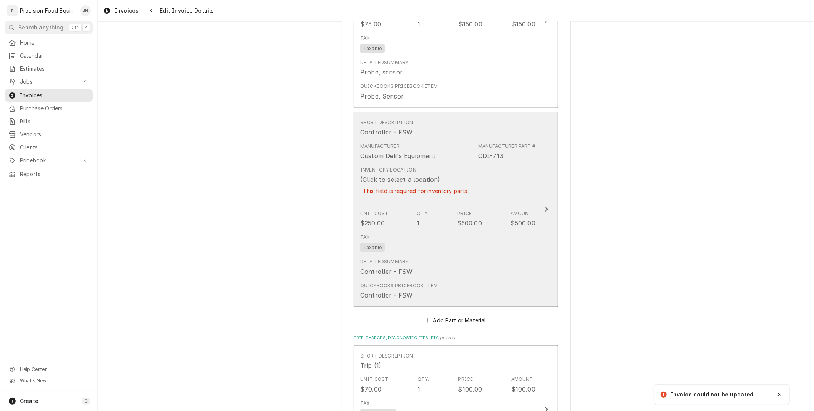
click at [434, 231] on div "Tax Taxable" at bounding box center [447, 243] width 175 height 24
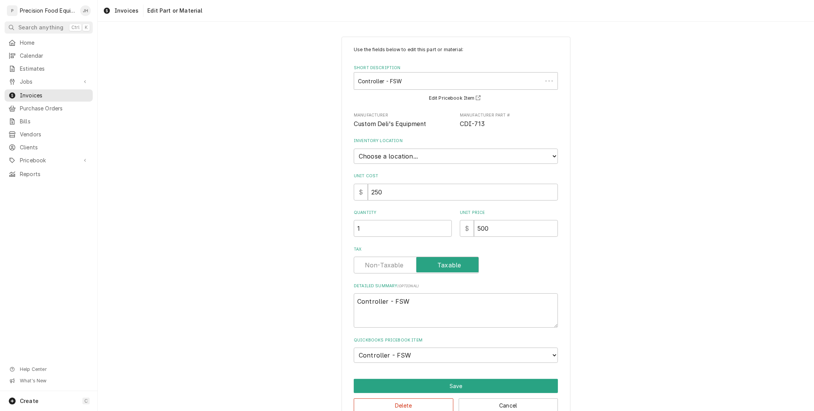
type textarea "x"
click at [430, 151] on select "Choose a location... QBD Warehouse" at bounding box center [456, 155] width 204 height 15
select select "417"
click at [354, 148] on select "Choose a location... QBD Warehouse" at bounding box center [456, 155] width 204 height 15
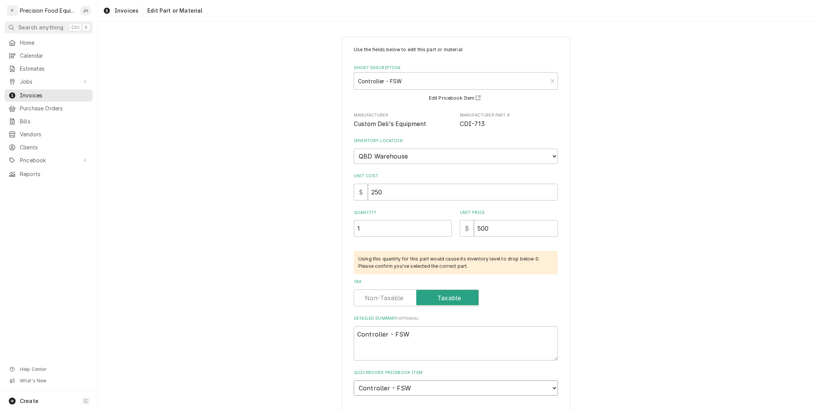
click at [435, 386] on select "Choose item... ESC/Touch Panel Assy - MM Control Board Kit, HV/LV Interlock Swi…" at bounding box center [456, 387] width 204 height 15
click at [684, 242] on div "Use the fields below to edit this part or material: Short Description Controlle…" at bounding box center [456, 246] width 716 height 432
click at [613, 273] on div "Use the fields below to edit this part or material: Short Description Controlle…" at bounding box center [456, 246] width 716 height 432
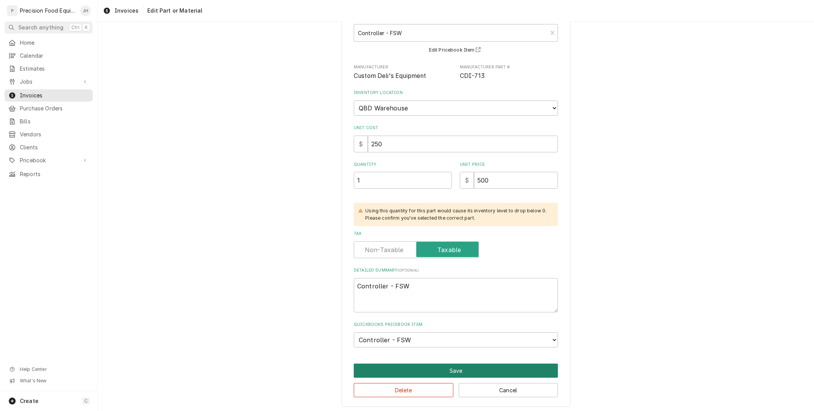
click at [470, 366] on button "Save" at bounding box center [456, 370] width 204 height 14
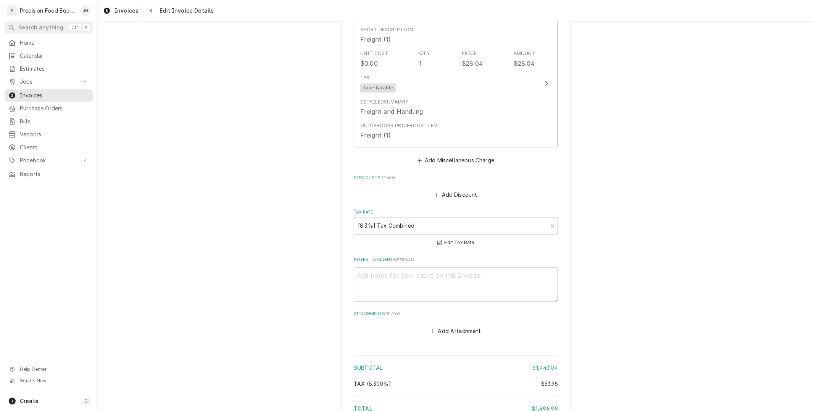
scroll to position [1420, 0]
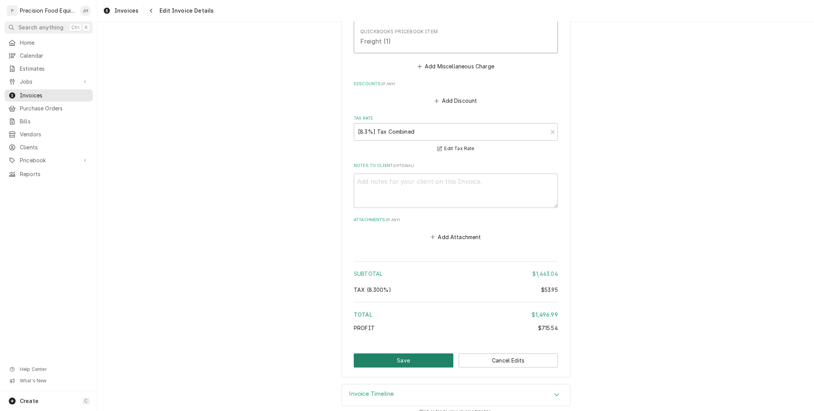
click at [406, 353] on button "Save" at bounding box center [404, 360] width 100 height 14
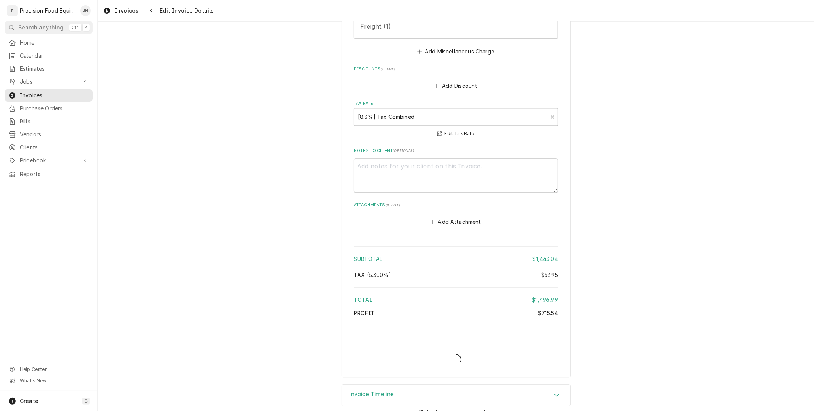
type textarea "x"
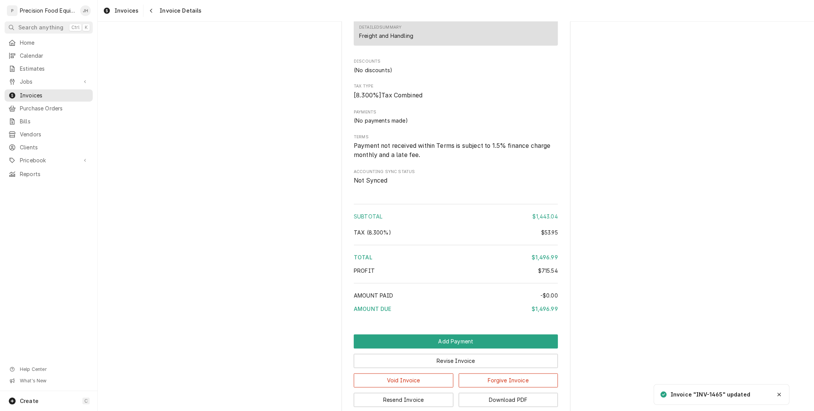
scroll to position [1119, 0]
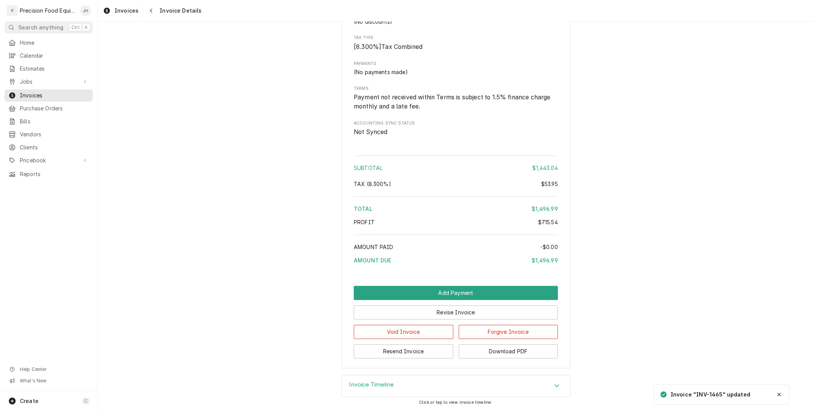
click at [546, 269] on div "Subtotal $1,443.04 Tax ( 8.300% ) $53.95 Total $1,496.99 Profit $715.54 Amount …" at bounding box center [456, 211] width 204 height 117
click at [417, 353] on button "Resend Invoice" at bounding box center [404, 351] width 100 height 14
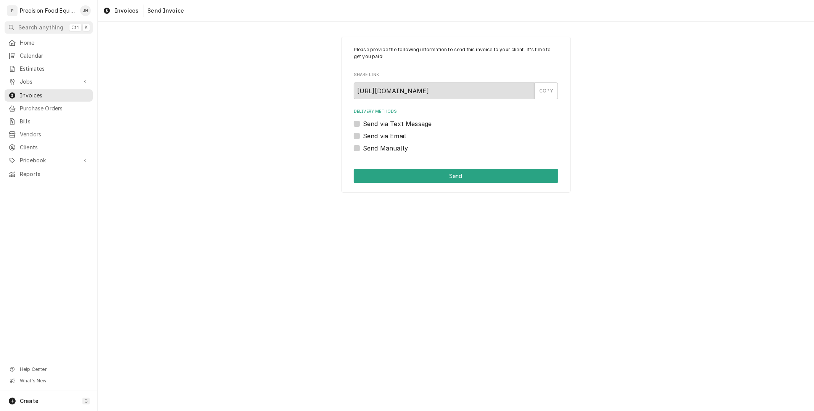
click at [363, 136] on label "Send via Email" at bounding box center [384, 135] width 43 height 9
click at [363, 136] on input "Send via Email" at bounding box center [465, 139] width 204 height 17
checkbox input "true"
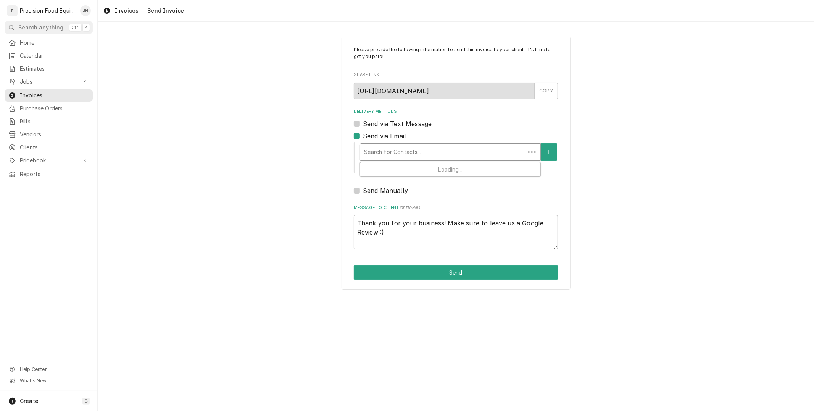
click at [390, 149] on div "Delivery Methods" at bounding box center [442, 152] width 157 height 14
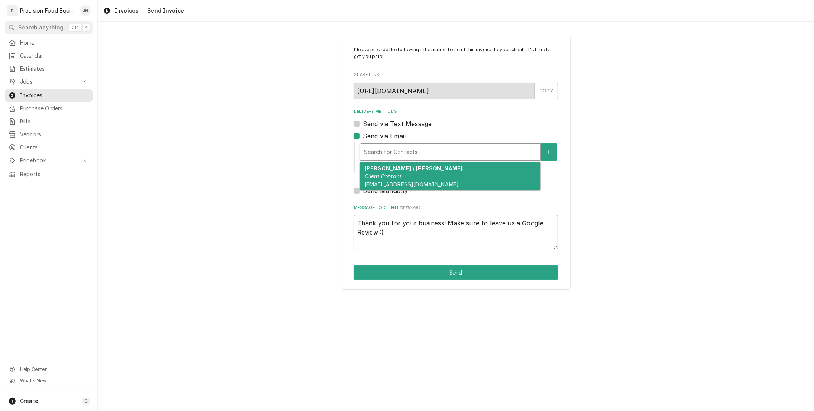
click at [418, 174] on div "Jason / Greg Client Contact theporkshop@yahoo.com" at bounding box center [450, 176] width 180 height 28
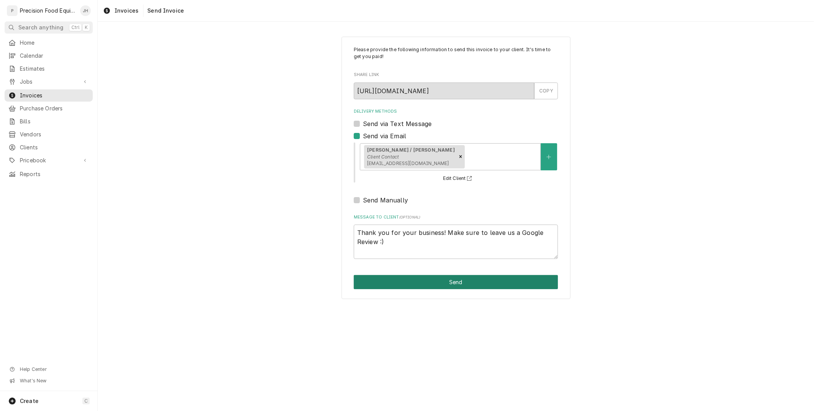
click at [455, 280] on button "Send" at bounding box center [456, 282] width 204 height 14
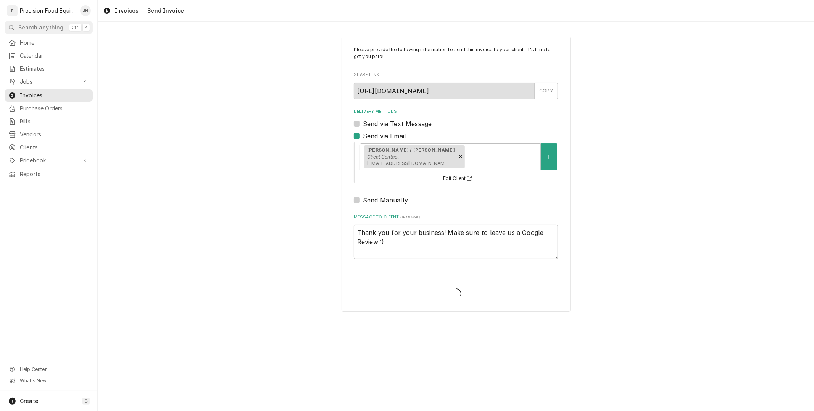
type textarea "x"
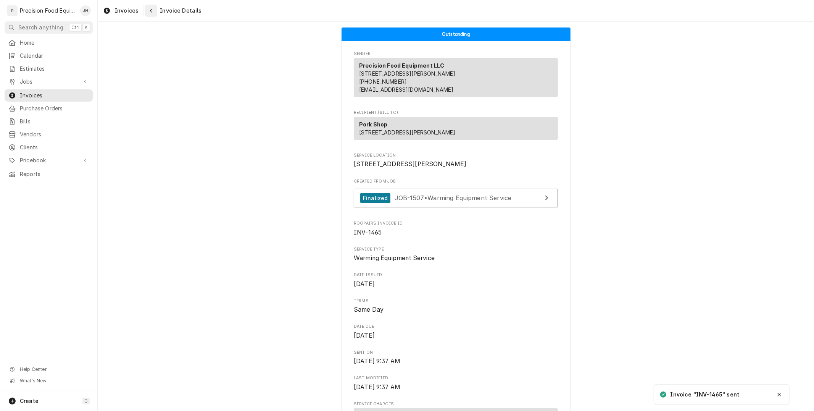
click at [150, 10] on icon "Navigate back" at bounding box center [151, 10] width 3 height 5
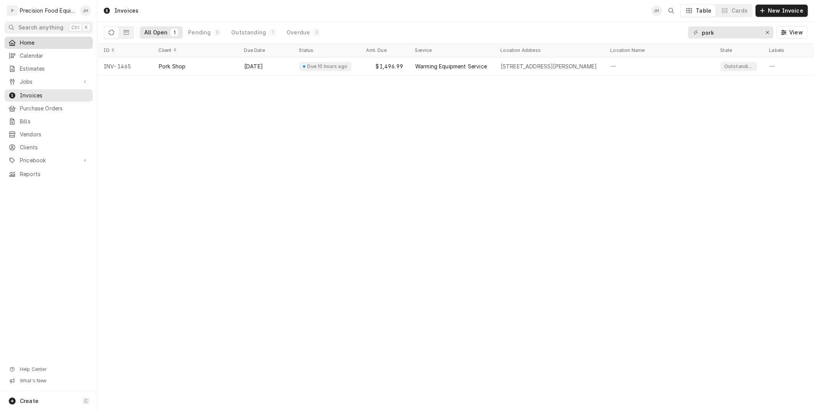
click at [34, 45] on span "Home" at bounding box center [54, 43] width 69 height 8
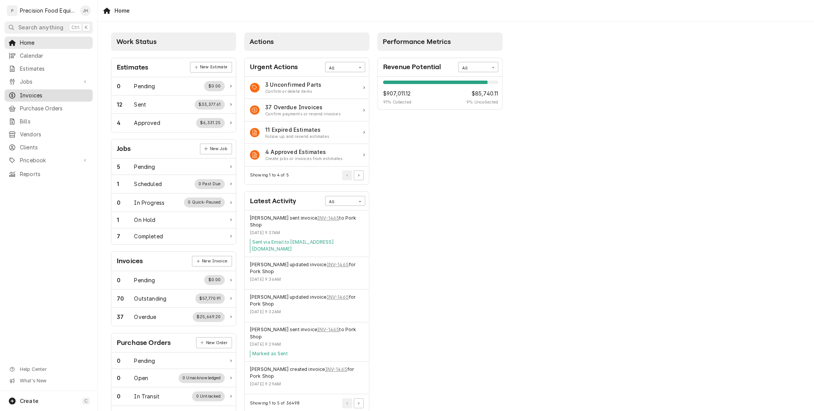
click at [55, 96] on span "Invoices" at bounding box center [54, 96] width 69 height 8
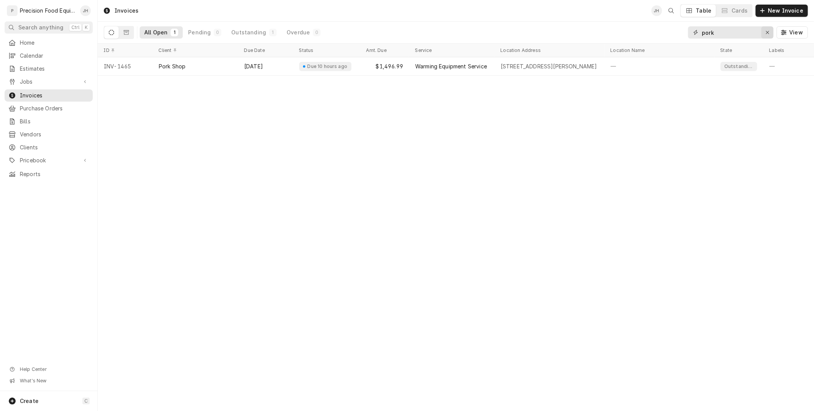
click at [768, 34] on icon "Erase input" at bounding box center [768, 32] width 4 height 5
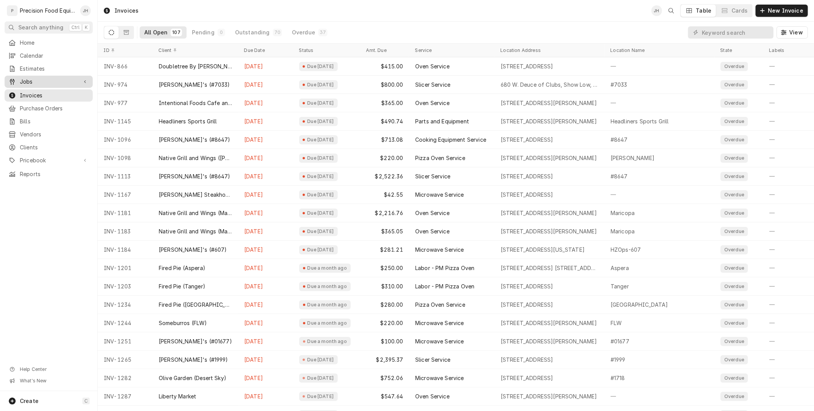
click at [41, 81] on span "Jobs" at bounding box center [49, 82] width 58 height 8
click at [36, 100] on link "Jobs" at bounding box center [49, 95] width 88 height 12
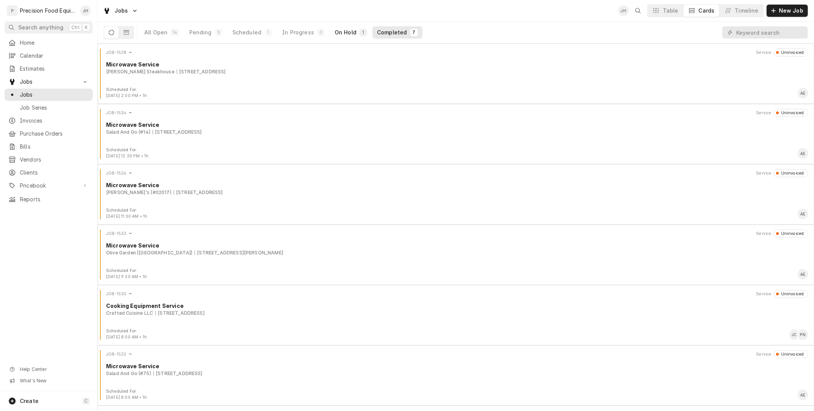
click at [330, 33] on button "On Hold 1" at bounding box center [351, 32] width 42 height 12
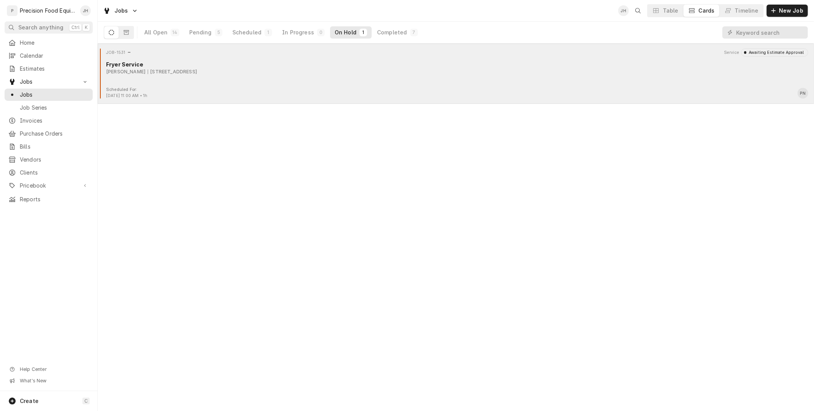
click at [298, 63] on div "Fryer Service" at bounding box center [457, 64] width 702 height 8
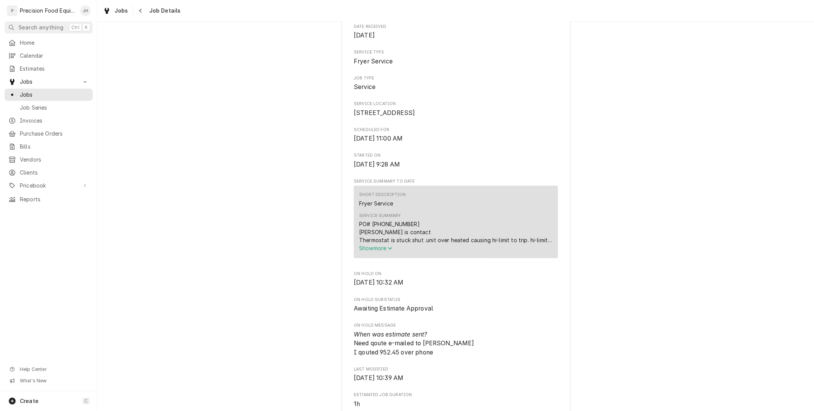
scroll to position [169, 0]
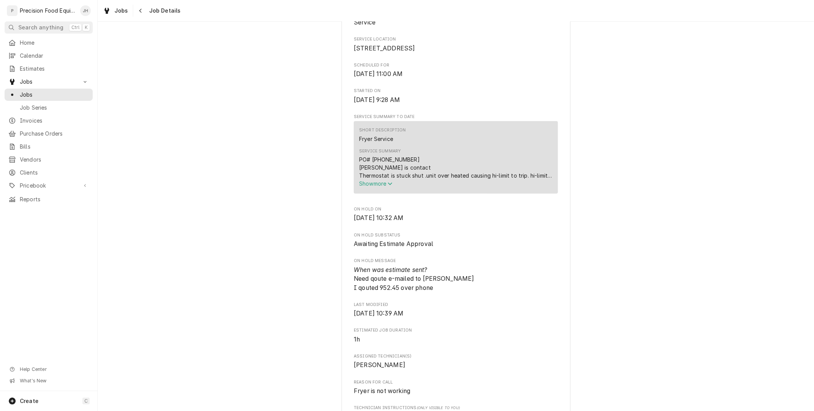
click at [376, 187] on span "Show more" at bounding box center [376, 183] width 34 height 6
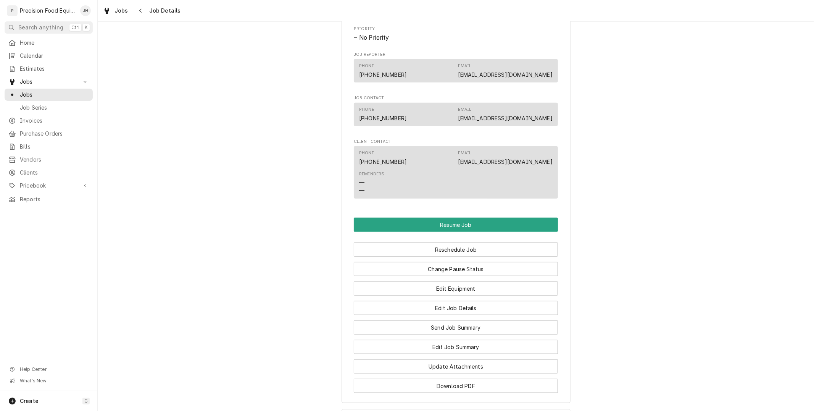
scroll to position [636, 0]
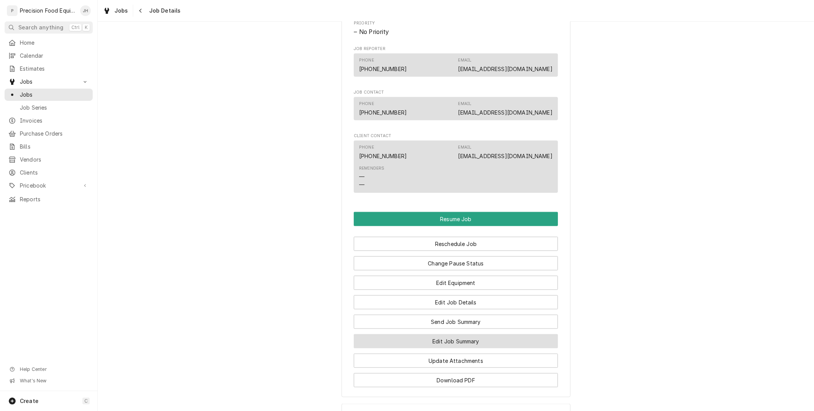
click at [456, 347] on button "Edit Job Summary" at bounding box center [456, 341] width 204 height 14
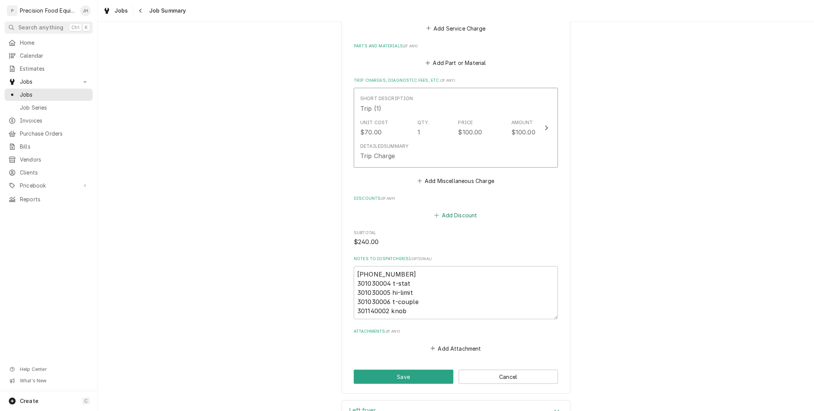
scroll to position [424, 0]
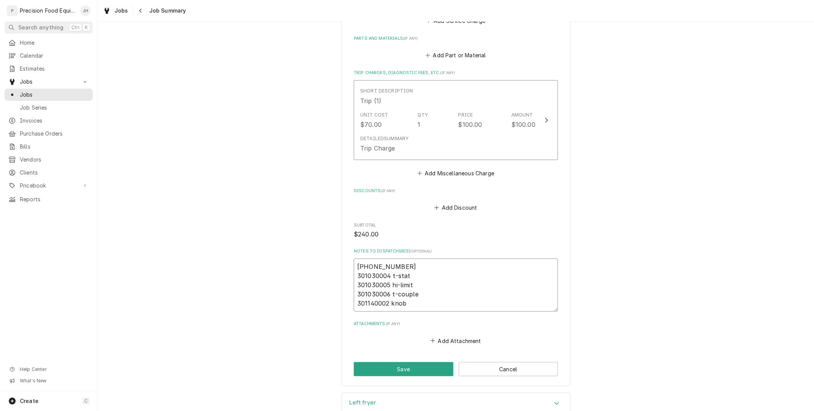
drag, startPoint x: 352, startPoint y: 265, endPoint x: 411, endPoint y: 298, distance: 67.5
click at [411, 298] on textarea "972-954-9200 301030004 t-stat 301030005 hi-limit 301030006 t-couple 301140002 k…" at bounding box center [456, 284] width 204 height 53
click at [36, 182] on span "Pricebook" at bounding box center [49, 186] width 58 height 8
click at [44, 211] on span "Parts & Materials" at bounding box center [54, 212] width 69 height 8
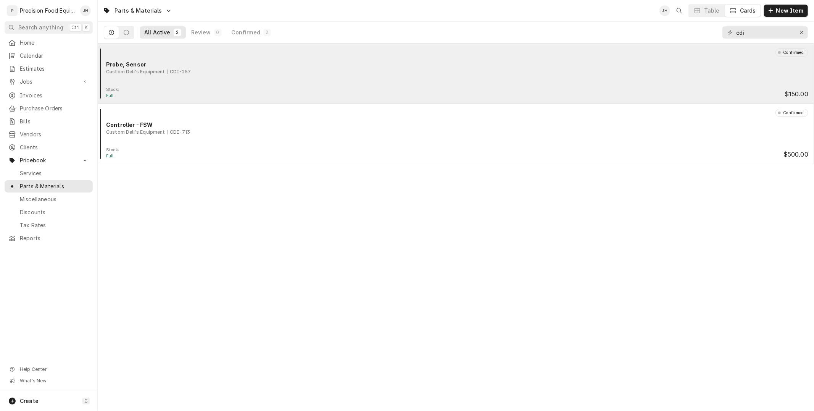
click at [232, 84] on div "Confirmed Probe, Sensor Custom Deli's Equipment CDI-257" at bounding box center [456, 67] width 710 height 38
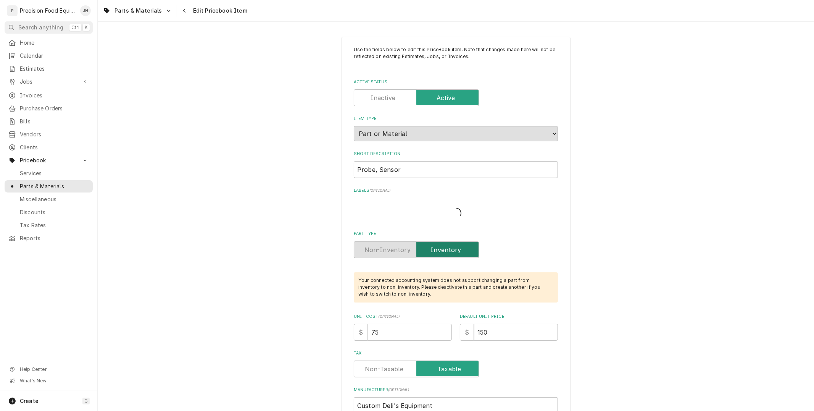
type textarea "x"
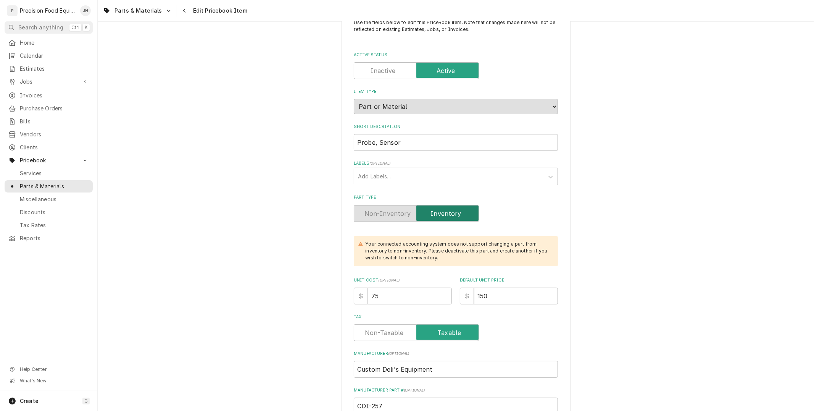
scroll to position [42, 0]
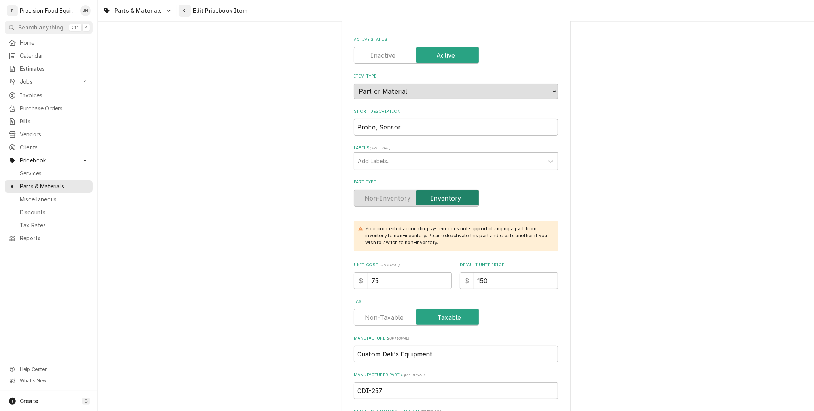
click at [185, 9] on div "Navigate back" at bounding box center [185, 11] width 8 height 8
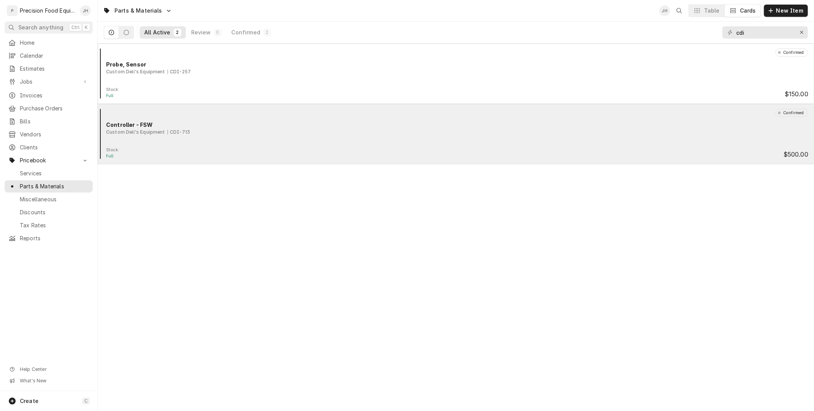
click at [248, 147] on div "Stock: Full $500.00" at bounding box center [456, 153] width 710 height 12
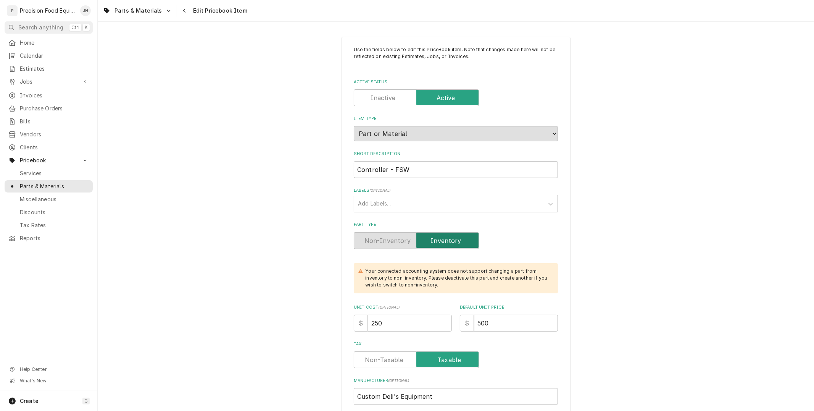
type textarea "x"
click at [32, 37] on link "Home" at bounding box center [49, 43] width 88 height 12
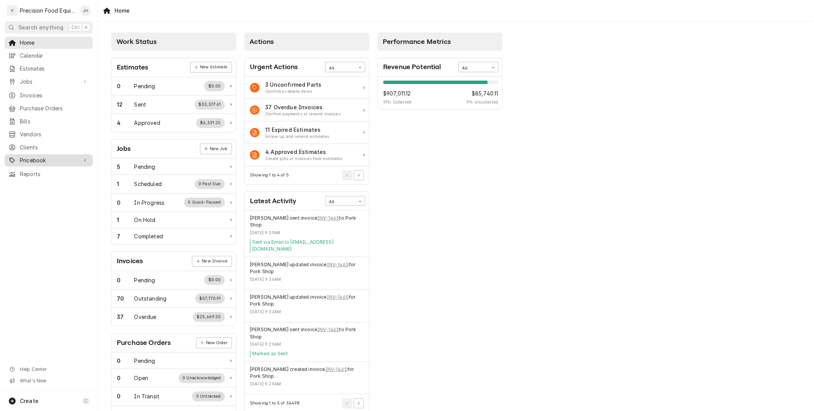
click at [34, 158] on span "Pricebook" at bounding box center [49, 160] width 58 height 8
click at [42, 185] on span "Parts & Materials" at bounding box center [54, 186] width 69 height 8
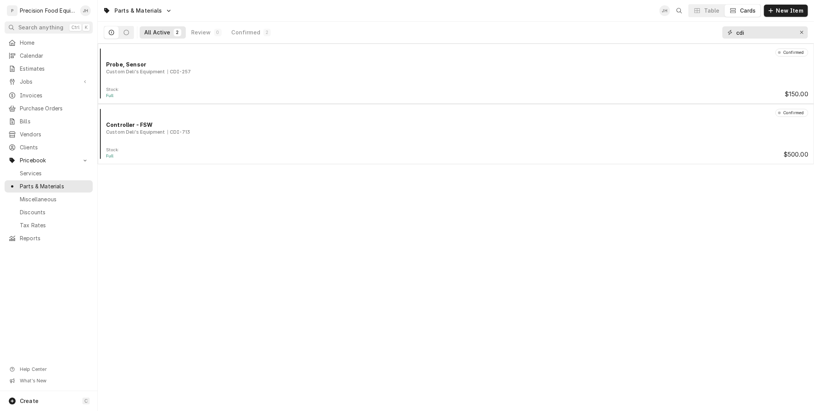
drag, startPoint x: 756, startPoint y: 36, endPoint x: 702, endPoint y: 40, distance: 54.4
click at [702, 40] on div "All Active 2 Review 0 Confirmed 2 cdi" at bounding box center [456, 32] width 704 height 21
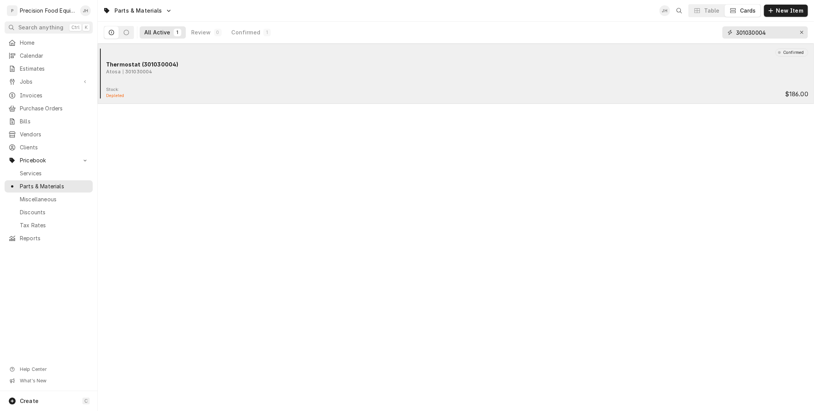
type input "301030004"
click at [502, 67] on div "Thermostat (301030004)" at bounding box center [457, 64] width 702 height 8
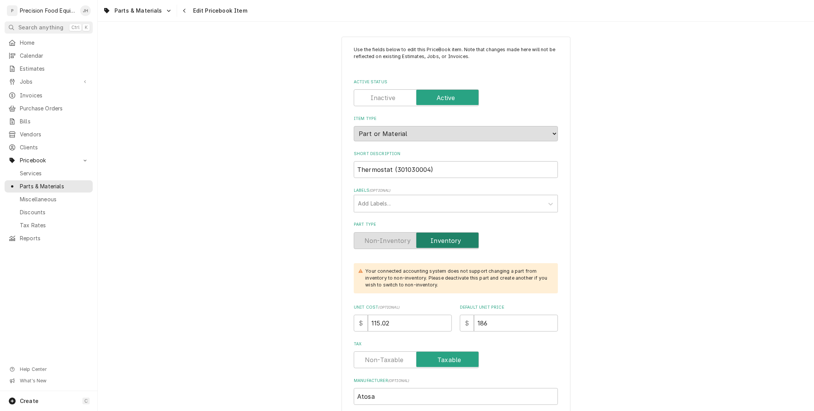
type textarea "x"
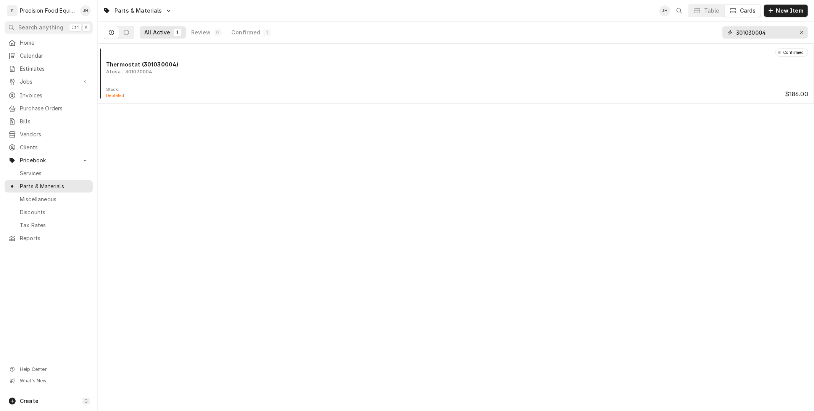
drag, startPoint x: 773, startPoint y: 31, endPoint x: 462, endPoint y: 140, distance: 329.8
click at [462, 141] on div "Parts & Materials JH Table Cards New Item All Active 1 Review 0 Confirmed 1 301…" at bounding box center [456, 205] width 716 height 411
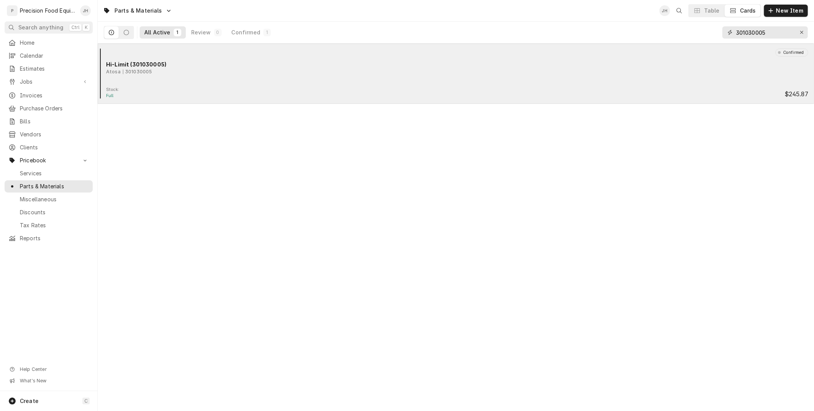
type input "301030005"
click at [292, 73] on div "Atosa 301030005" at bounding box center [457, 71] width 702 height 7
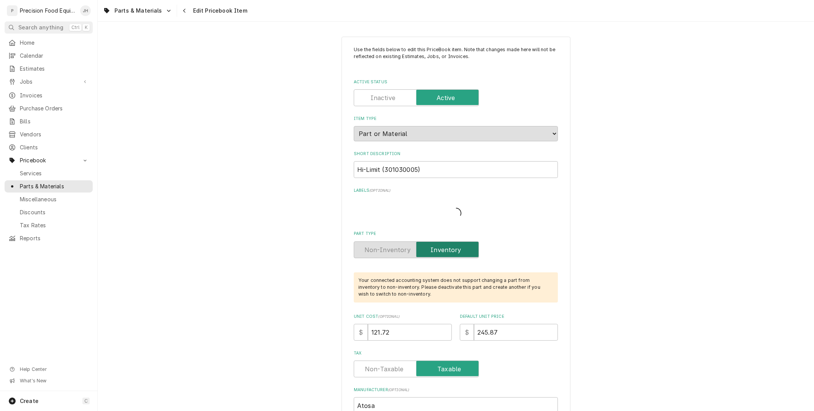
type textarea "x"
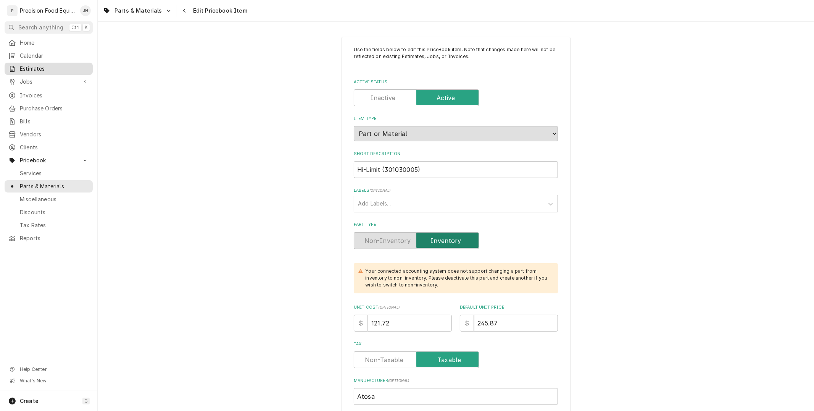
click at [47, 63] on link "Estimates" at bounding box center [49, 69] width 88 height 12
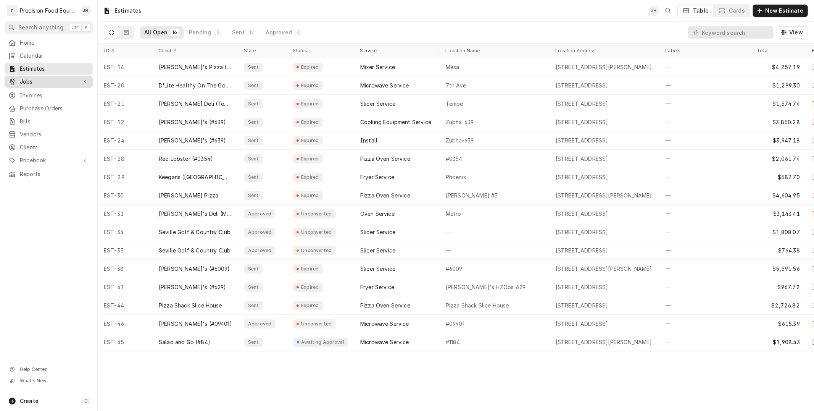
click at [33, 85] on span "Jobs" at bounding box center [49, 82] width 58 height 8
click at [44, 92] on span "Jobs" at bounding box center [54, 95] width 69 height 8
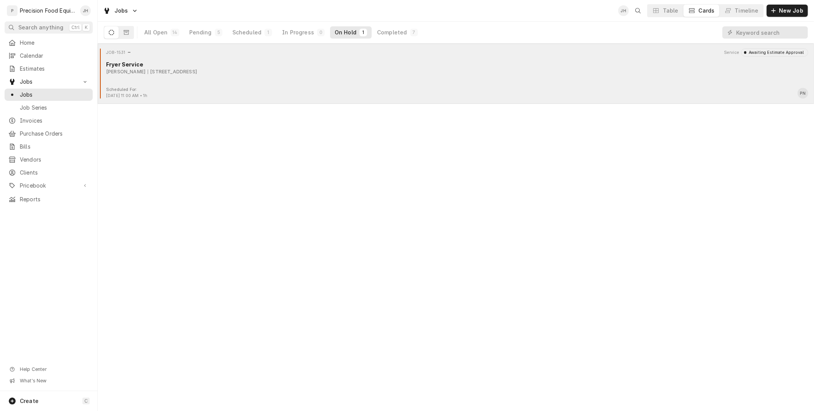
click at [292, 71] on div "Fogo [PERSON_NAME] [STREET_ADDRESS]" at bounding box center [457, 71] width 702 height 7
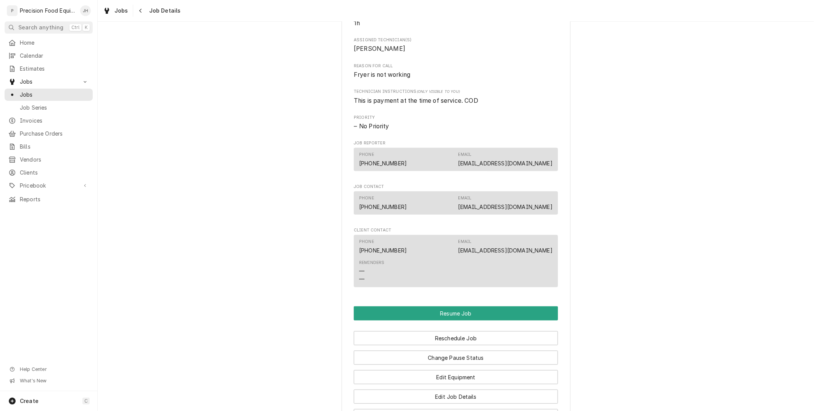
scroll to position [726, 0]
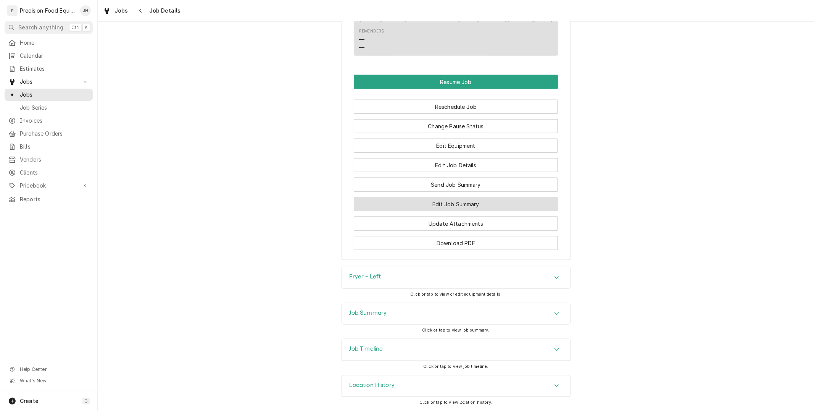
click at [456, 205] on button "Edit Job Summary" at bounding box center [456, 204] width 204 height 14
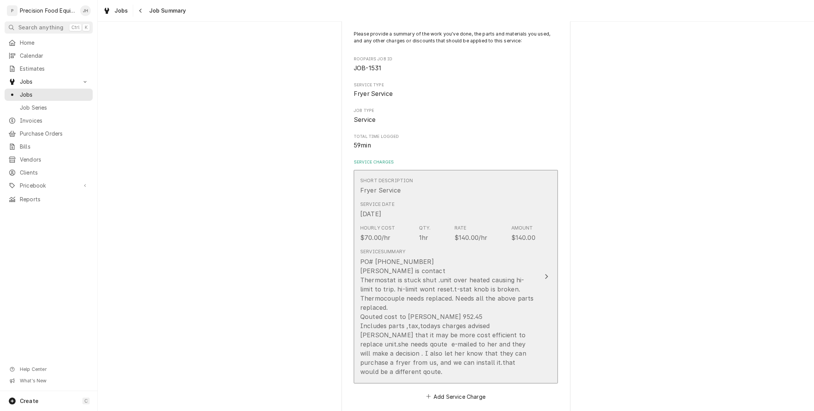
scroll to position [85, 0]
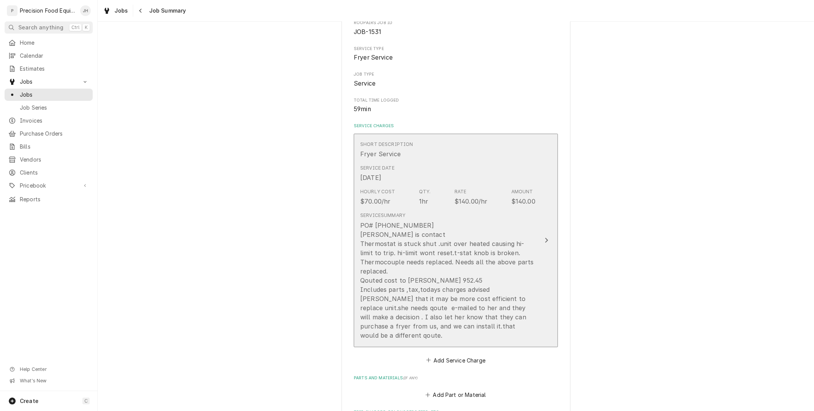
click at [461, 274] on div "PO# [PHONE_NUMBER] [PERSON_NAME] is contact Thermostat is stuck shut .unit over…" at bounding box center [447, 280] width 175 height 119
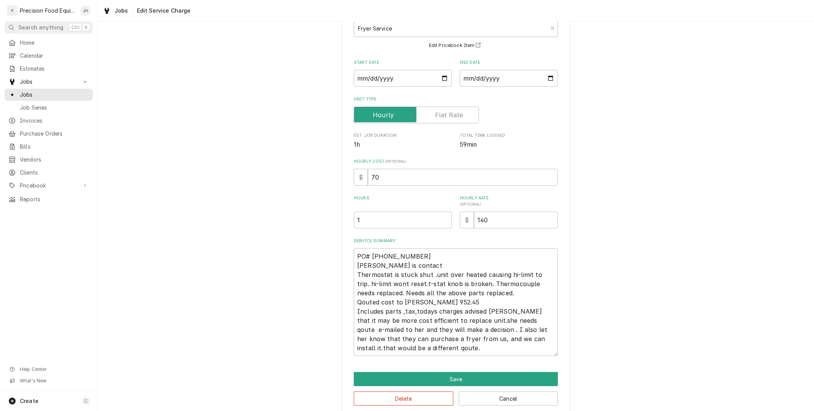
scroll to position [63, 0]
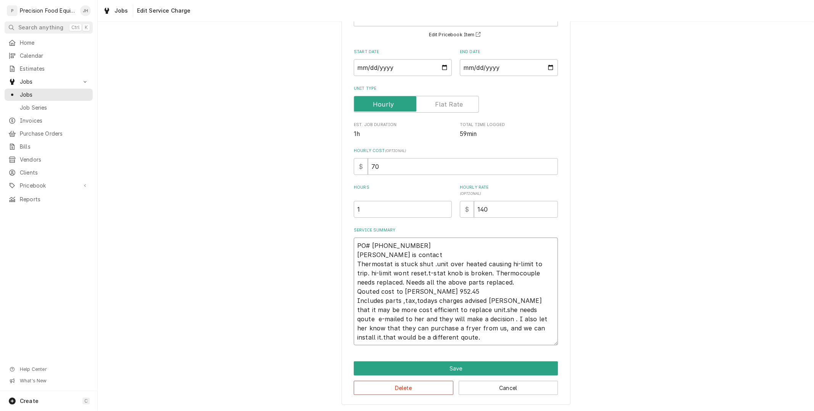
click at [403, 268] on textarea "PO# 1176339 Sam is contact Thermostat is stuck shut .unit over heated causing h…" at bounding box center [456, 291] width 204 height 108
drag, startPoint x: 499, startPoint y: 273, endPoint x: 531, endPoint y: 250, distance: 39.8
click at [531, 250] on textarea "PO# 1176339 Sam is contact Thermostat is stuck shut .unit over heated causing h…" at bounding box center [456, 291] width 204 height 108
click at [492, 293] on textarea "PO# 1176339 Sam is contact Thermostat is stuck shut .unit over heated causing h…" at bounding box center [456, 291] width 204 height 108
click at [401, 293] on textarea "PO# 1176339 Sam is contact Thermostat is stuck shut .unit over heated causing h…" at bounding box center [456, 291] width 204 height 108
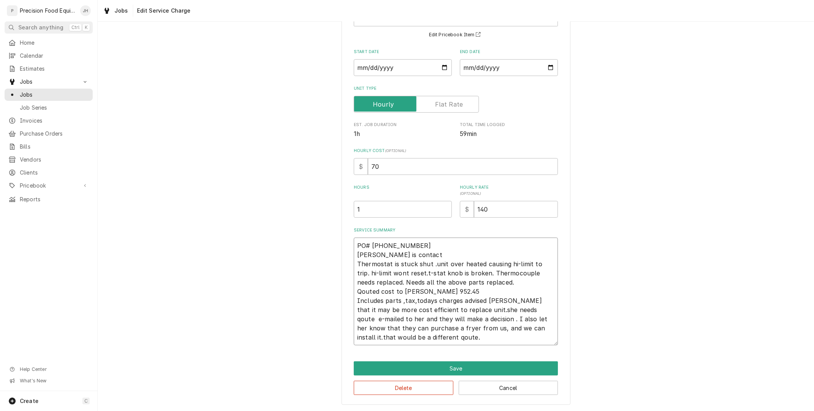
type textarea "x"
type textarea "PO# 1176339 Sam is contact Thermostat is stuck shut .unit over heated causing h…"
type textarea "x"
type textarea "PO# 1176339 Sam is contact Thermostat is stuck shut .unit over heated causing h…"
click at [448, 289] on textarea "PO# 1176339 Sam is contact Thermostat is stuck shut .unit over heated causing h…" at bounding box center [456, 291] width 204 height 108
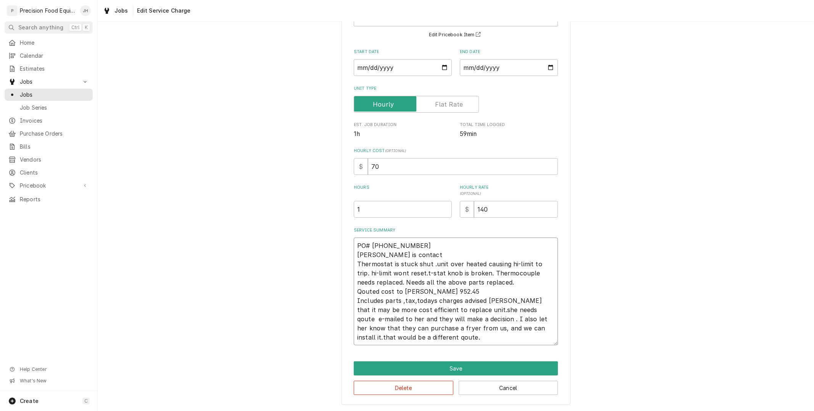
drag, startPoint x: 363, startPoint y: 288, endPoint x: 497, endPoint y: 281, distance: 134.5
click at [497, 281] on textarea "PO# 1176339 Sam is contact Thermostat is stuck shut .unit over heated causing h…" at bounding box center [456, 291] width 204 height 108
drag, startPoint x: 369, startPoint y: 286, endPoint x: 364, endPoint y: 293, distance: 8.7
click at [364, 293] on textarea "PO# 1176339 Sam is contact Thermostat is stuck shut .unit over heated causing h…" at bounding box center [456, 291] width 204 height 108
drag, startPoint x: 364, startPoint y: 293, endPoint x: 385, endPoint y: 316, distance: 31.1
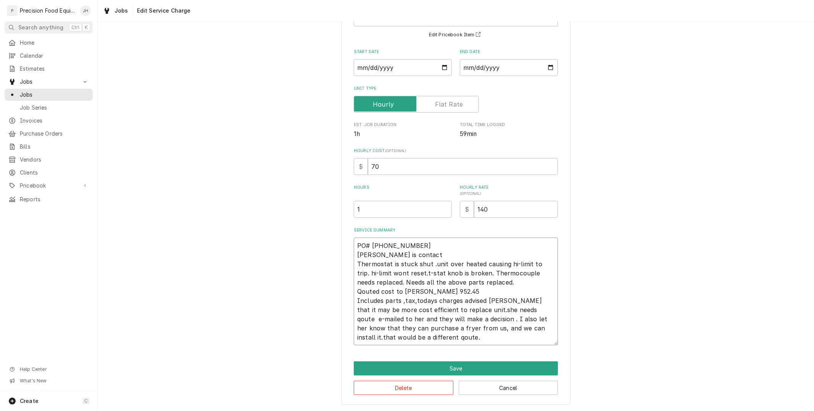
click at [385, 316] on textarea "PO# 1176339 Sam is contact Thermostat is stuck shut .unit over heated causing h…" at bounding box center [456, 291] width 204 height 108
drag, startPoint x: 373, startPoint y: 292, endPoint x: 352, endPoint y: 295, distance: 21.6
click at [354, 295] on textarea "PO# 1176339 Sam is contact Thermostat is stuck shut .unit over heated causing h…" at bounding box center [456, 291] width 204 height 108
type textarea "x"
type textarea "PO# 1176339 Sam is contact Thermostat is stuck shut .unit over heated causing h…"
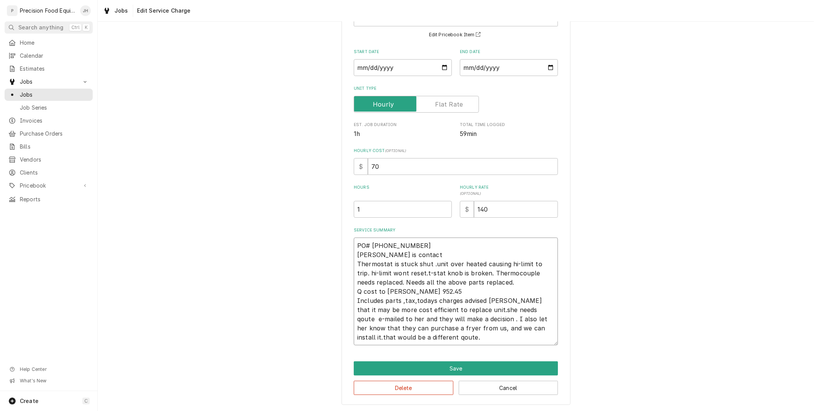
type textarea "x"
type textarea "PO# 1176339 Sam is contact Thermostat is stuck shut .unit over heated causing h…"
type textarea "x"
type textarea "PO# 1176339 Sam is contact Thermostat is stuck shut .unit over heated causing h…"
type textarea "x"
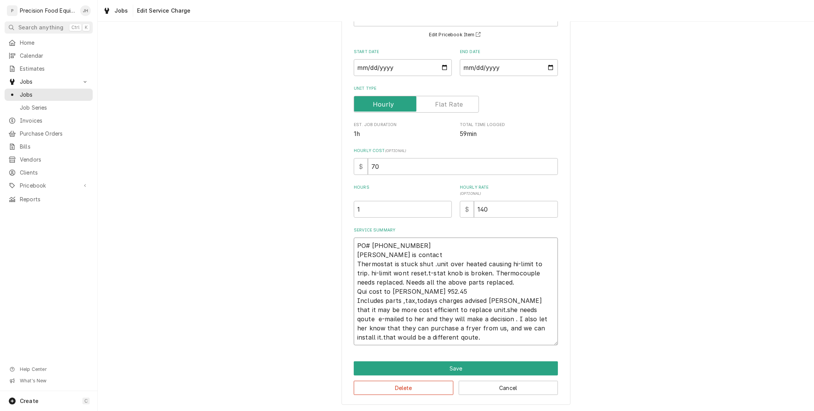
type textarea "PO# 1176339 Sam is contact Thermostat is stuck shut .unit over heated causing h…"
type textarea "x"
type textarea "PO# 1176339 Sam is contact Thermostat is stuck shut .unit over heated causing h…"
type textarea "x"
type textarea "PO# 1176339 Sam is contact Thermostat is stuck shut .unit over heated causing h…"
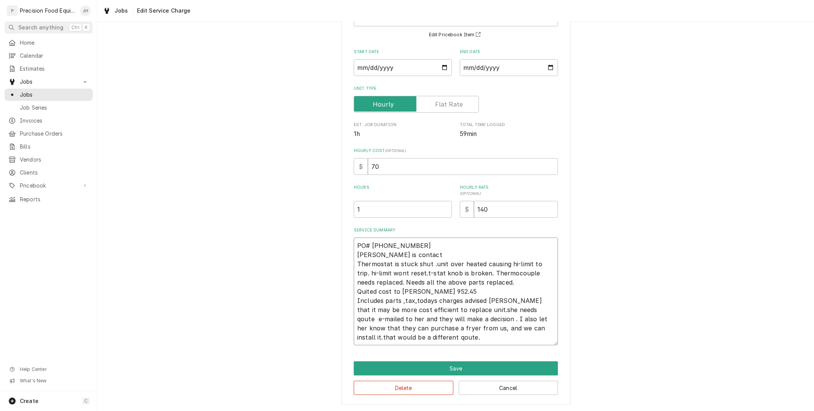
type textarea "x"
type textarea "PO# 1176339 Sam is contact Thermostat is stuck shut .unit over heated causing h…"
type textarea "x"
type textarea "PO# 1176339 Sam is contact Thermostat is stuck shut .unit over heated causing h…"
click at [463, 295] on textarea "PO# 1176339 Sam is contact Thermostat is stuck shut .unit over heated causing h…" at bounding box center [456, 291] width 204 height 108
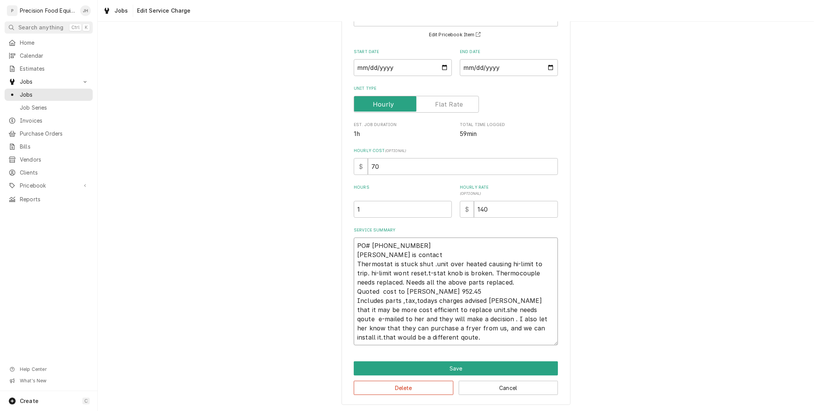
type textarea "x"
type textarea "PO# 1176339 Sam is contact Thermostat is stuck shut .unit over heated causing h…"
type textarea "x"
type textarea "PO# 1176339 Sam is contact Thermostat is stuck shut .unit over heated causing h…"
click at [455, 311] on textarea "PO# 1176339 Sam is contact Thermostat is stuck shut .unit over heated causing h…" at bounding box center [456, 291] width 204 height 108
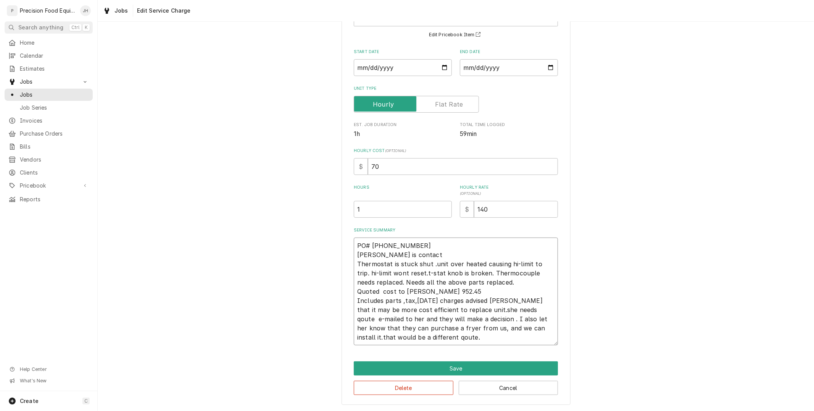
type textarea "x"
type textarea "PO# 1176339 Sam is contact Thermostat is stuck shut .unit over heated causing h…"
click at [460, 310] on textarea "PO# 1176339 Sam is contact Thermostat is stuck shut .unit over heated causing h…" at bounding box center [456, 291] width 204 height 108
type textarea "x"
type textarea "PO# 1176339 Sam is contact Thermostat is stuck shut .unit over heated causing h…"
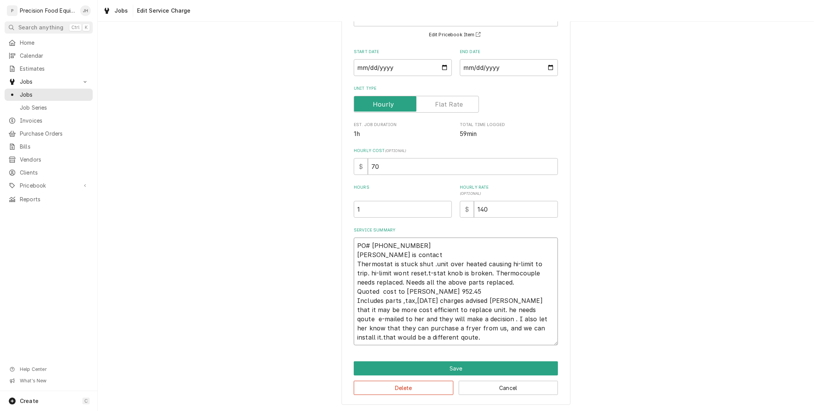
type textarea "x"
type textarea "PO# 1176339 Sam is contact Thermostat is stuck shut .unit over heated causing h…"
type textarea "x"
type textarea "PO# 1176339 Sam is contact Thermostat is stuck shut .unit over heated causing h…"
click at [503, 327] on textarea "PO# 1176339 Sam is contact Thermostat is stuck shut .unit over heated causing h…" at bounding box center [456, 291] width 204 height 108
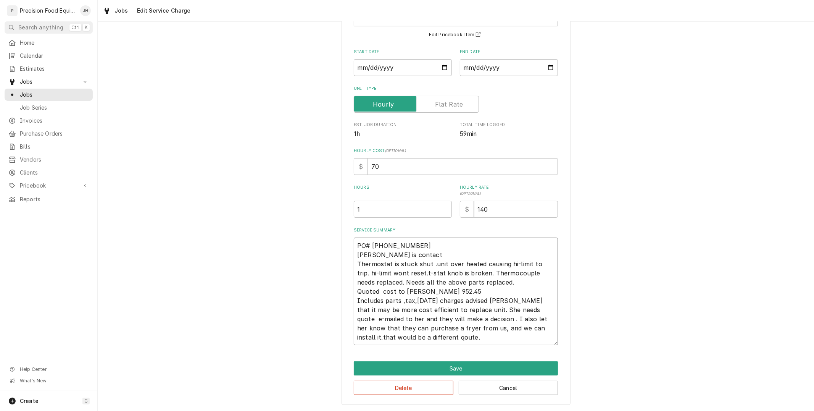
type textarea "x"
type textarea "PO# 1176339 Sam is contact Thermostat is stuck shut .unit over heated causing h…"
click at [505, 327] on textarea "PO# 1176339 Sam is contact Thermostat is stuck shut .unit over heated causing h…" at bounding box center [456, 291] width 204 height 108
click at [506, 326] on textarea "PO# 1176339 Sam is contact Thermostat is stuck shut .unit over heated causing h…" at bounding box center [456, 291] width 204 height 108
type textarea "x"
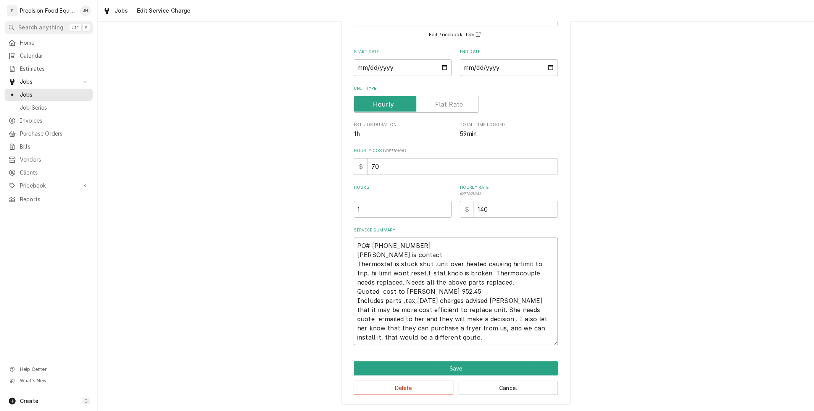
type textarea "PO# 1176339 Sam is contact Thermostat is stuck shut .unit over heated causing h…"
type textarea "x"
type textarea "PO# 1176339 Sam is contact Thermostat is stuck shut .unit over heated causing h…"
click at [447, 338] on textarea "PO# 1176339 Sam is contact Thermostat is stuck shut .unit over heated causing h…" at bounding box center [456, 291] width 204 height 108
type textarea "x"
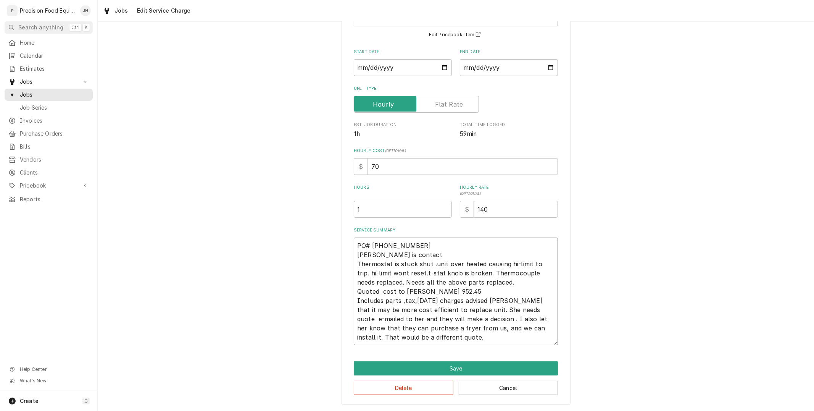
click at [451, 337] on textarea "PO# 1176339 Sam is contact Thermostat is stuck shut .unit over heated causing h…" at bounding box center [456, 291] width 204 height 108
drag, startPoint x: 505, startPoint y: 269, endPoint x: 501, endPoint y: 281, distance: 12.7
click at [501, 281] on textarea "PO# 1176339 Sam is contact Thermostat is stuck shut .unit over heated causing h…" at bounding box center [456, 291] width 204 height 108
type textarea "PO# 1176339 Sam is contact Thermostat is stuck shut .unit over heated causing h…"
click at [427, 368] on button "Save" at bounding box center [456, 368] width 204 height 14
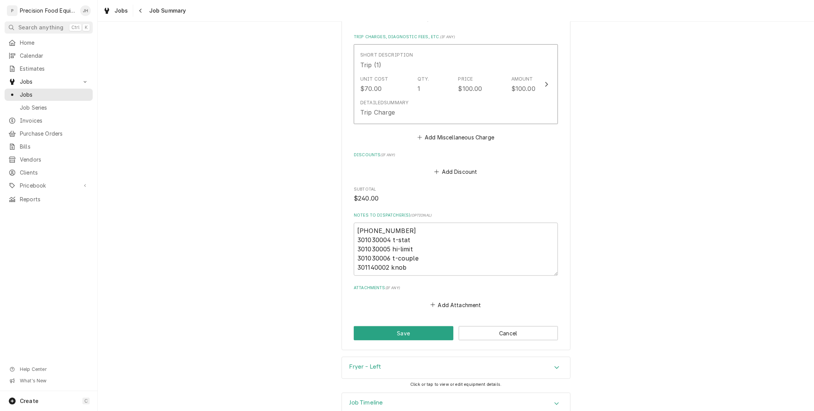
scroll to position [466, 0]
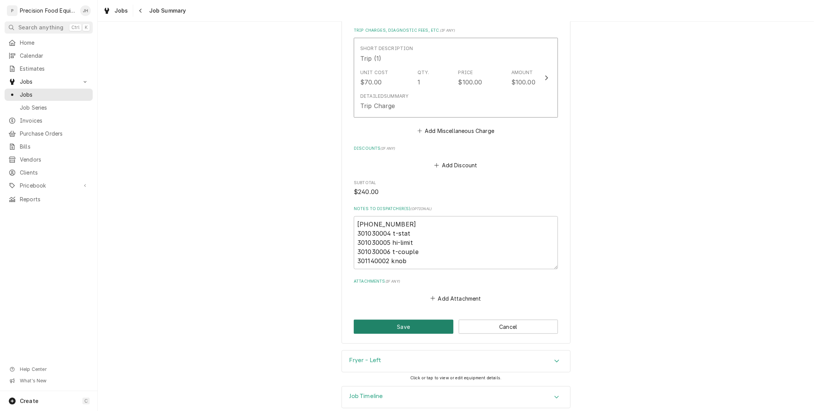
click at [417, 319] on button "Save" at bounding box center [404, 326] width 100 height 14
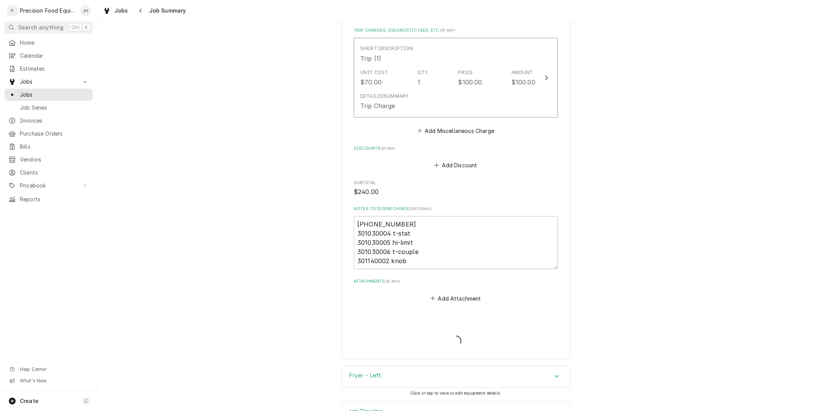
type textarea "x"
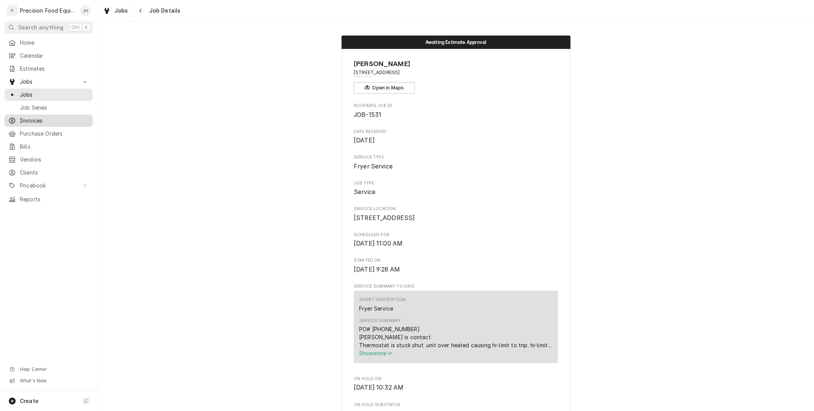
click at [44, 120] on span "Invoices" at bounding box center [54, 121] width 69 height 8
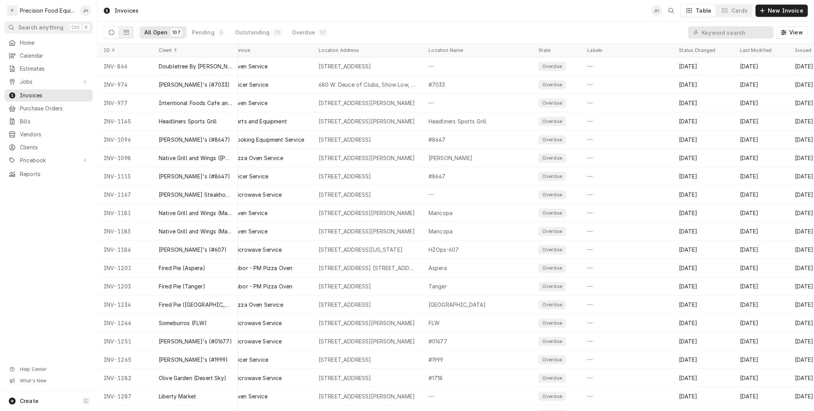
scroll to position [0, 219]
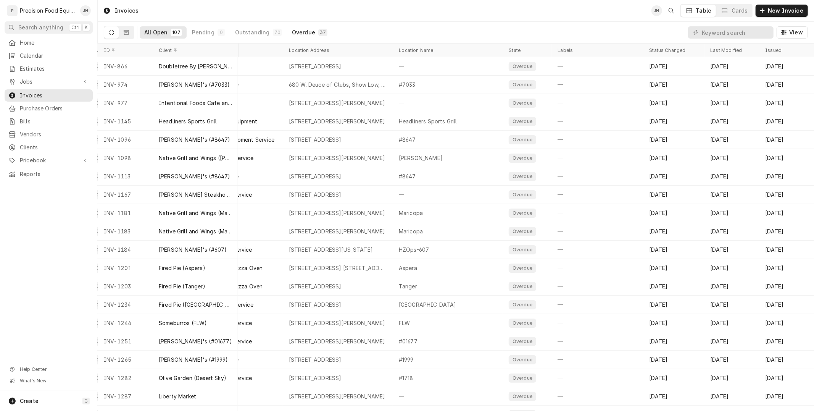
click at [300, 31] on div "Overdue" at bounding box center [303, 33] width 23 height 8
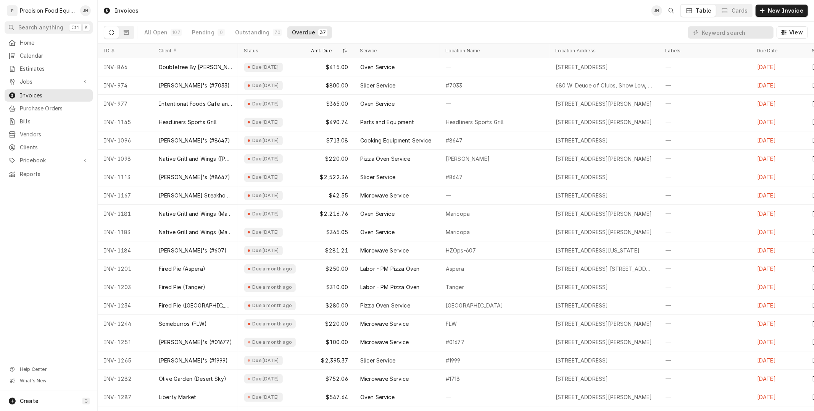
scroll to position [0, 200]
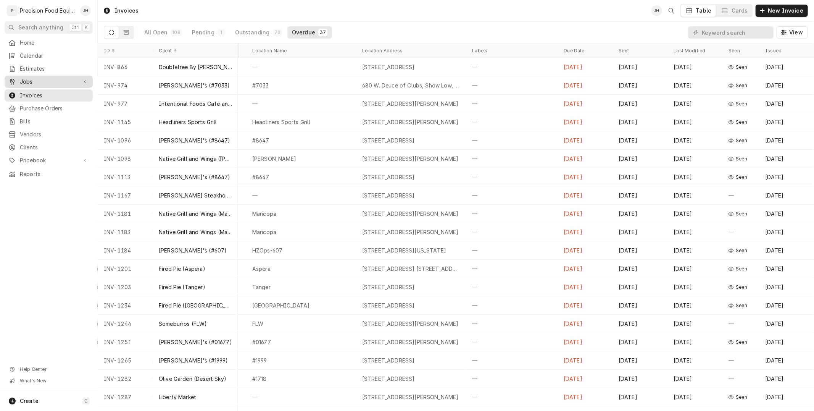
click at [31, 83] on span "Jobs" at bounding box center [49, 82] width 58 height 8
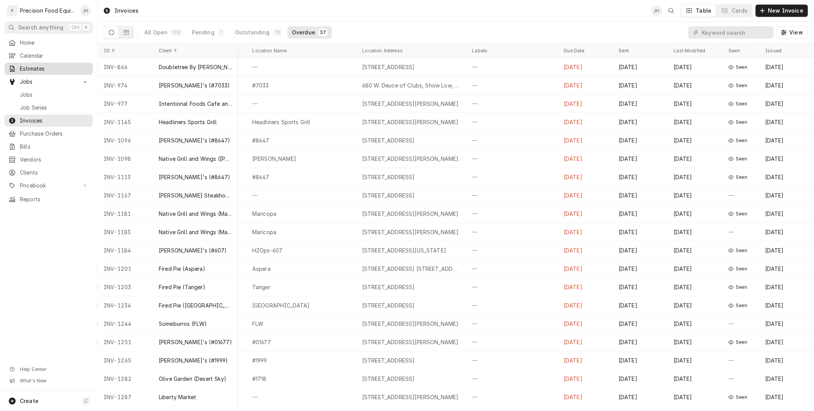
click at [46, 69] on span "Estimates" at bounding box center [54, 69] width 69 height 8
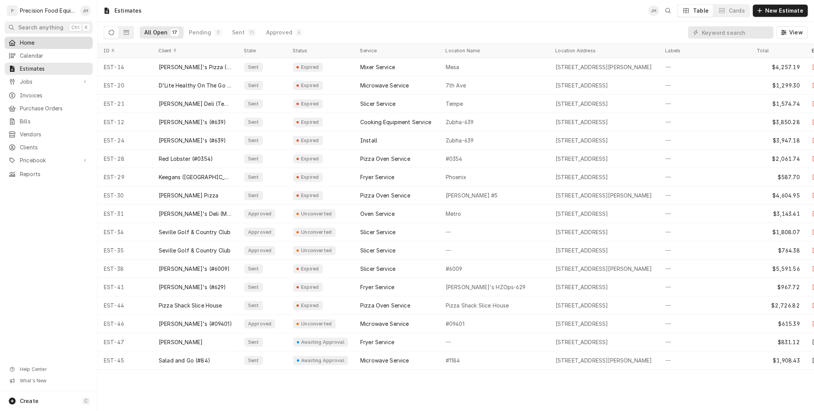
click at [53, 47] on div "Home" at bounding box center [48, 42] width 85 height 9
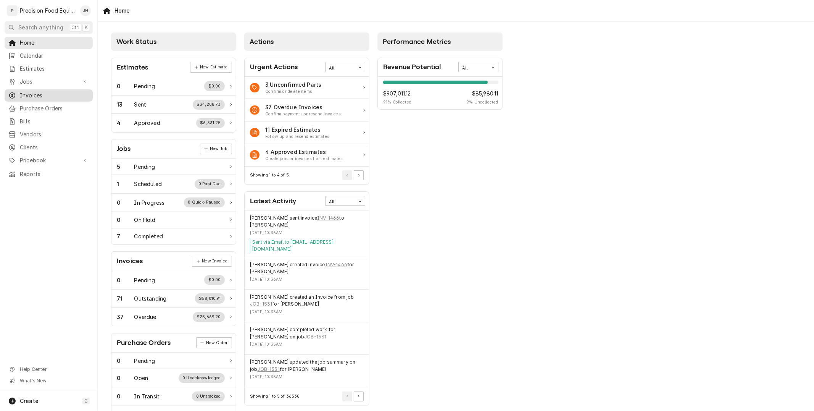
click at [30, 94] on span "Invoices" at bounding box center [54, 96] width 69 height 8
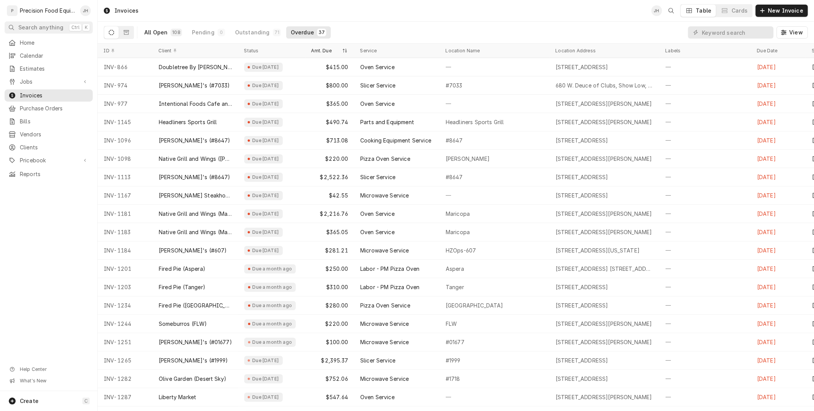
click at [168, 34] on button "All Open 108" at bounding box center [163, 32] width 47 height 12
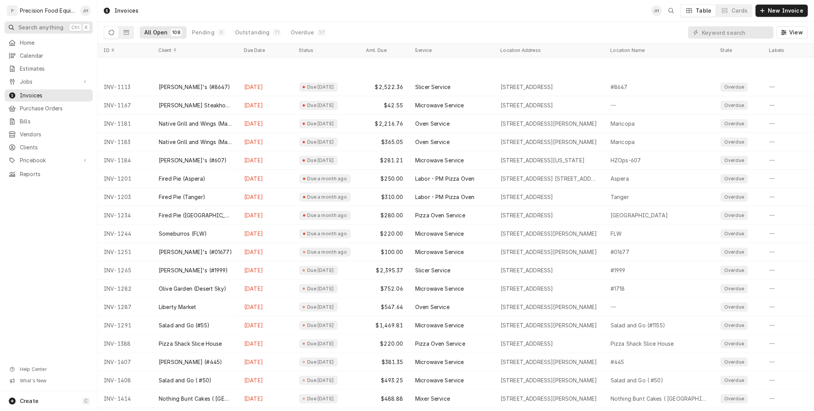
scroll to position [130, 0]
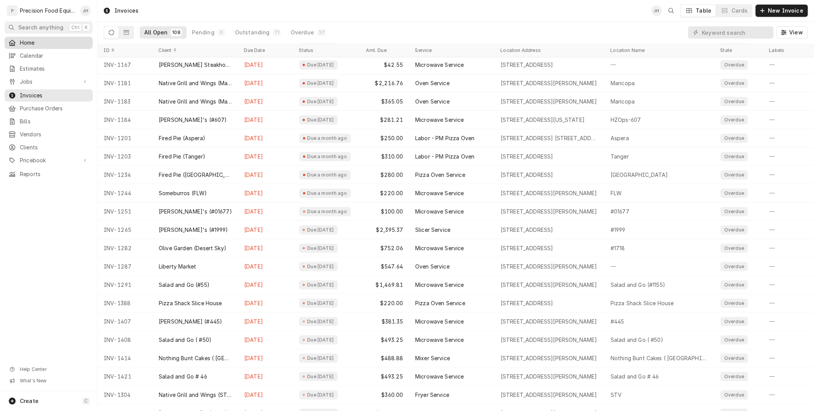
click at [29, 42] on span "Home" at bounding box center [54, 43] width 69 height 8
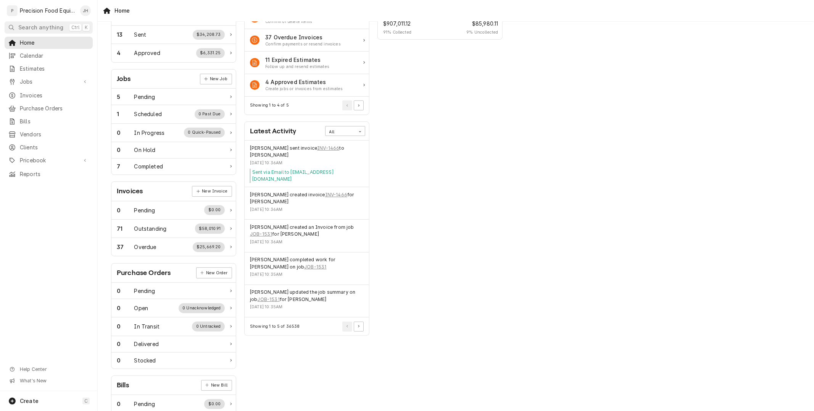
scroll to position [85, 0]
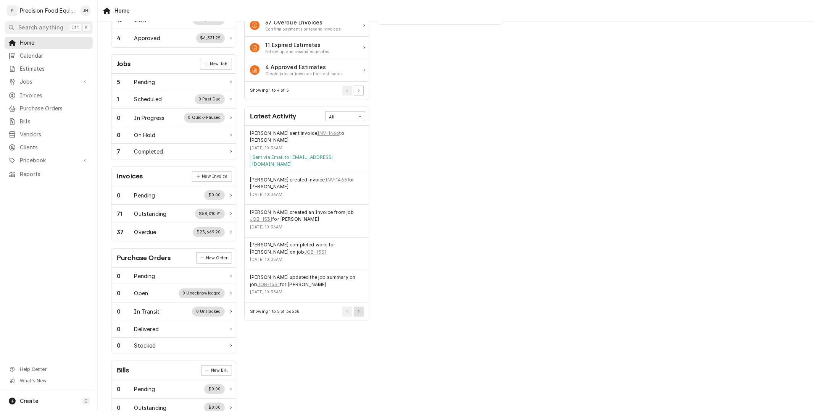
click at [358, 311] on icon "Pagination Controls" at bounding box center [359, 311] width 2 height 3
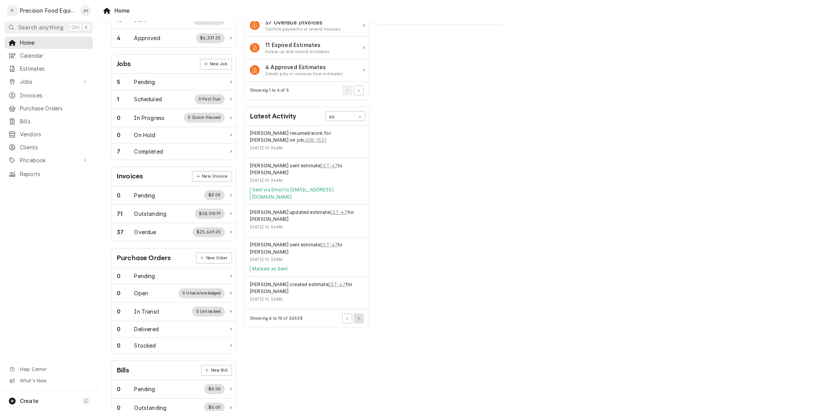
click at [358, 311] on div "Showing 6 to 10 of 36538" at bounding box center [307, 318] width 124 height 18
click at [359, 316] on button "Pagination Controls" at bounding box center [359, 318] width 10 height 10
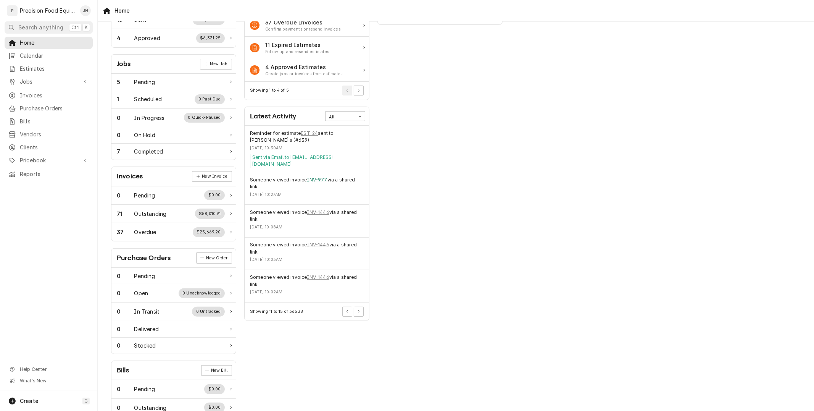
click at [321, 176] on link "INV-977" at bounding box center [317, 179] width 20 height 7
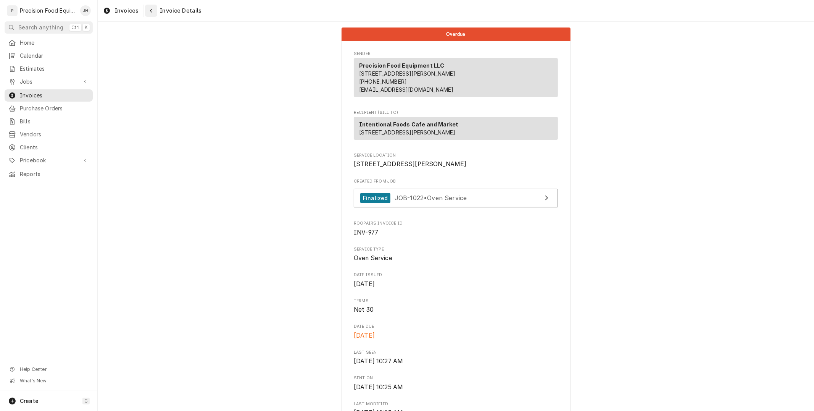
click at [150, 10] on icon "Navigate back" at bounding box center [151, 10] width 3 height 5
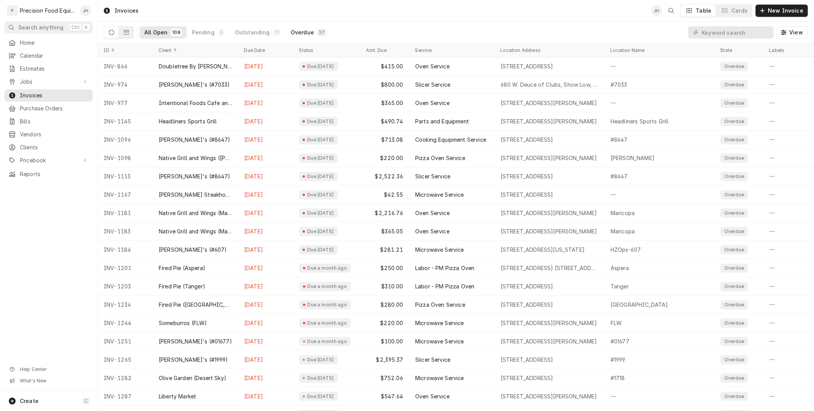
click at [319, 32] on div "37" at bounding box center [322, 32] width 6 height 6
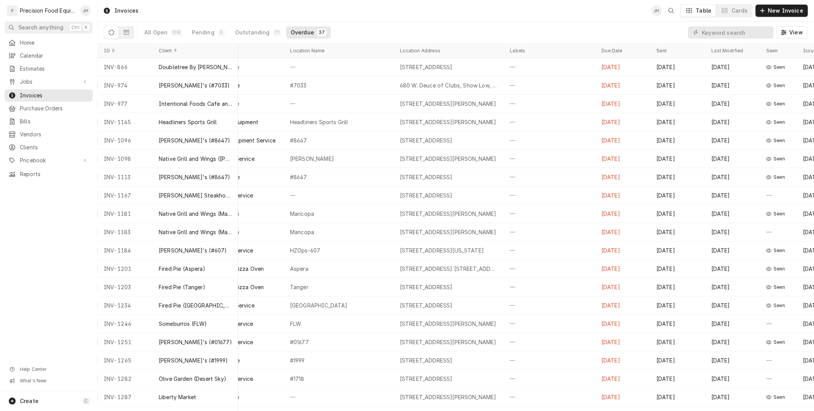
scroll to position [0, 200]
